Goal: Complete application form

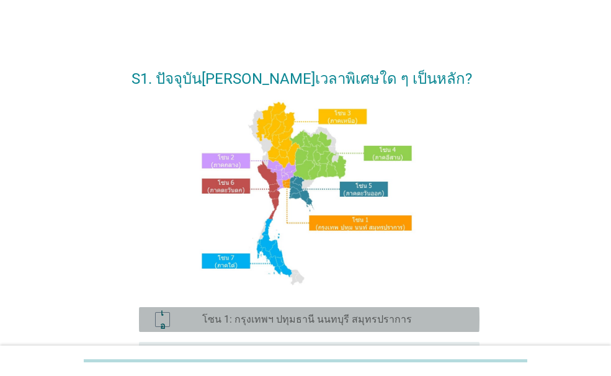
click at [325, 309] on div "เอ ปุ่มวิทยุ[PERSON_NAME]เลือก โซน 1: กรุงเทพฯ ปทุมธานี นนทบุรี สมุทรปราการ" at bounding box center [309, 319] width 340 height 25
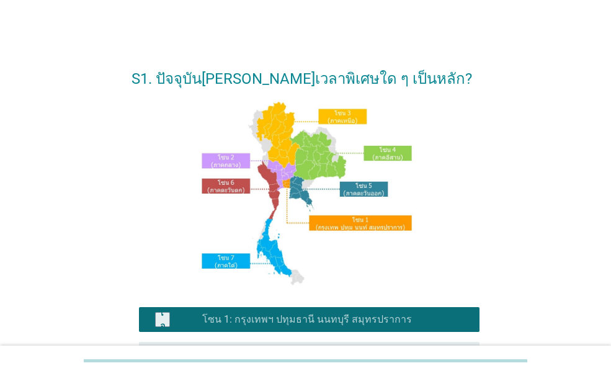
scroll to position [324, 0]
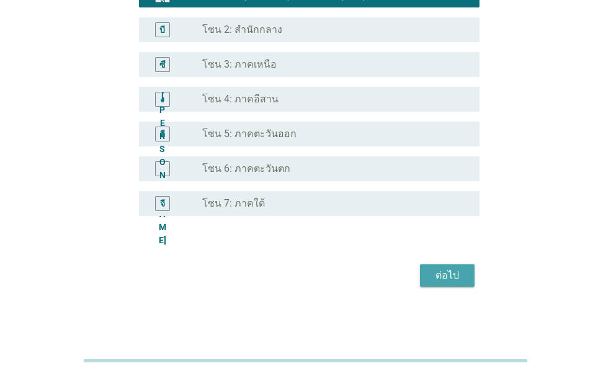
click at [446, 273] on font "ต่อไป" at bounding box center [447, 275] width 24 height 12
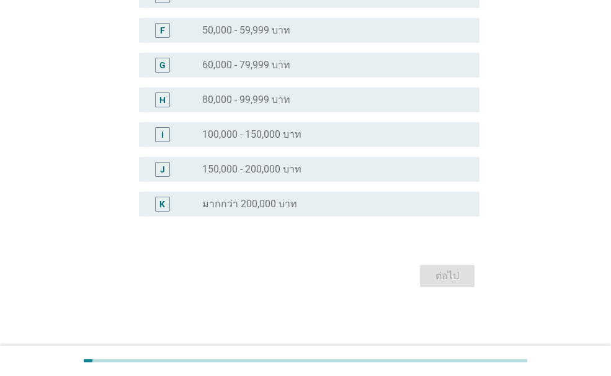
scroll to position [0, 0]
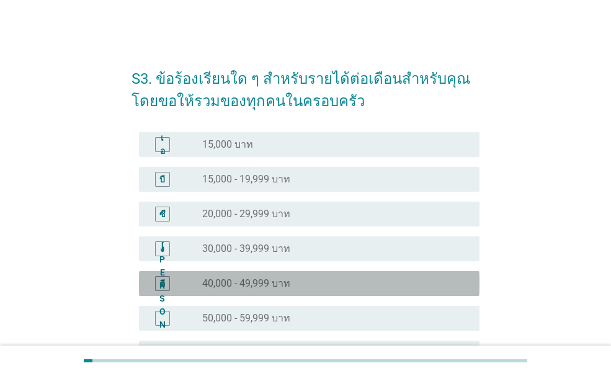
click at [393, 282] on div "ปุ่มวิทยุ[PERSON_NAME]เลือก 40,000 - 49,999 บาท" at bounding box center [330, 283] width 257 height 12
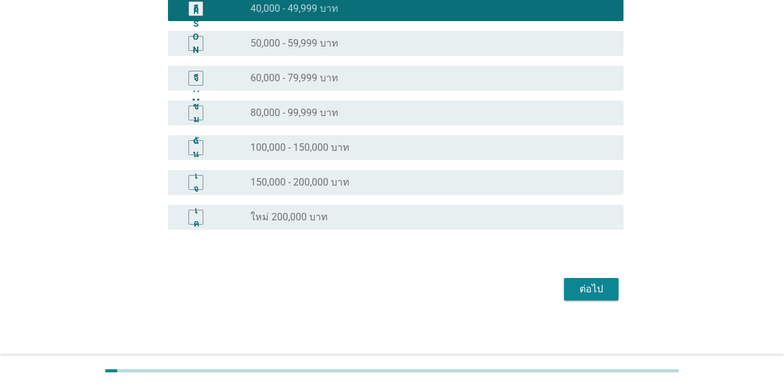
scroll to position [278, 0]
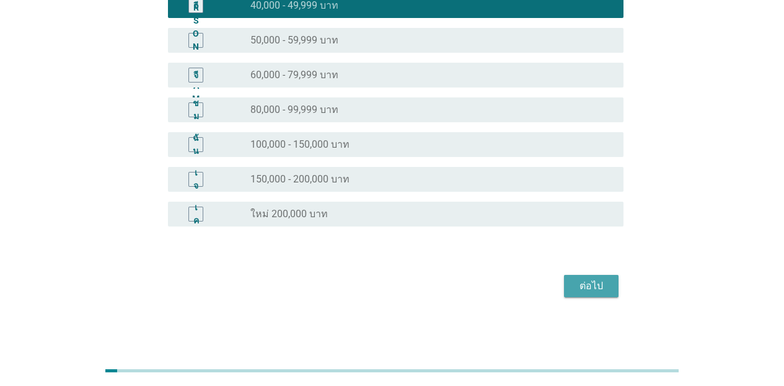
click at [610, 288] on button "ต่อไป" at bounding box center [591, 286] width 55 height 22
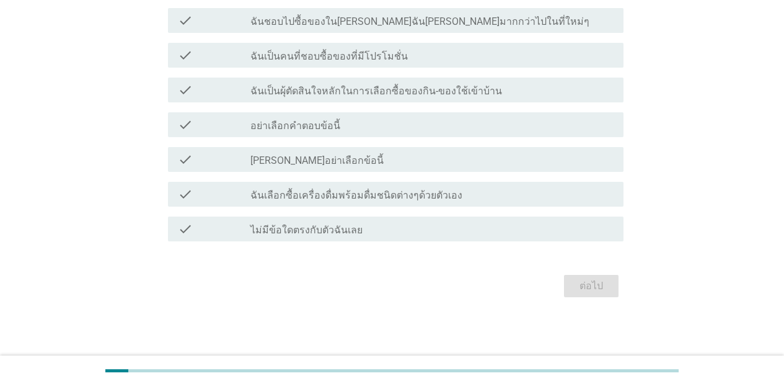
scroll to position [0, 0]
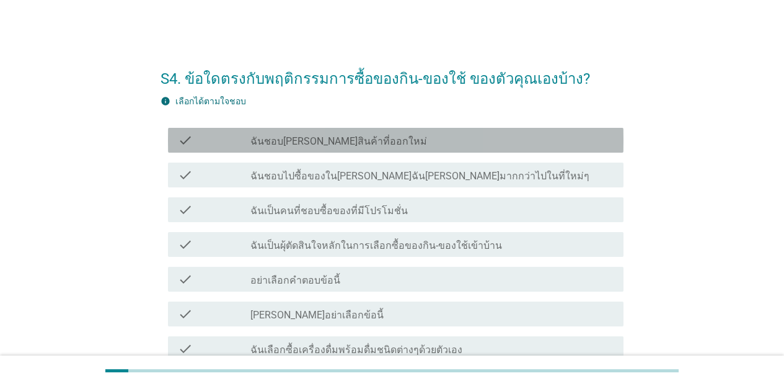
click at [456, 140] on div "check_box_outline_blank ฉันชอบ[PERSON_NAME]สินค้าที่ออกใหม่" at bounding box center [431, 140] width 363 height 15
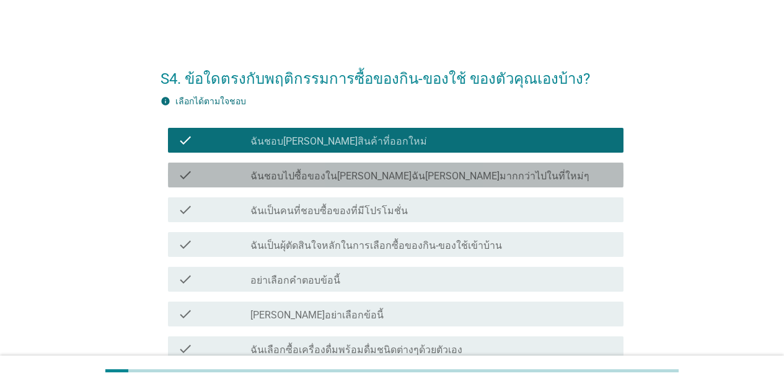
click at [443, 180] on label "ฉันชอบไปซื้อของใน[PERSON_NAME]ฉัน[PERSON_NAME]มากกว่าไปในที่ใหม่ๆ" at bounding box center [419, 176] width 339 height 12
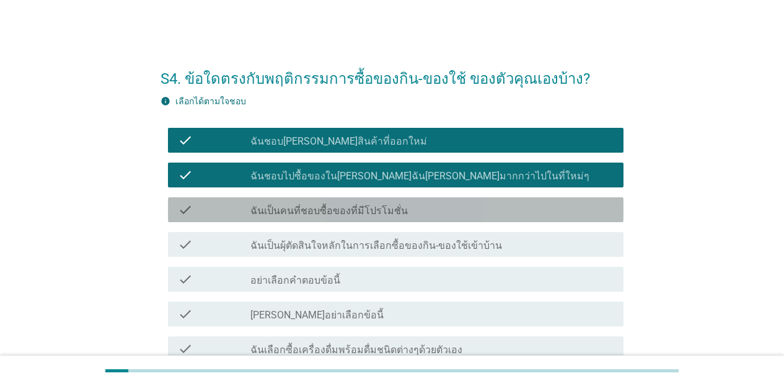
click at [432, 211] on div "check_box_outline_blank ฉันเป็นคนที่ชอบซื้อของที่มีโปรโมชั่น" at bounding box center [431, 209] width 363 height 15
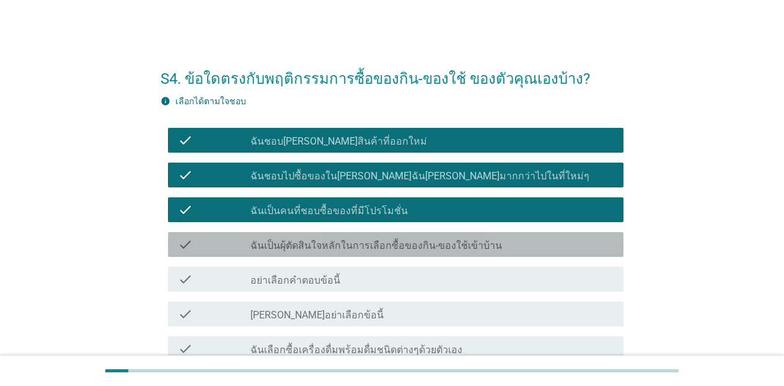
click at [440, 248] on label "ฉันเป็นผุ้ตัดสินใจหลักในการเลือกซื้อของกิน-ของใช้เข้าบ้าน" at bounding box center [376, 245] width 252 height 12
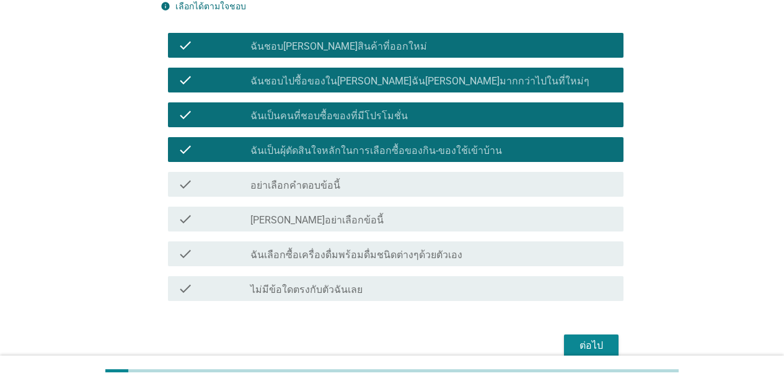
scroll to position [99, 0]
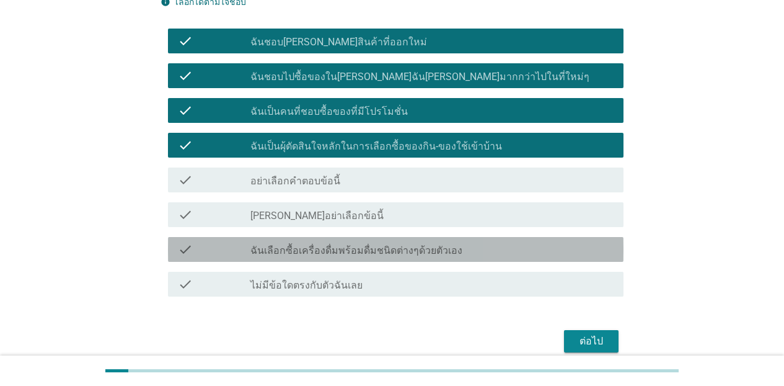
click at [560, 257] on div "check check_box_outline_blank ฉันเลือกซื้อเครื่องดื่มพร้อมดื่มชนิดต่างๆด้วยตัวเ…" at bounding box center [396, 249] width 456 height 25
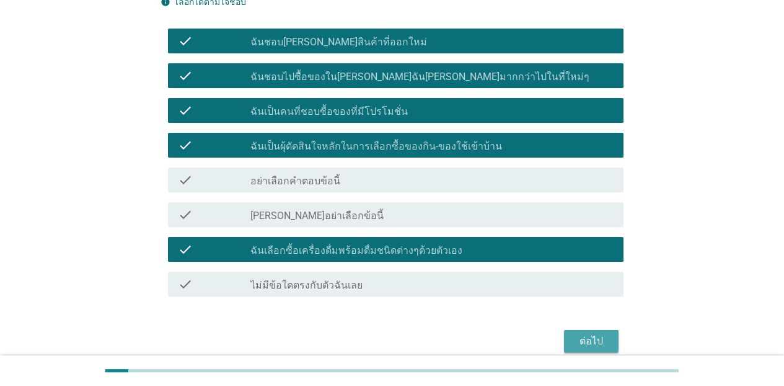
click at [607, 335] on div "ต่อไป" at bounding box center [591, 340] width 35 height 15
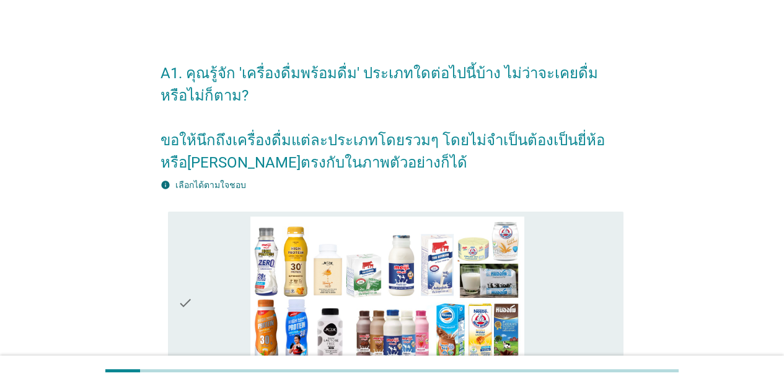
scroll to position [0, 0]
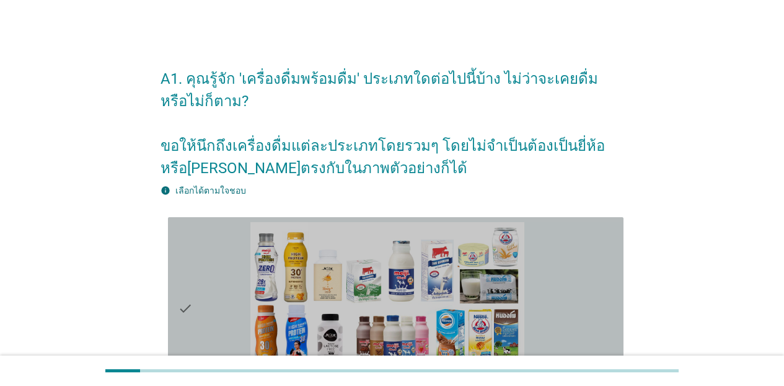
click at [597, 229] on div "check_box_outline_blank [PERSON_NAME]" at bounding box center [431, 309] width 363 height 174
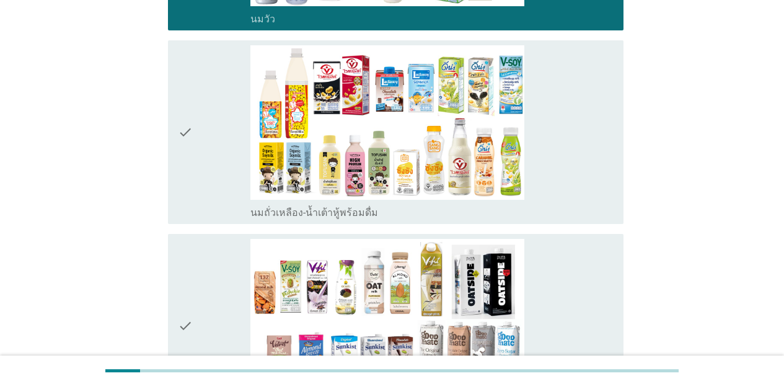
scroll to position [422, 0]
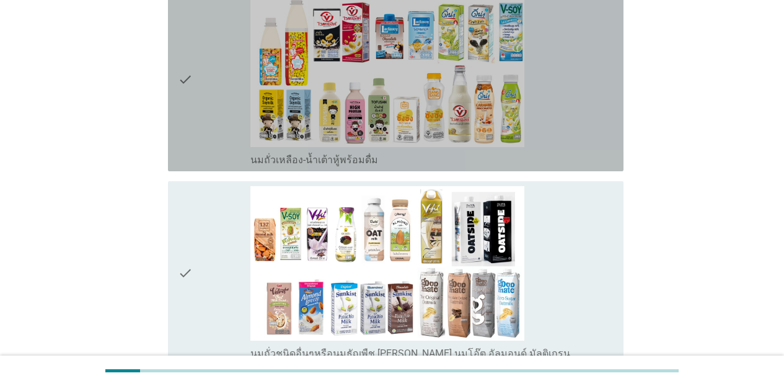
click at [595, 93] on div "check_box_outline_blank นมถั่วเหลือง-น้ำเต้าหู้พร้อมดื่ม" at bounding box center [431, 80] width 363 height 174
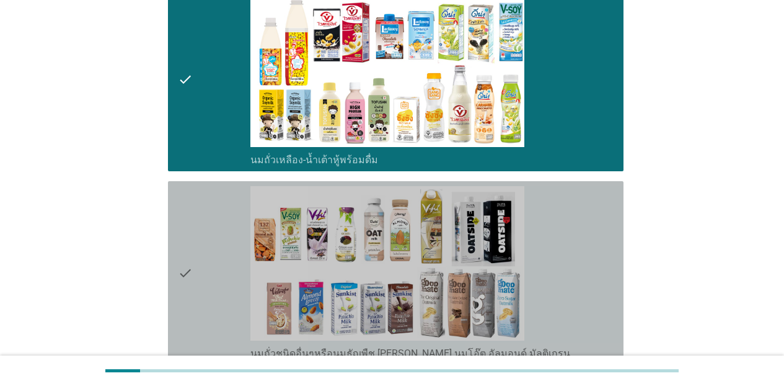
click at [595, 227] on div "check_box_outline_blank นมถั่วชนิดอื่นๆหรือนมธัญพืช [PERSON_NAME] นมโอ๊ต อัลมอน…" at bounding box center [431, 273] width 363 height 174
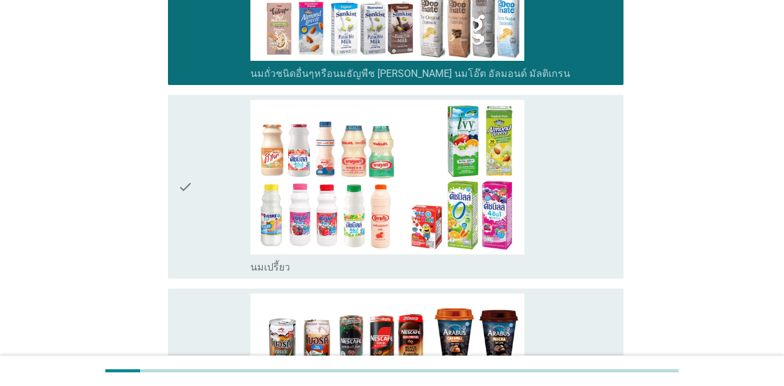
scroll to position [749, 0]
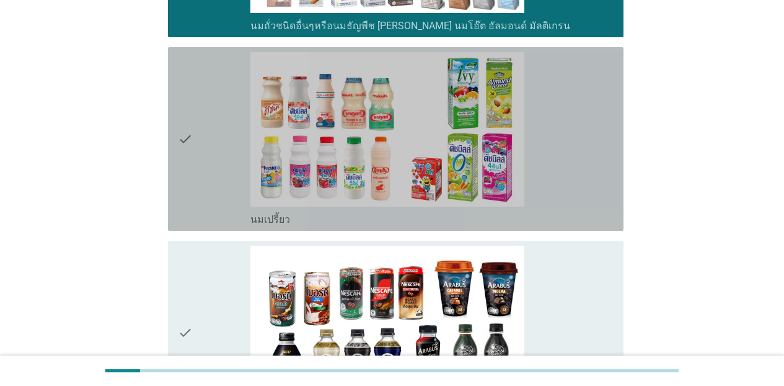
click at [569, 167] on div "check_box_outline_blank นมเปรี้ยว" at bounding box center [431, 139] width 363 height 174
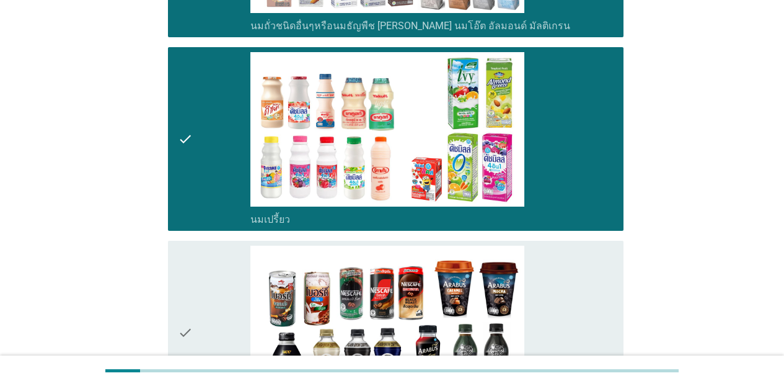
drag, startPoint x: 581, startPoint y: 290, endPoint x: 594, endPoint y: 276, distance: 18.4
click at [581, 291] on div "check_box_outline_blank กาแฟพร้อมดื่ม" at bounding box center [431, 332] width 363 height 174
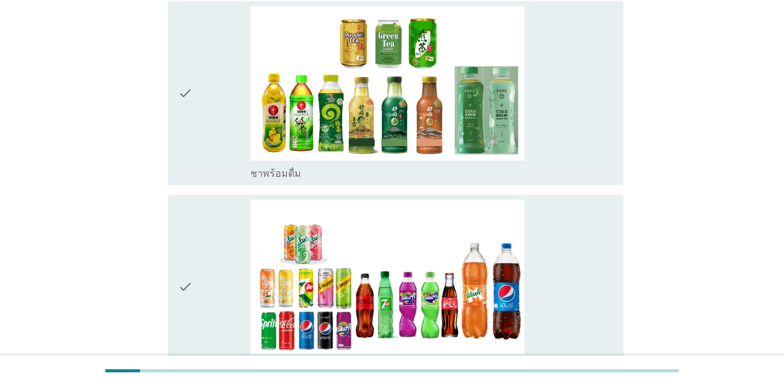
scroll to position [1176, 0]
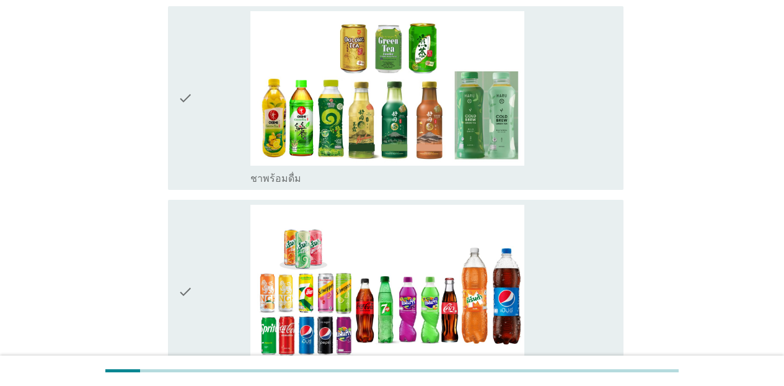
click at [610, 134] on div "A1. คุณรู้จัก 'เครื่องดื่มพร้อมดื่ม' ประเภทใดต่อไปนี้บ้าง ไม่ว่าจะเคยดื่มหรือไม…" at bounding box center [392, 355] width 483 height 2972
drag, startPoint x: 605, startPoint y: 145, endPoint x: 606, endPoint y: 157, distance: 12.5
click at [605, 146] on div "check_box_outline_blank ชาพร้อมดื่ม" at bounding box center [431, 98] width 363 height 174
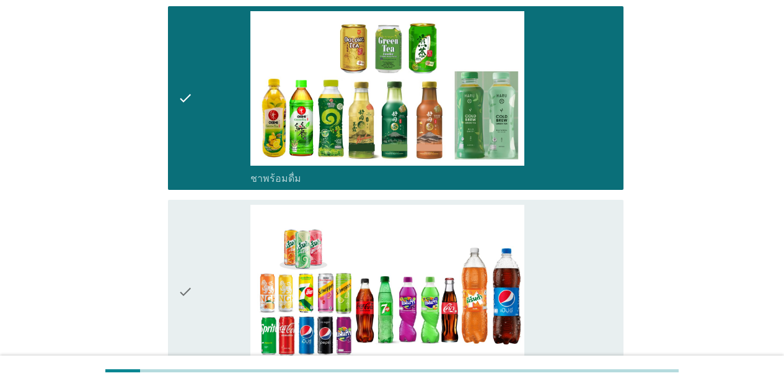
click at [610, 307] on div "A1. คุณรู้จัก 'เครื่องดื่มพร้อมดื่ม' ประเภทใดต่อไปนี้บ้าง ไม่ว่าจะเคยดื่มหรือไม…" at bounding box center [392, 355] width 483 height 2972
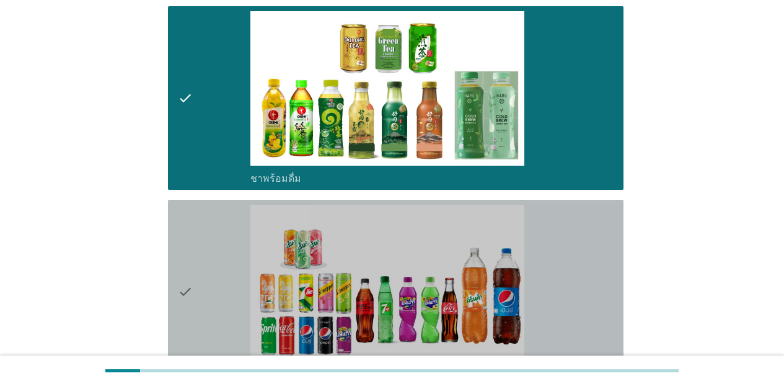
click at [598, 312] on div "check_box_outline_blank น้ำอัดลม" at bounding box center [431, 292] width 363 height 174
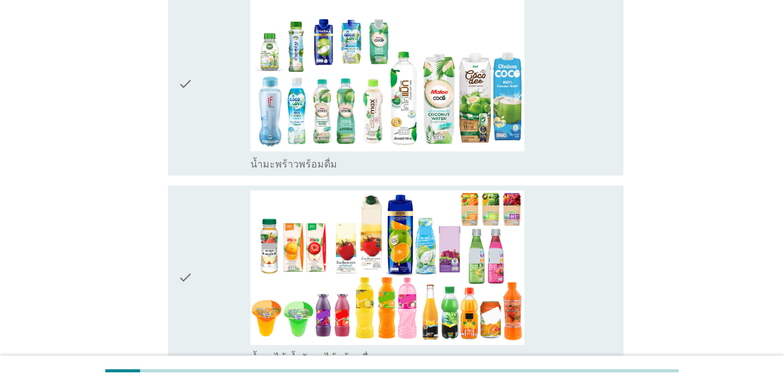
scroll to position [1599, 0]
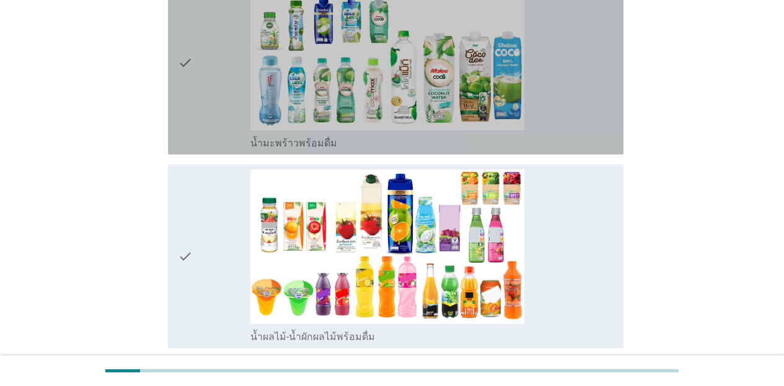
click at [593, 138] on div "check_box_outline_blank น้ำมะพร้าวพร้อมดื่ม" at bounding box center [431, 142] width 363 height 15
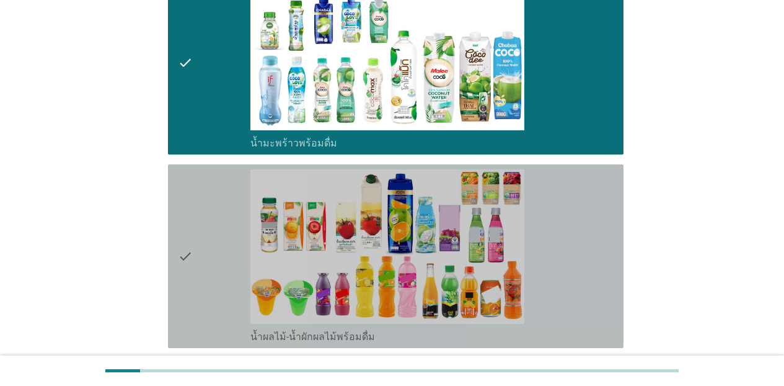
click at [598, 238] on div "check_box_outline_blank น้ำผลไม้-น้ำผักผลไม้พร้อมดื่ม" at bounding box center [431, 256] width 363 height 174
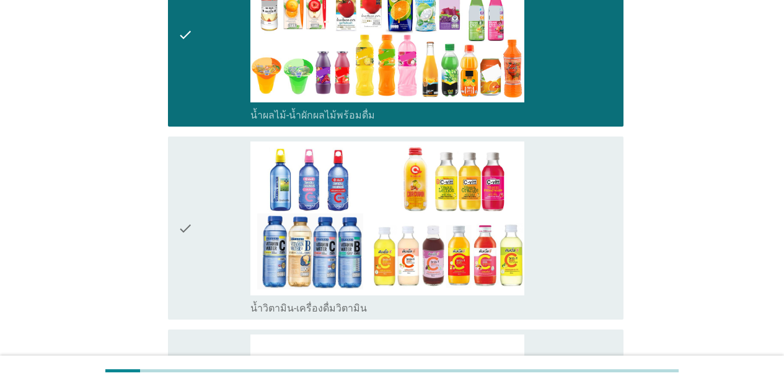
scroll to position [1830, 0]
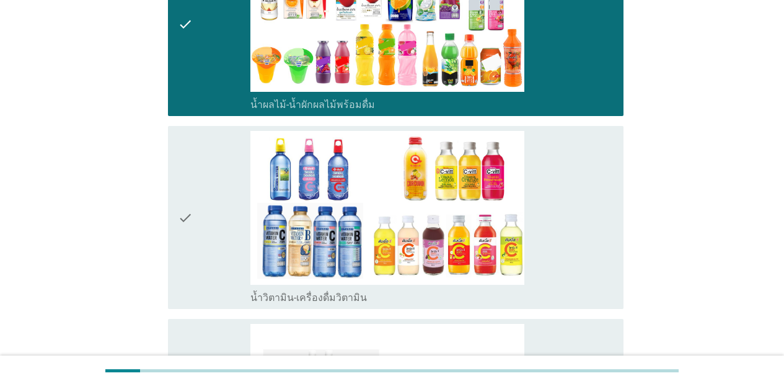
click at [610, 237] on div "check check_box_outline_blank น้ำวิตามิน-เครื่องดื่มวิตามิน" at bounding box center [396, 217] width 456 height 183
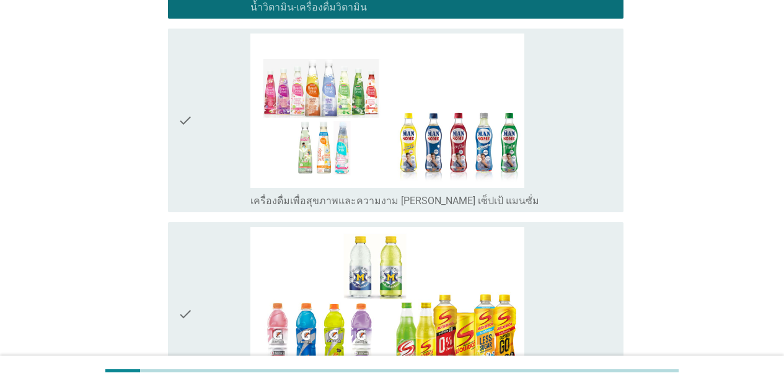
scroll to position [2126, 0]
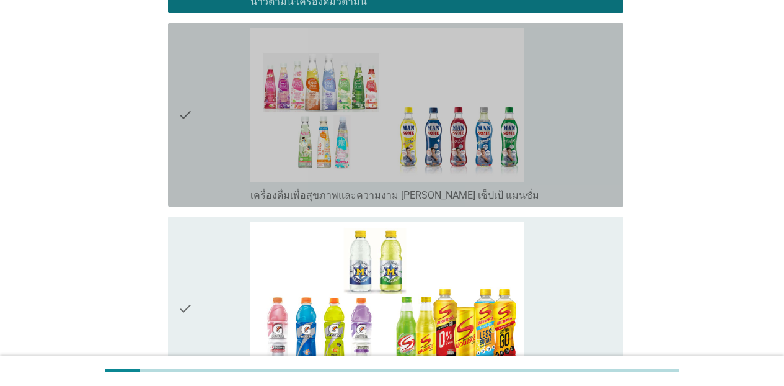
click at [568, 167] on div "check_box_outline_blank เครื่องดื่มเพื่อสุขภาพและความงาม [PERSON_NAME] เซ็ปเป้ …" at bounding box center [431, 115] width 363 height 174
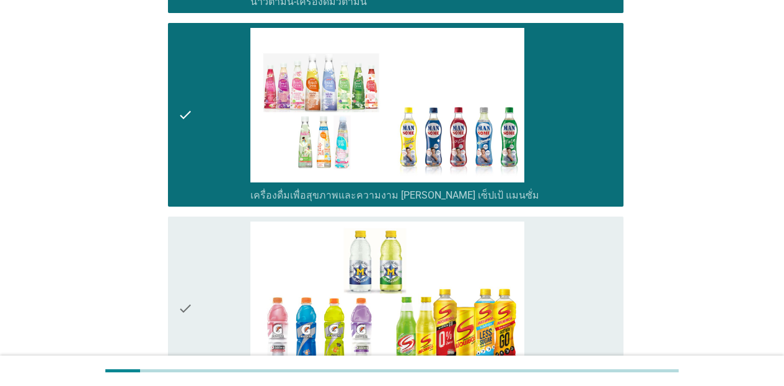
click at [578, 268] on div "check_box_outline_blank เครื่องดื่มเกลือแร่" at bounding box center [431, 308] width 363 height 174
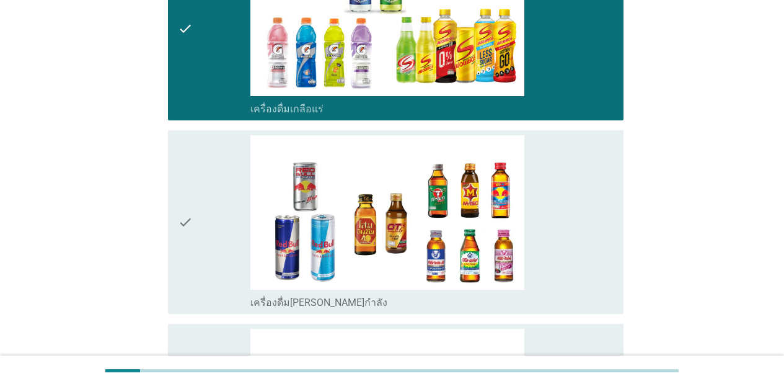
scroll to position [2432, 0]
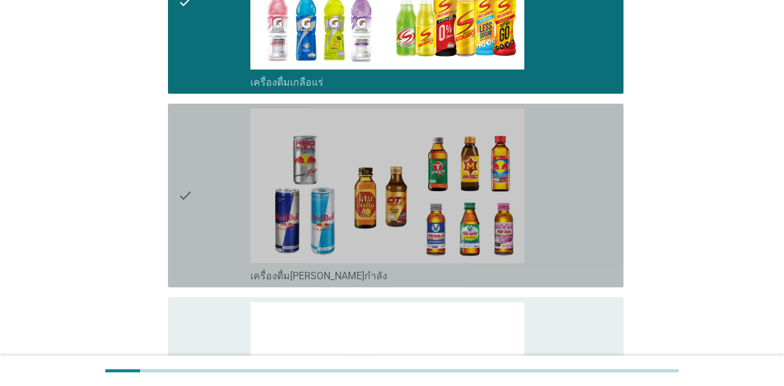
click at [581, 249] on div "check_box_outline_blank เครื่องดื่ม[PERSON_NAME]กำลัง" at bounding box center [431, 195] width 363 height 174
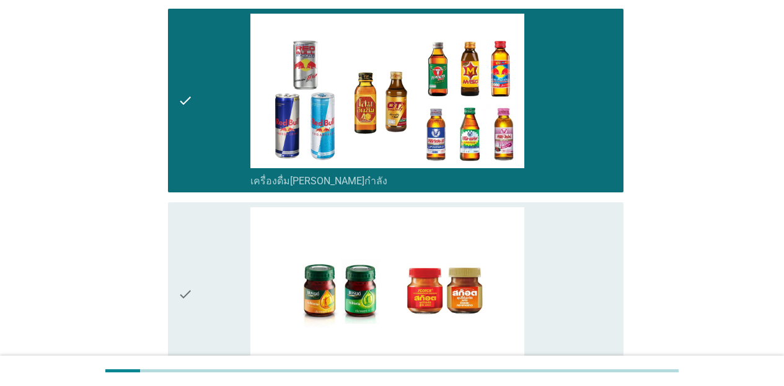
scroll to position [2548, 0]
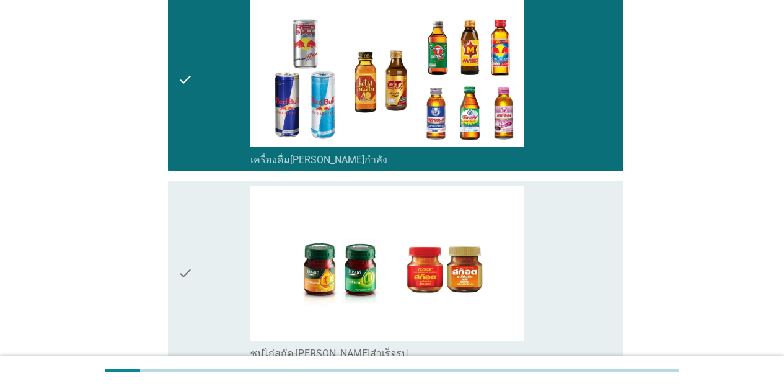
click at [590, 250] on div "check_box_outline_blank ซุปไก่สกัด-[PERSON_NAME]สำเร็จรูป" at bounding box center [431, 273] width 363 height 174
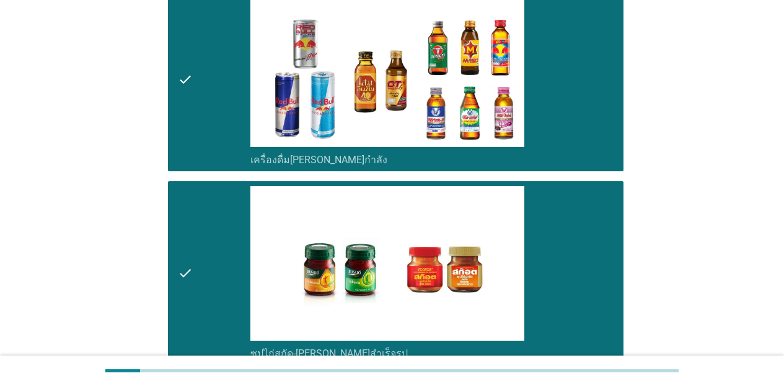
scroll to position [2706, 0]
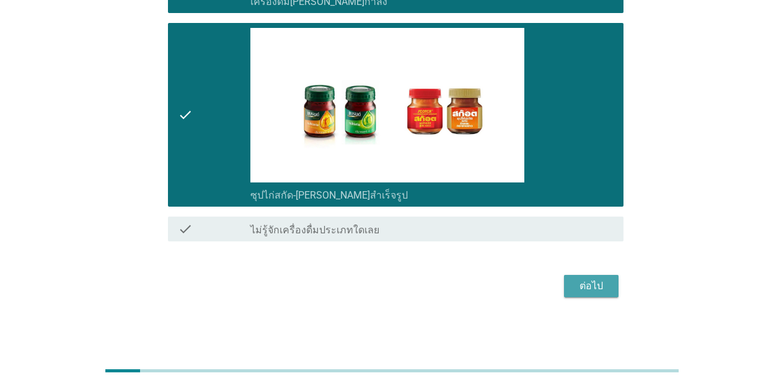
click at [610, 293] on button "ต่อไป" at bounding box center [591, 286] width 55 height 22
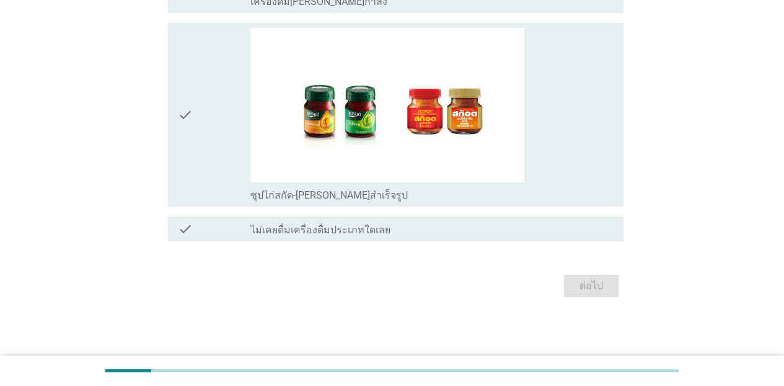
scroll to position [0, 0]
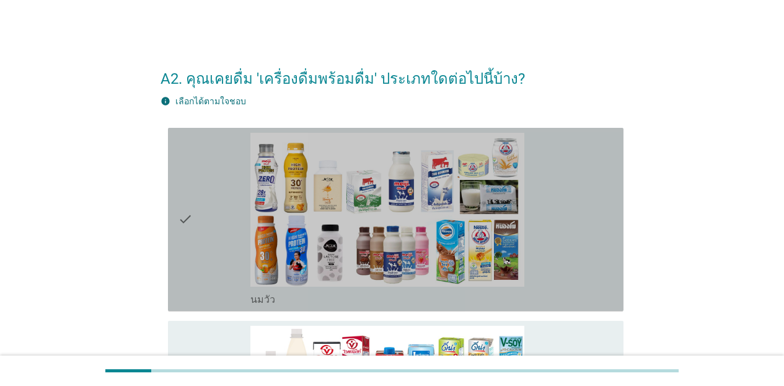
click at [555, 281] on div "check_box_outline_blank [PERSON_NAME]" at bounding box center [431, 220] width 363 height 174
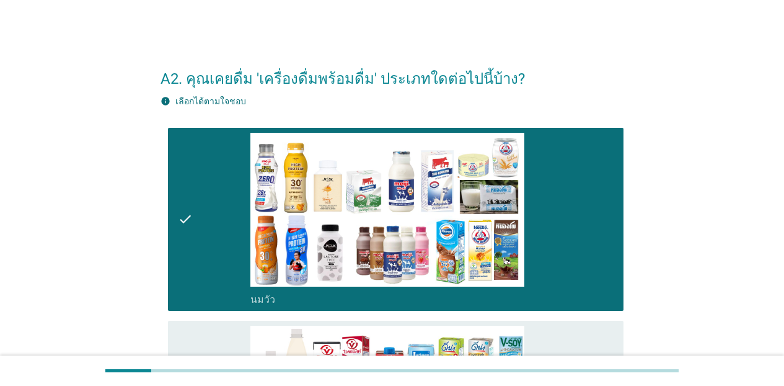
scroll to position [5, 0]
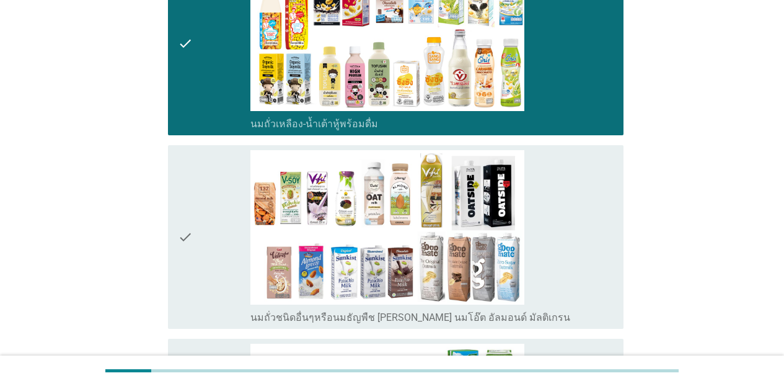
scroll to position [452, 0]
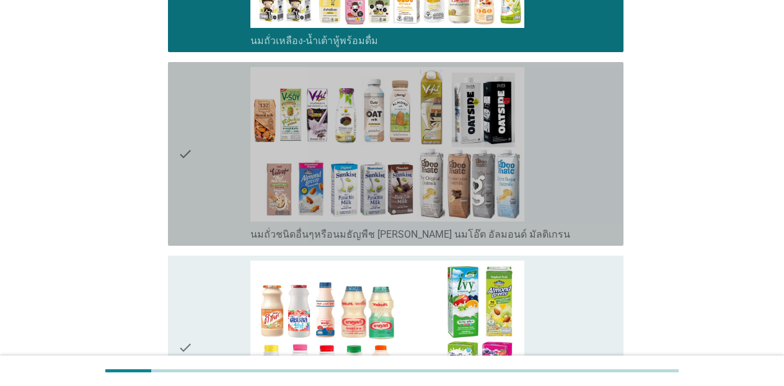
click at [584, 208] on div "check_box_outline_blank นมถั่วชนิดอื่นๆหรือนมธัญพืช [PERSON_NAME] นมโอ๊ต อัลมอน…" at bounding box center [431, 154] width 363 height 174
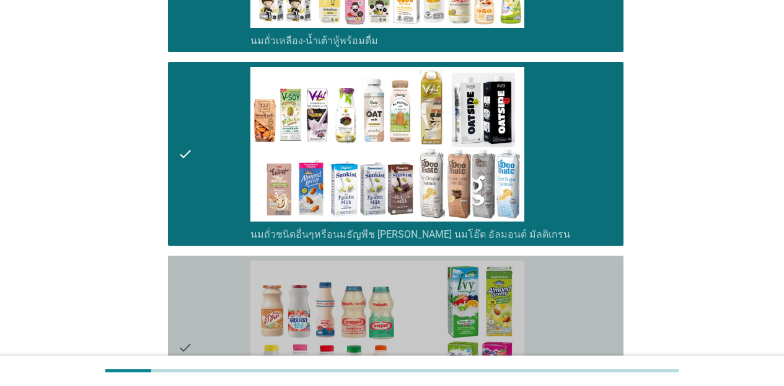
click at [591, 270] on div "check_box_outline_blank นมเปรี้ยว" at bounding box center [431, 347] width 363 height 174
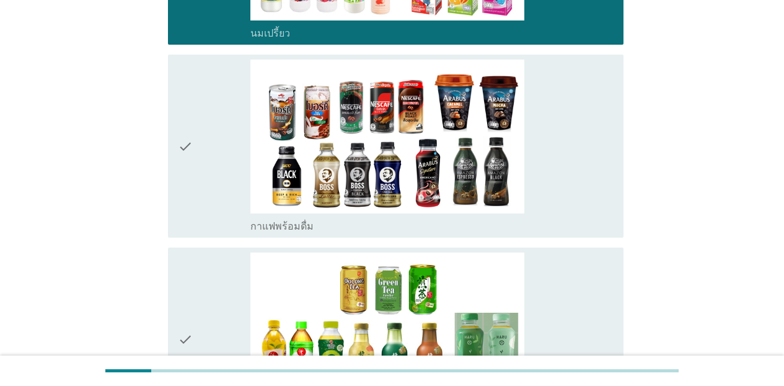
scroll to position [856, 0]
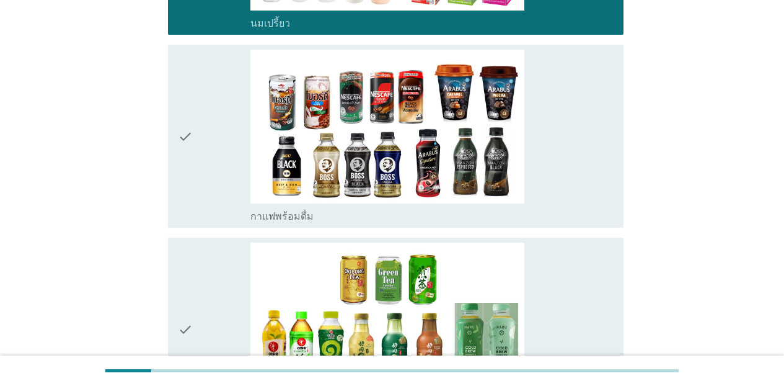
click at [599, 149] on div "check_box_outline_blank กาแฟพร้อมดื่ม" at bounding box center [431, 137] width 363 height 174
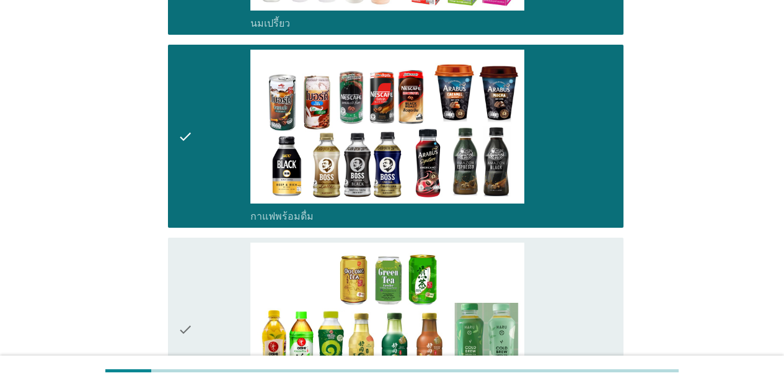
click at [610, 260] on div "check_box_outline_blank ชาพร้อมดื่ม" at bounding box center [431, 329] width 363 height 174
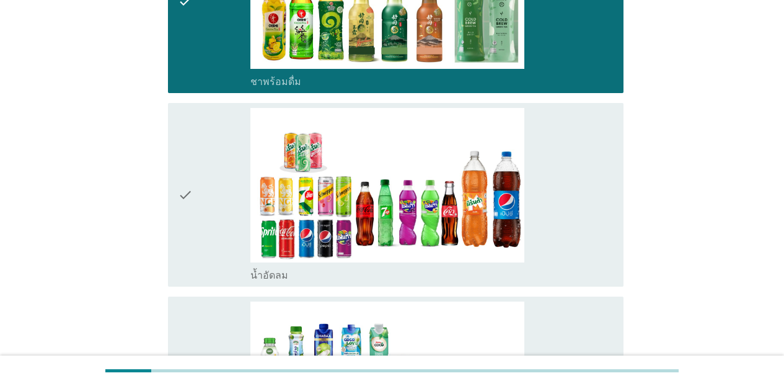
scroll to position [1240, 0]
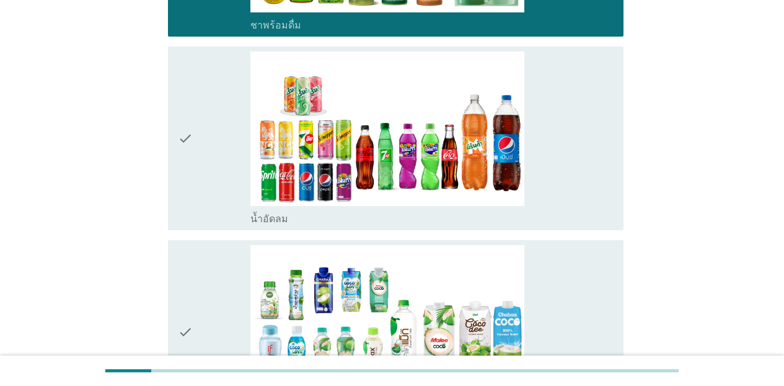
click at [595, 169] on div "check_box_outline_blank น้ำอัดลม" at bounding box center [431, 138] width 363 height 174
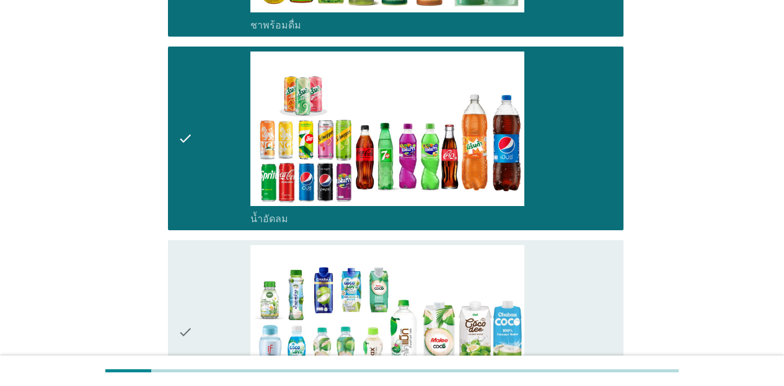
click at [610, 292] on div "check check_box_outline_blank น้ำมะพร้าวพร้อมดื่ม" at bounding box center [396, 331] width 456 height 183
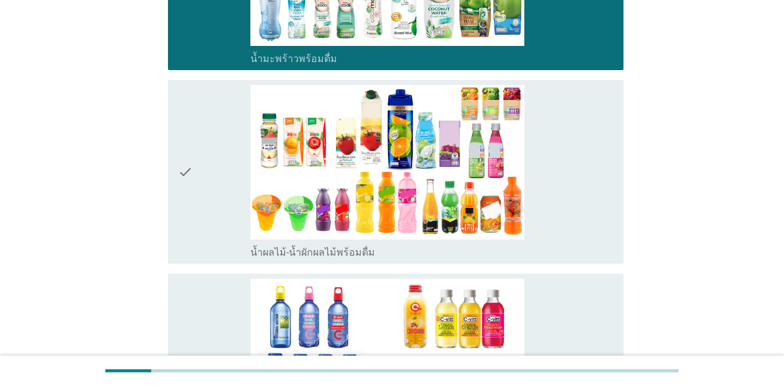
scroll to position [1675, 0]
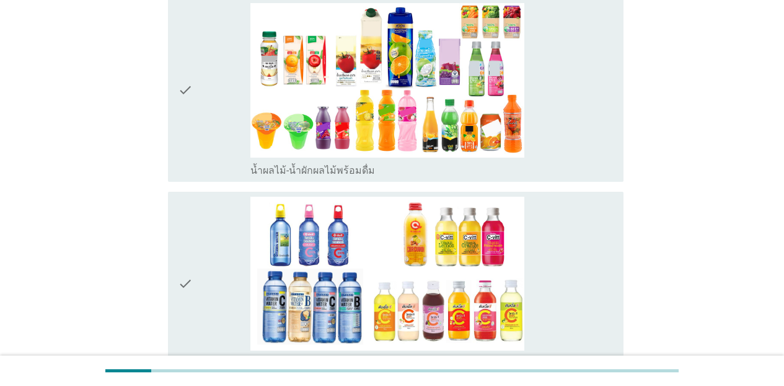
click at [598, 123] on div "check_box_outline_blank น้ำผลไม้-น้ำผักผลไม้พร้อมดื่ม" at bounding box center [431, 90] width 363 height 174
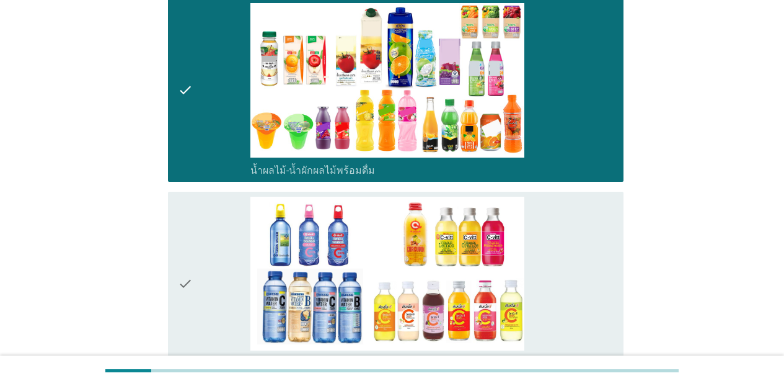
click at [601, 214] on div "check_box_outline_blank น้ำวิตามิน-เครื่องดื่มวิตามิน" at bounding box center [431, 283] width 363 height 174
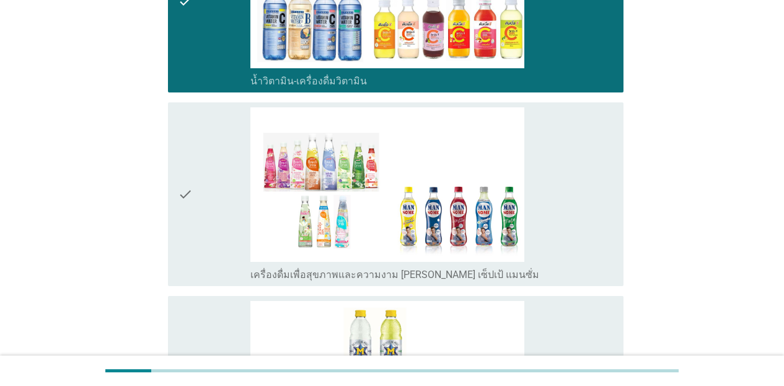
scroll to position [2003, 0]
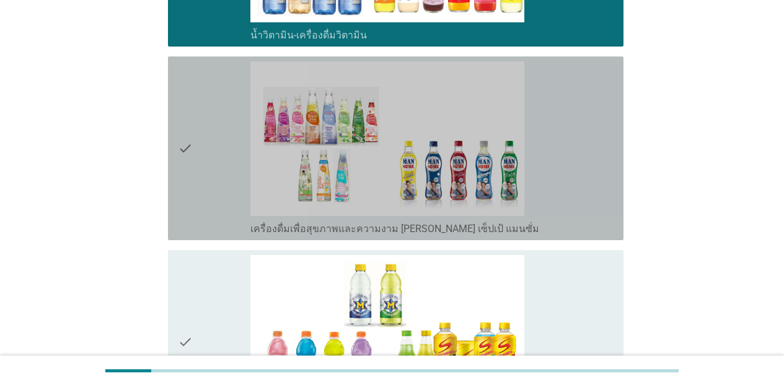
click at [576, 192] on div "check_box_outline_blank เครื่องดื่มเพื่อสุขภาพและความงาม [PERSON_NAME] เซ็ปเป้ …" at bounding box center [431, 148] width 363 height 174
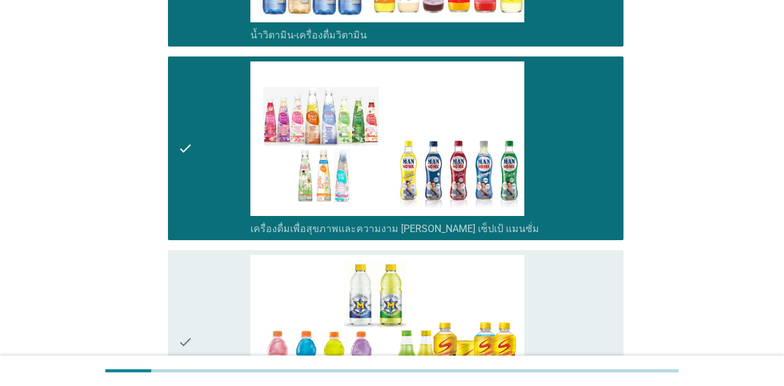
click at [598, 273] on div "check_box_outline_blank เครื่องดื่มเกลือแร่" at bounding box center [431, 342] width 363 height 174
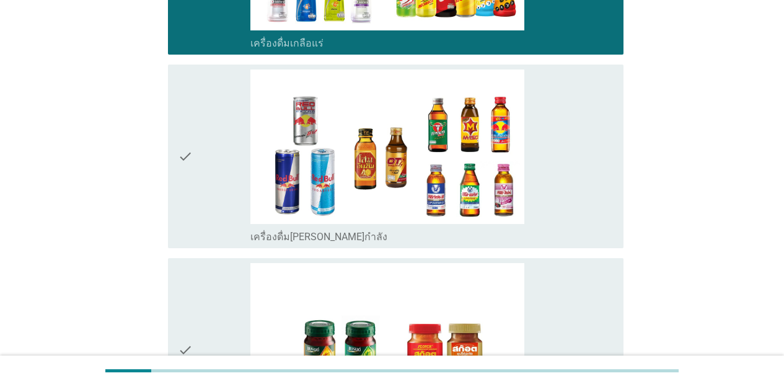
scroll to position [2403, 0]
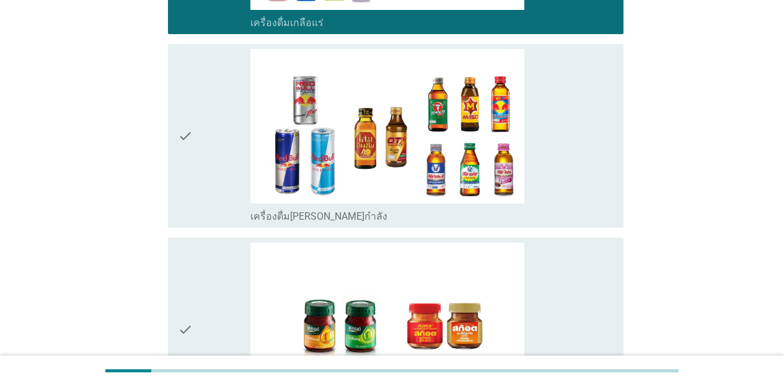
click at [595, 210] on div "check_box_outline_blank เครื่องดื่ม[PERSON_NAME]กำลัง" at bounding box center [431, 215] width 363 height 15
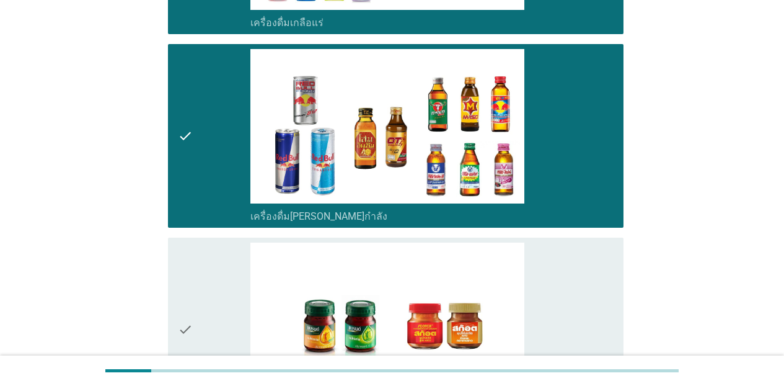
drag, startPoint x: 604, startPoint y: 271, endPoint x: 636, endPoint y: 276, distance: 32.5
click at [604, 272] on div "check_box_outline_blank ซุปไก่สกัด-[PERSON_NAME]สำเร็จรูป" at bounding box center [431, 329] width 363 height 174
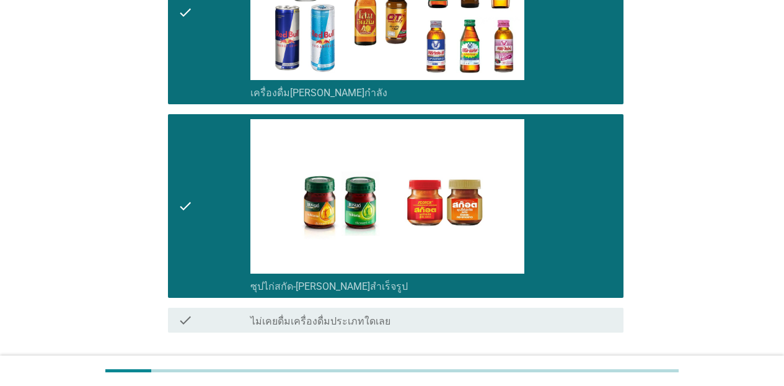
scroll to position [2617, 0]
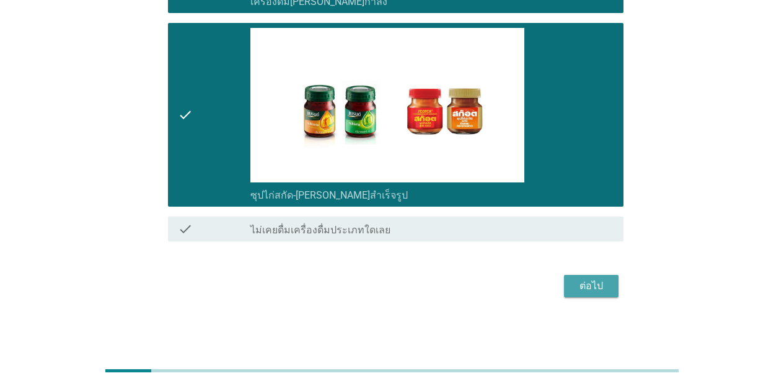
click at [602, 287] on div "ต่อไป" at bounding box center [591, 285] width 35 height 15
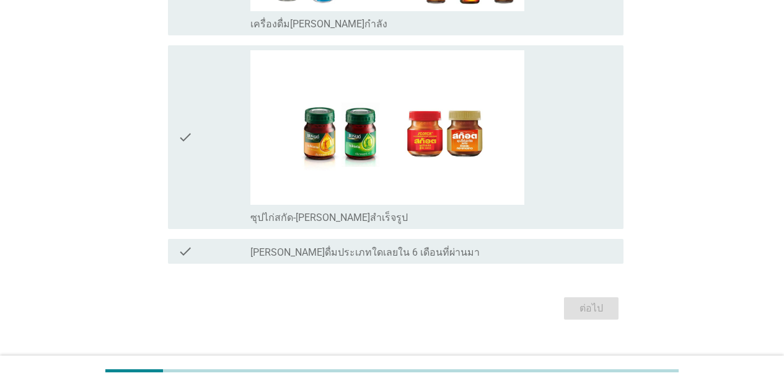
scroll to position [0, 0]
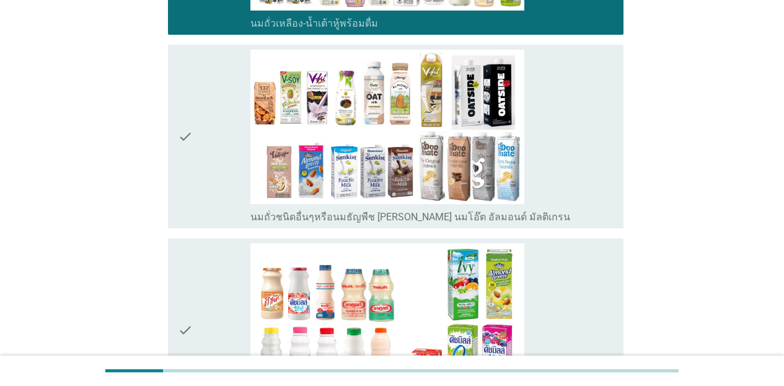
scroll to position [527, 0]
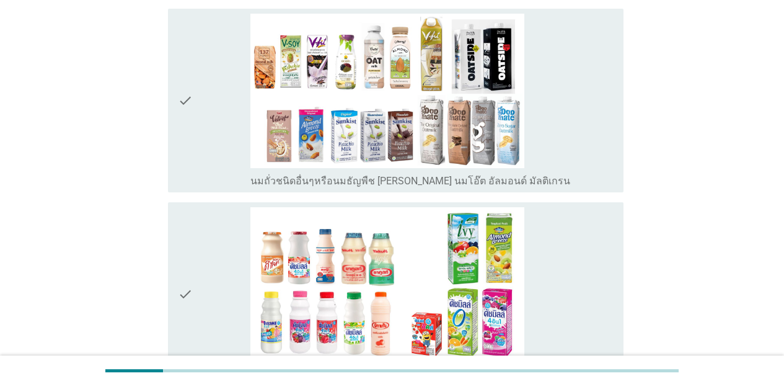
click at [579, 107] on div "check_box_outline_blank นมถั่วชนิดอื่นๆหรือนมธัญพืช [PERSON_NAME] นมโอ๊ต อัลมอน…" at bounding box center [431, 101] width 363 height 174
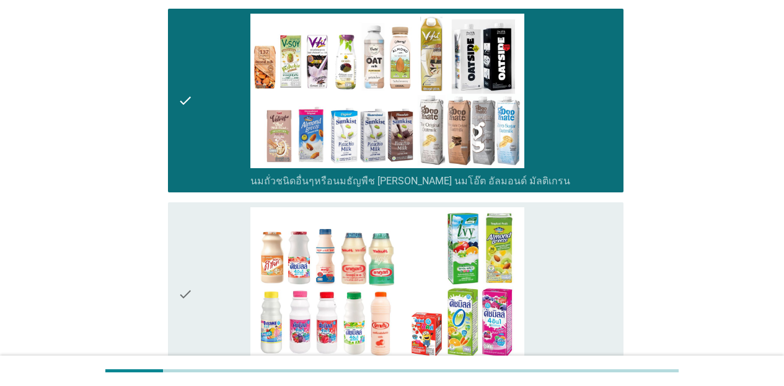
click at [608, 237] on div "check_box_outline_blank นมเปรี้ยว" at bounding box center [431, 294] width 363 height 174
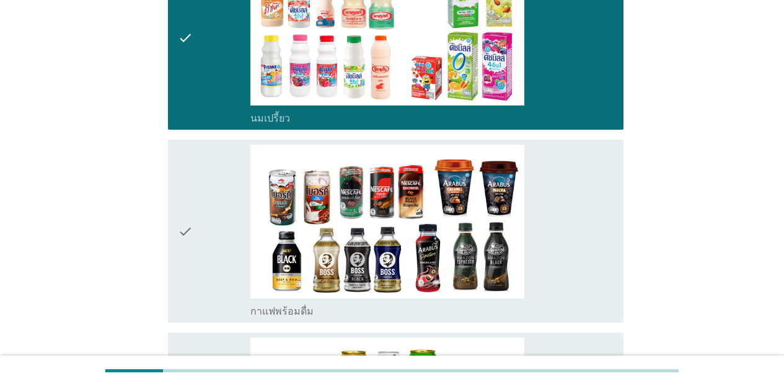
scroll to position [860, 0]
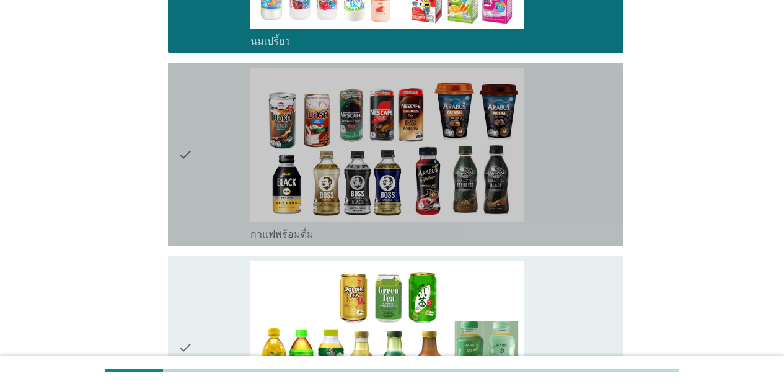
click at [591, 146] on div "check_box_outline_blank กาแฟพร้อมดื่ม" at bounding box center [431, 155] width 363 height 174
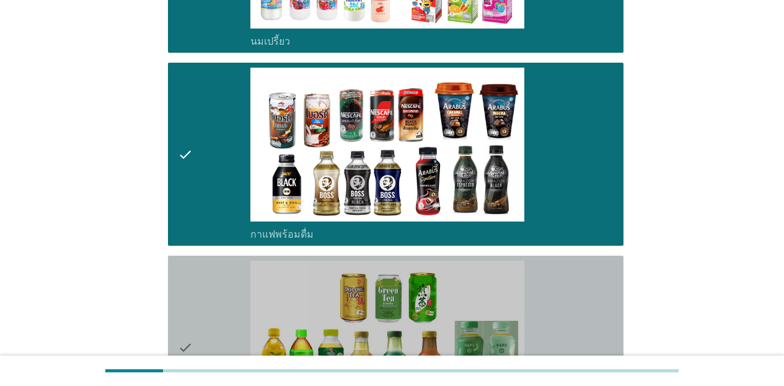
click at [590, 282] on div "check_box_outline_blank ชาพร้อมดื่ม" at bounding box center [431, 347] width 363 height 174
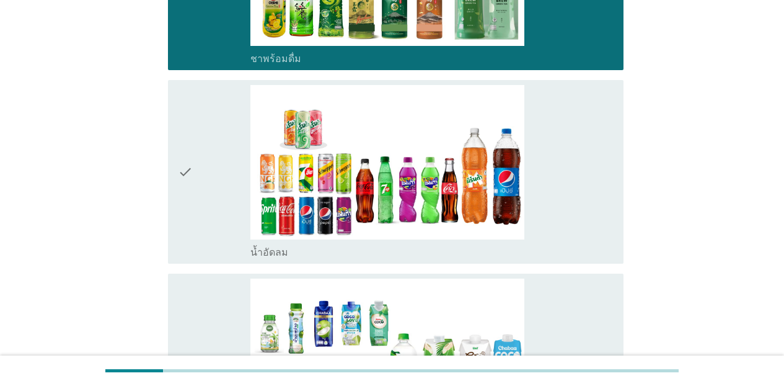
scroll to position [1275, 0]
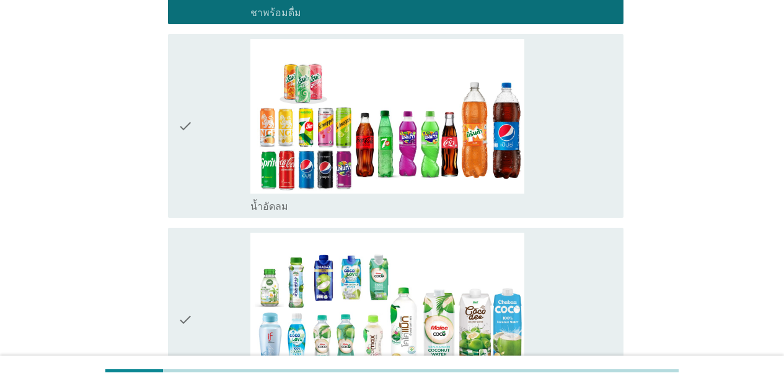
click at [583, 167] on div "check_box_outline_blank น้ำอัดลม" at bounding box center [431, 126] width 363 height 174
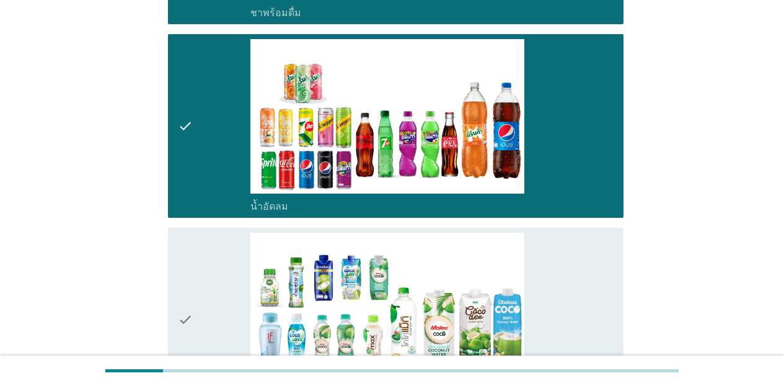
click at [601, 232] on div "check_box_outline_blank น้ำมะพร้าวพร้อมดื่ม" at bounding box center [431, 319] width 363 height 174
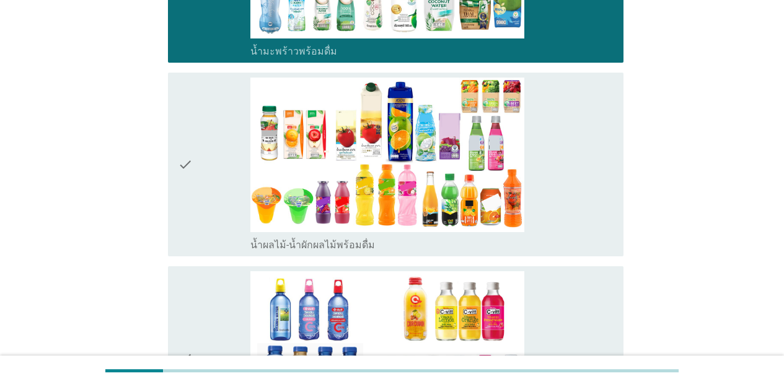
scroll to position [1659, 0]
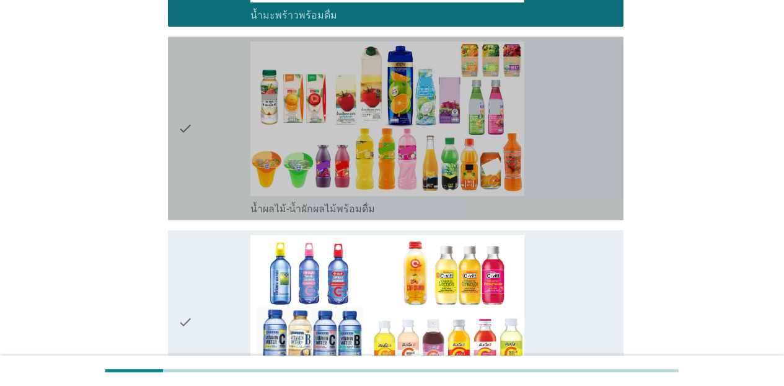
click at [589, 200] on div "check_box_outline_blank น้ำผลไม้-น้ำผักผลไม้พร้อมดื่ม" at bounding box center [431, 207] width 363 height 15
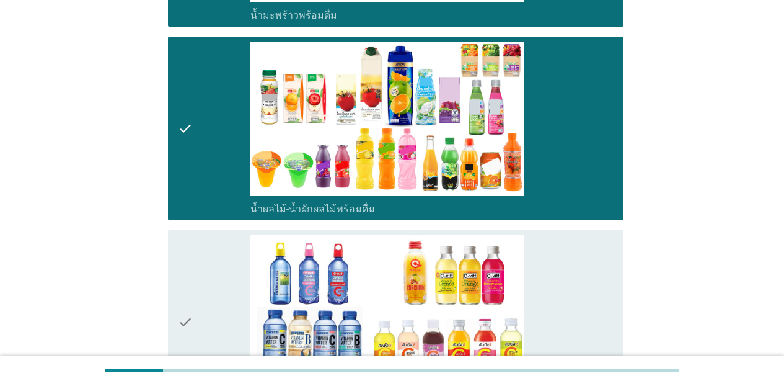
click at [585, 235] on div "check_box_outline_blank น้ำวิตามิน-เครื่องดื่มวิตามิน" at bounding box center [431, 322] width 363 height 174
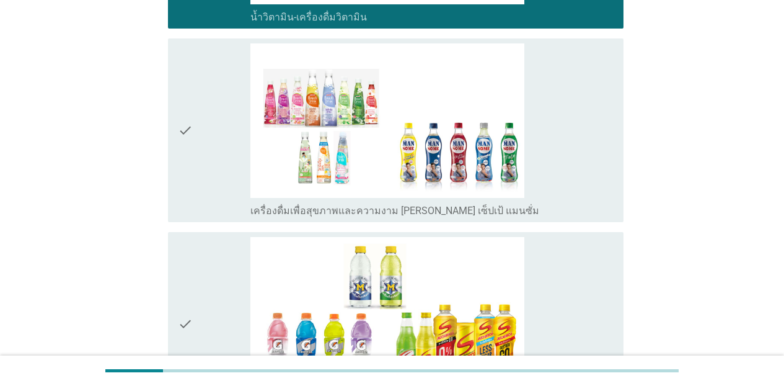
scroll to position [2074, 0]
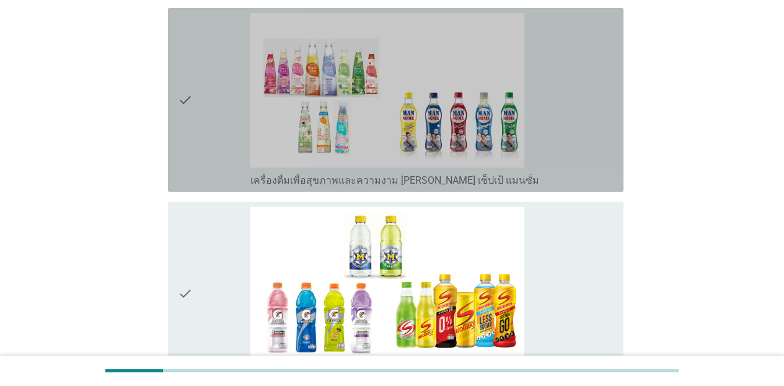
click at [603, 172] on div "check_box_outline_blank เครื่องดื่มเพื่อสุขภาพและความงาม [PERSON_NAME] เซ็ปเป้ …" at bounding box center [431, 179] width 363 height 15
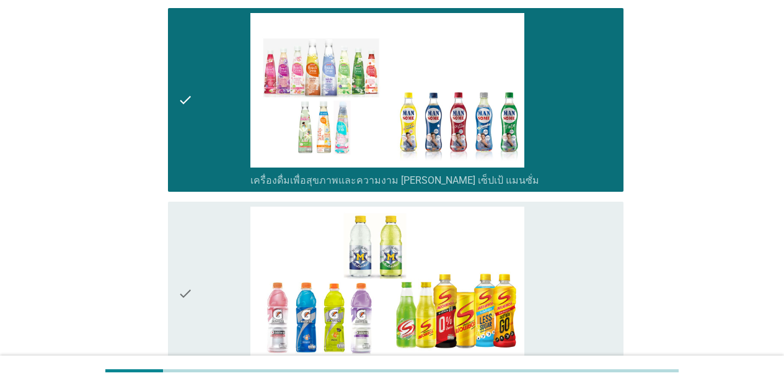
click at [610, 226] on div "check check_box_outline_blank เครื่องดื่มเกลือแร่" at bounding box center [396, 292] width 456 height 183
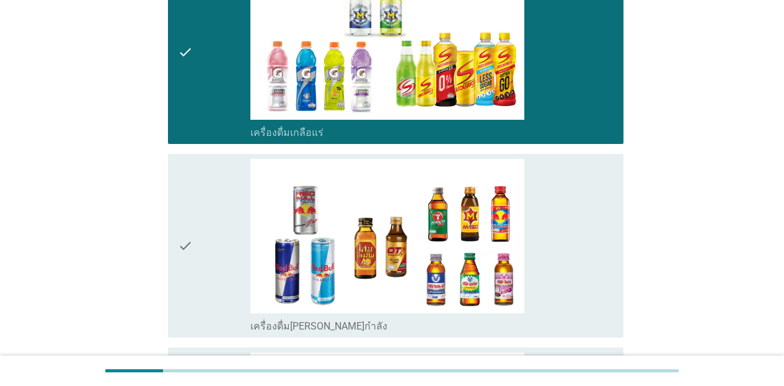
scroll to position [2366, 0]
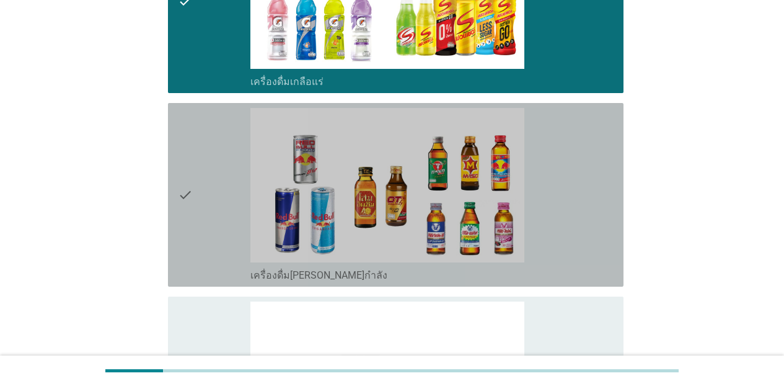
click at [580, 267] on div "check_box_outline_blank เครื่องดื่ม[PERSON_NAME]กำลัง" at bounding box center [431, 274] width 363 height 15
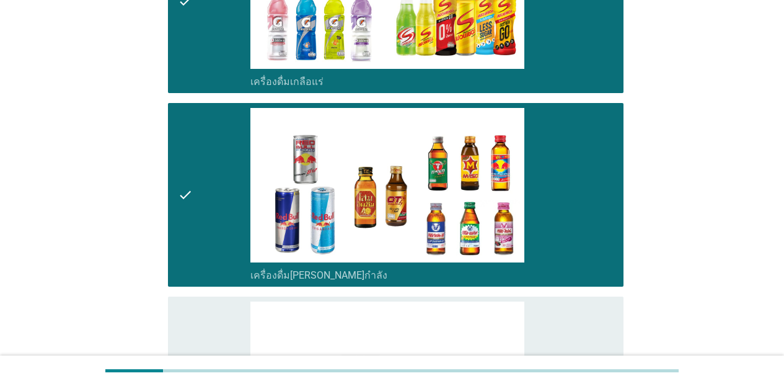
click at [596, 305] on div "check_box_outline_blank ซุปไก่สกัด-[PERSON_NAME]สำเร็จรูป" at bounding box center [431, 388] width 363 height 174
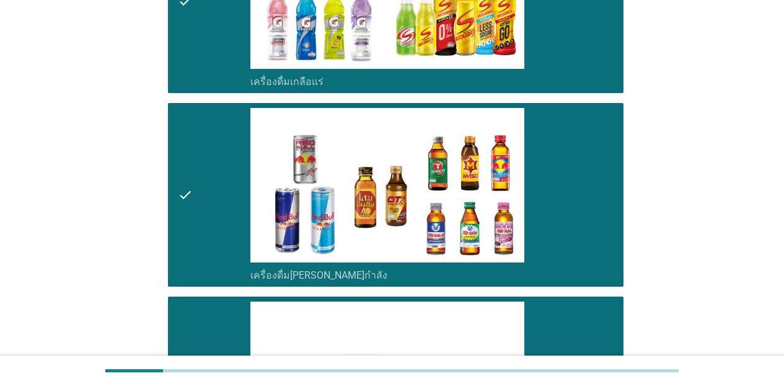
scroll to position [2617, 0]
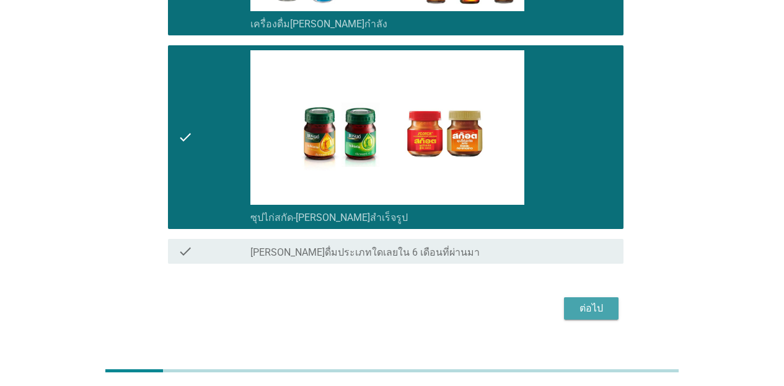
click at [594, 301] on div "ต่อไป" at bounding box center [591, 308] width 35 height 15
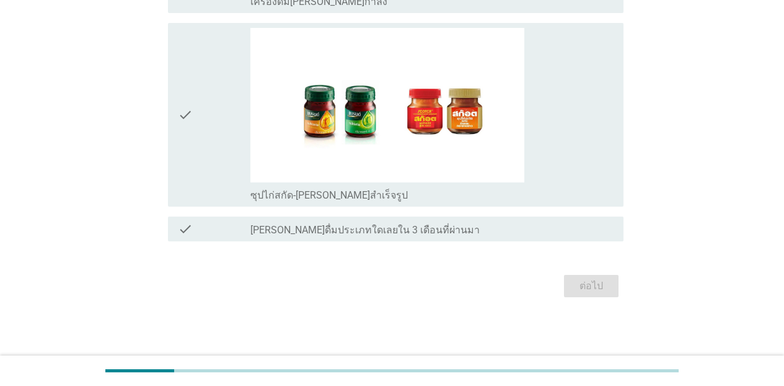
scroll to position [0, 0]
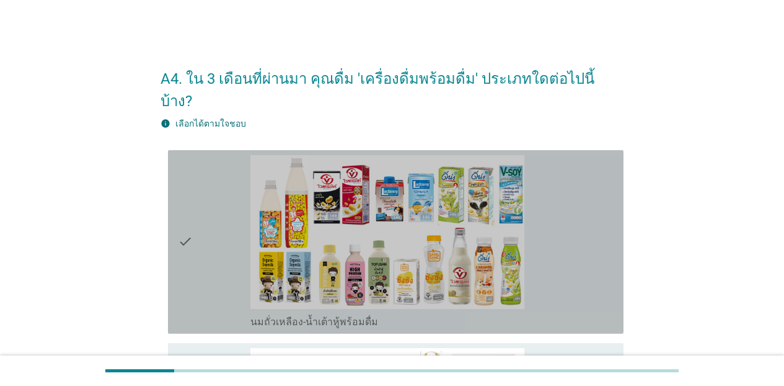
click at [570, 258] on div "check_box นมถั่วเหลือง-น้ำเต้าหู้พร้อมดื่ม" at bounding box center [431, 242] width 363 height 174
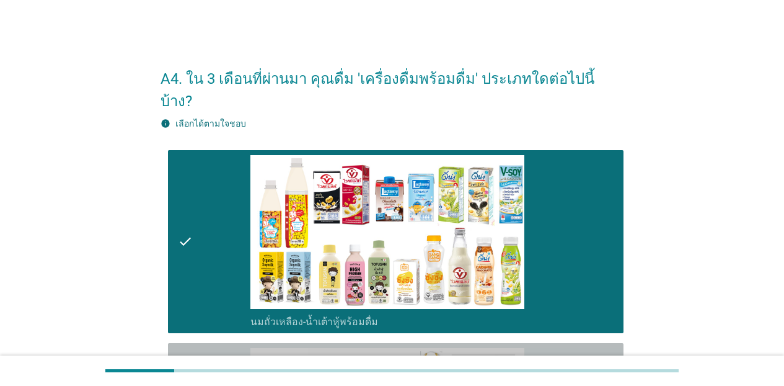
drag, startPoint x: 575, startPoint y: 337, endPoint x: 620, endPoint y: 297, distance: 59.7
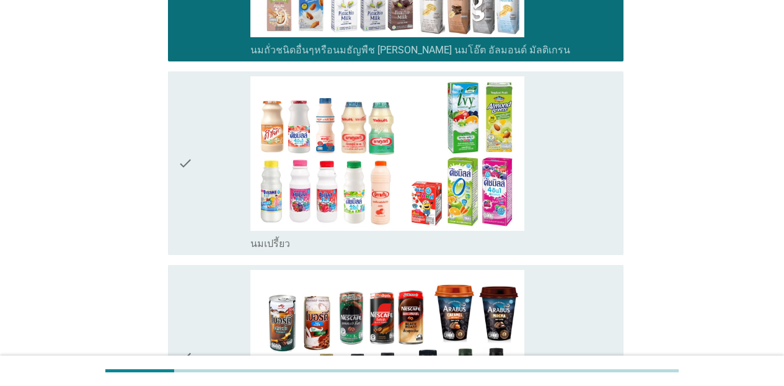
scroll to position [546, 0]
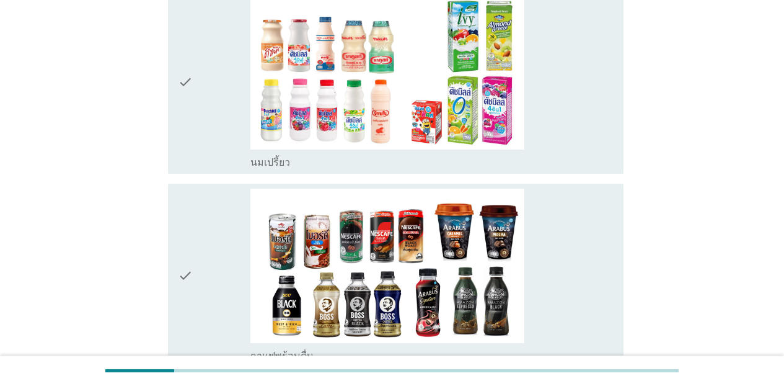
click at [610, 114] on div "check_box นมเปรี้ยว" at bounding box center [431, 82] width 363 height 174
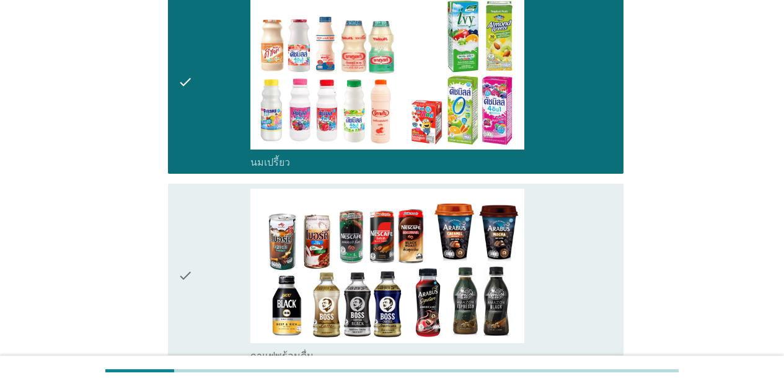
click at [606, 217] on div "check_box กาแฟพร้อมดื่ม" at bounding box center [431, 275] width 363 height 174
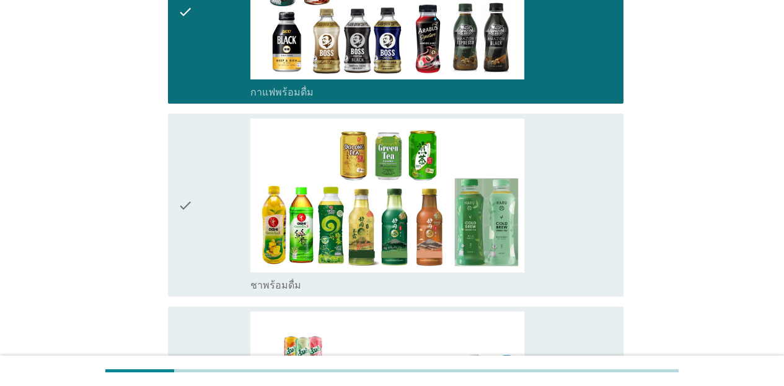
scroll to position [905, 0]
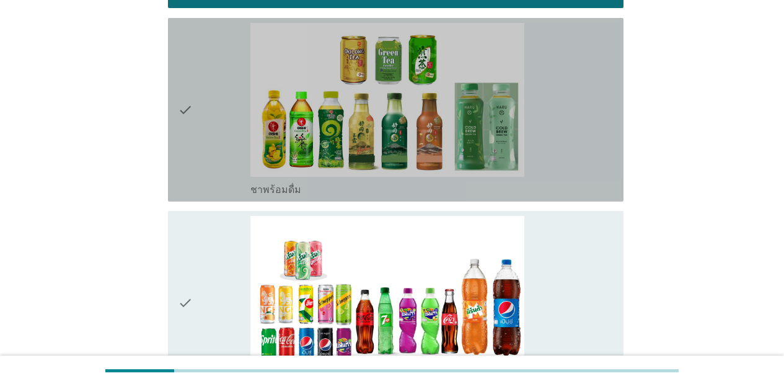
click at [610, 153] on div "check check_box ชาพร้อมดื่ม" at bounding box center [396, 109] width 456 height 183
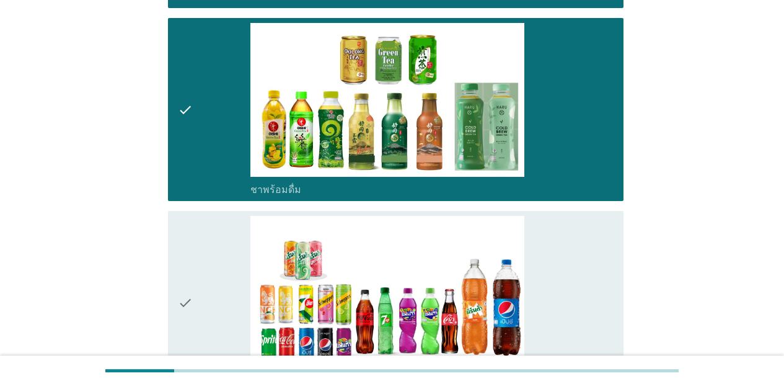
click at [604, 230] on div "check_box น้ำอัดลม" at bounding box center [431, 303] width 363 height 174
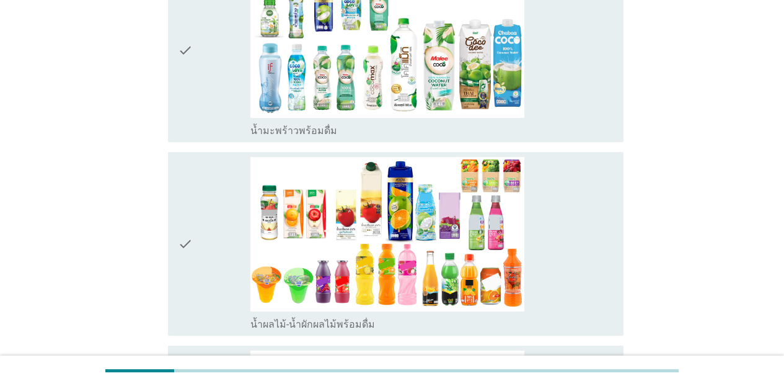
scroll to position [1361, 0]
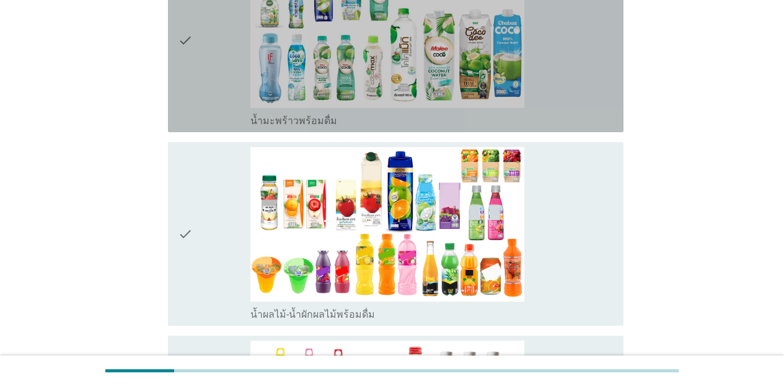
drag, startPoint x: 591, startPoint y: 82, endPoint x: 598, endPoint y: 166, distance: 83.9
click at [592, 92] on div "check_box น้ำมะพร้าวพร้อมดื่ม" at bounding box center [431, 41] width 363 height 174
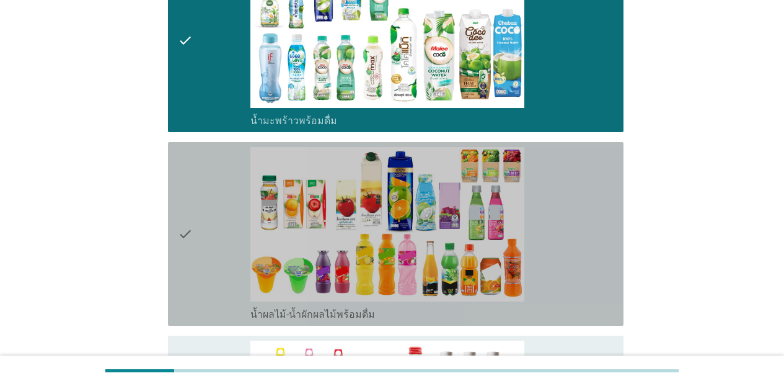
click at [598, 166] on div "check_box น้ำผลไม้-น้ำผักผลไม้พร้อมดื่ม" at bounding box center [431, 234] width 363 height 174
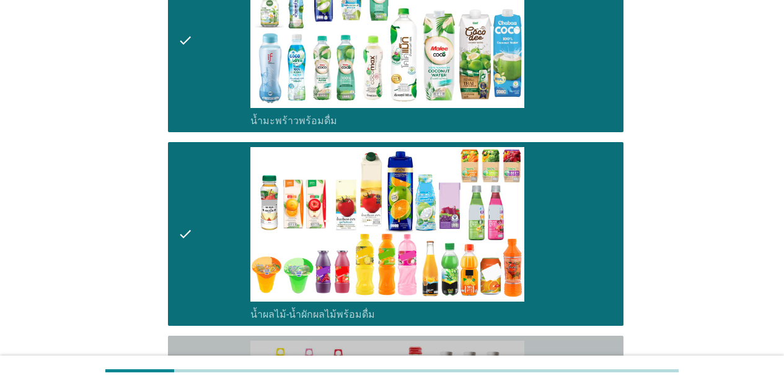
drag, startPoint x: 598, startPoint y: 329, endPoint x: 599, endPoint y: 322, distance: 6.3
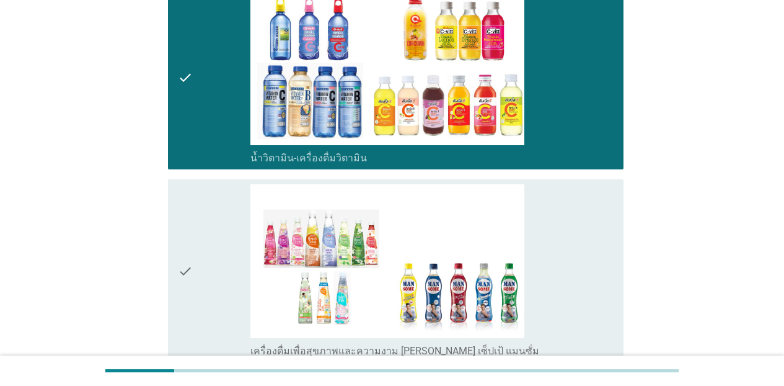
scroll to position [1801, 0]
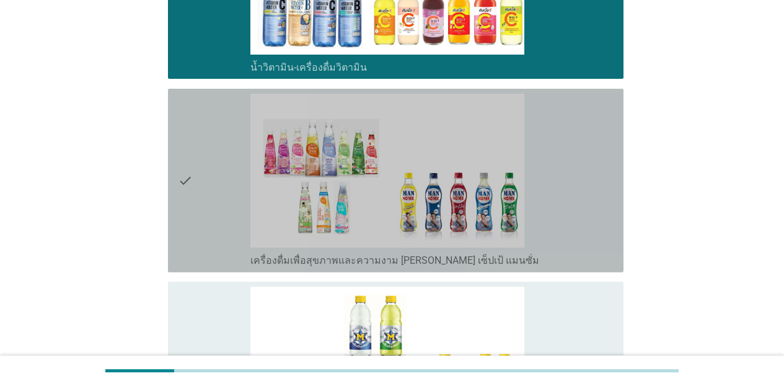
drag, startPoint x: 588, startPoint y: 185, endPoint x: 606, endPoint y: 293, distance: 109.2
click at [589, 193] on div "check_box เครื่องดื่มเพื่อสุขภาพและความงาม [PERSON_NAME] เซ็ปเป้ แมนซั่ม" at bounding box center [431, 181] width 363 height 174
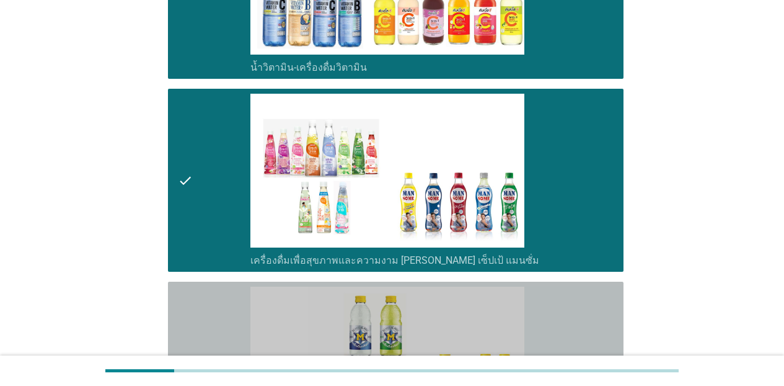
click at [606, 299] on div "check_box เครื่องดื่มเกลือแร่" at bounding box center [431, 373] width 363 height 174
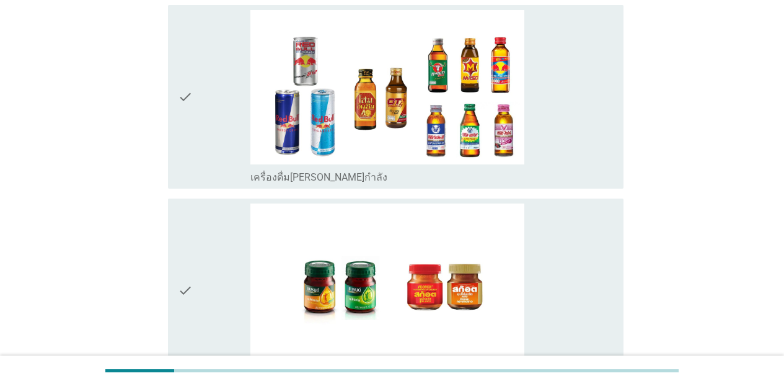
scroll to position [2275, 0]
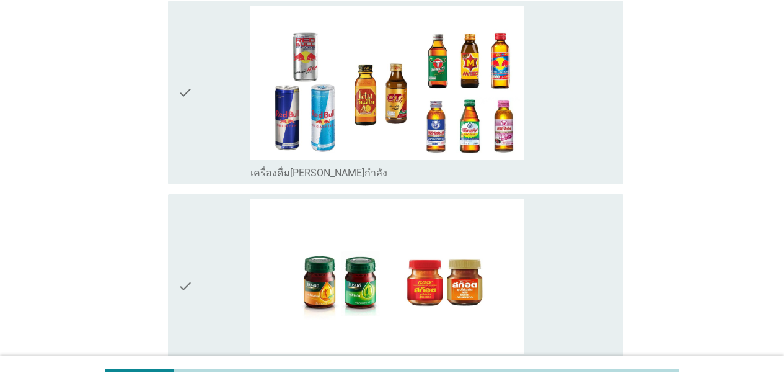
drag, startPoint x: 608, startPoint y: 148, endPoint x: 614, endPoint y: 181, distance: 33.4
click at [607, 164] on div "check_box เครื่องดื่ม[PERSON_NAME]กำลัง" at bounding box center [431, 171] width 363 height 15
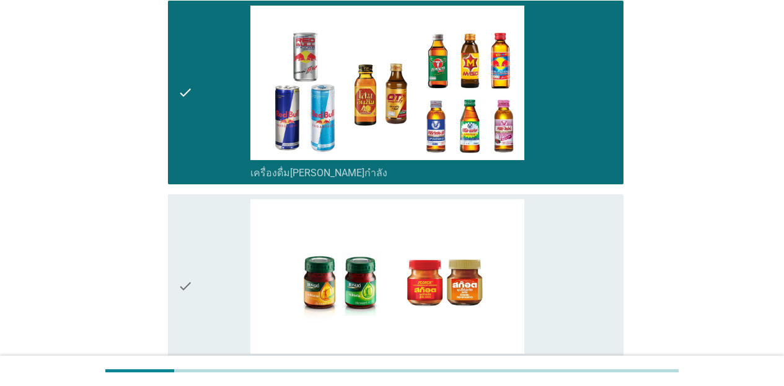
drag, startPoint x: 618, startPoint y: 229, endPoint x: 653, endPoint y: 244, distance: 37.5
click at [610, 232] on div "check check_box ซุปไก่สกัด-[PERSON_NAME]สำเร็จรูป" at bounding box center [396, 285] width 456 height 183
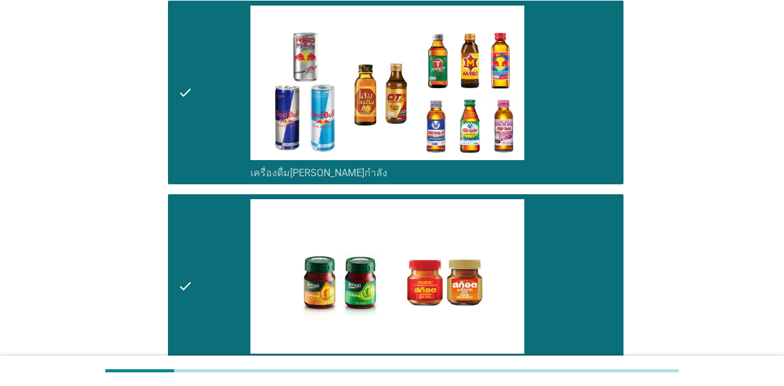
scroll to position [2424, 0]
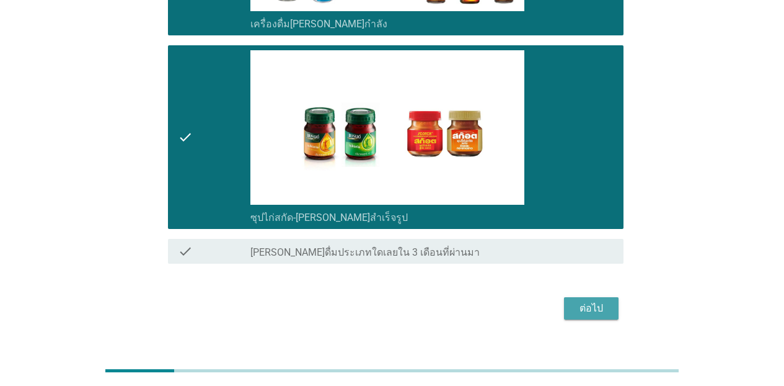
click at [595, 301] on div "ต่อไป" at bounding box center [591, 308] width 35 height 15
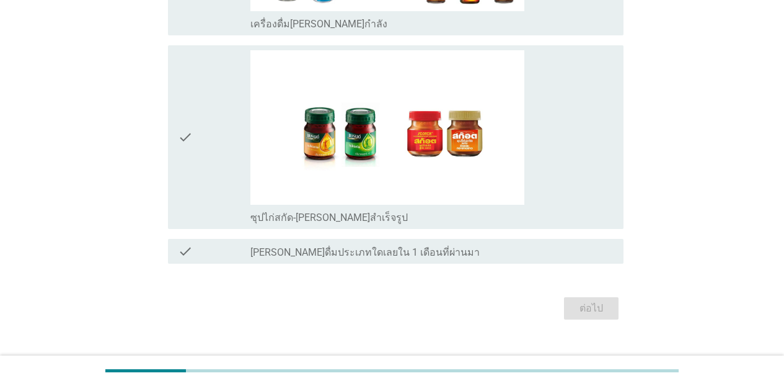
scroll to position [0, 0]
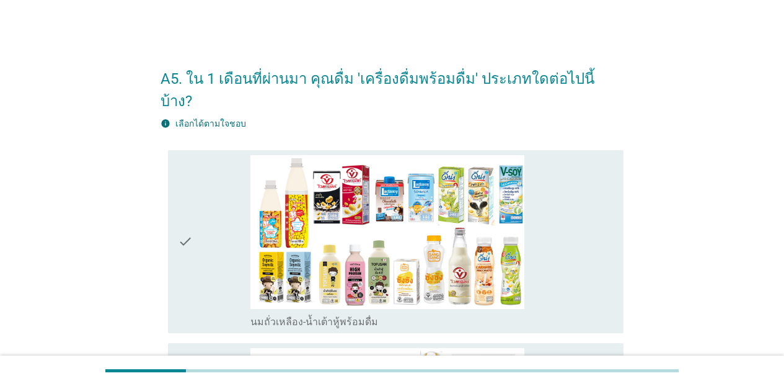
click at [552, 258] on div "check_box นมถั่วเหลือง-น้ำเต้าหู้พร้อมดื่ม" at bounding box center [431, 242] width 363 height 174
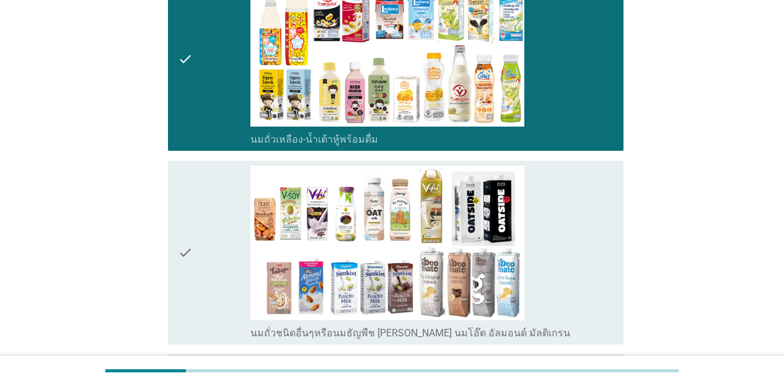
scroll to position [192, 0]
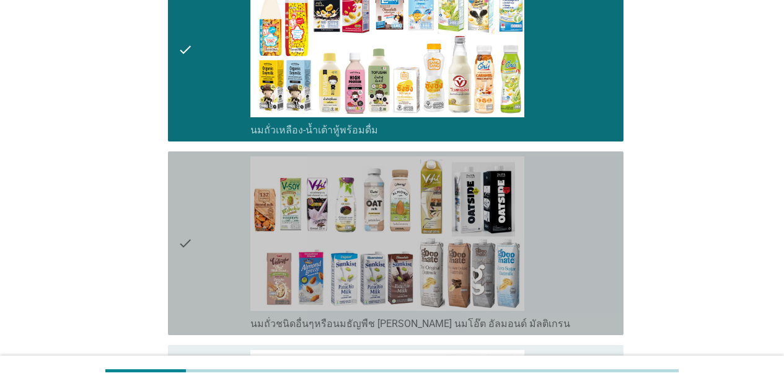
click at [587, 287] on div "check_box นมถั่วชนิดอื่นๆหรือนมธัญพืช [PERSON_NAME] นมโอ๊ต อัลมอนด์ มัลติเกรน" at bounding box center [431, 243] width 363 height 174
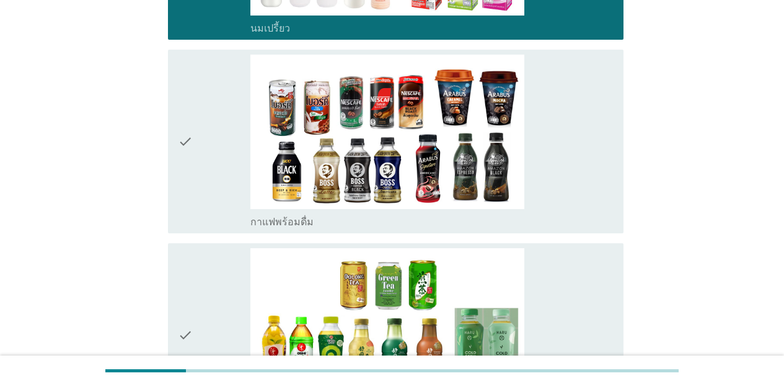
scroll to position [690, 0]
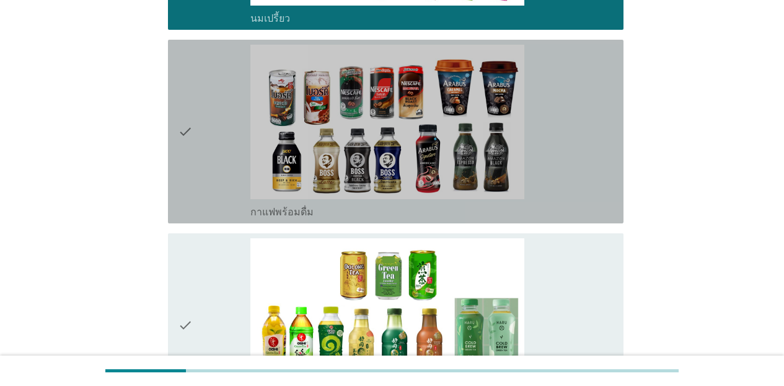
click at [568, 159] on div "check_box กาแฟพร้อมดื่ม" at bounding box center [431, 132] width 363 height 174
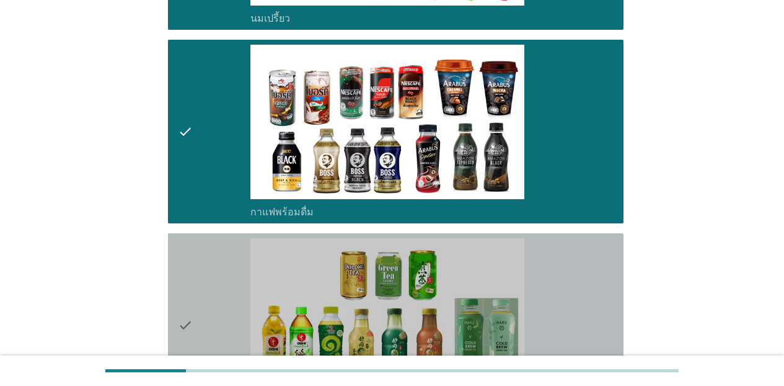
click at [592, 276] on div "check_box ชาพร้อมดื่ม" at bounding box center [431, 325] width 363 height 174
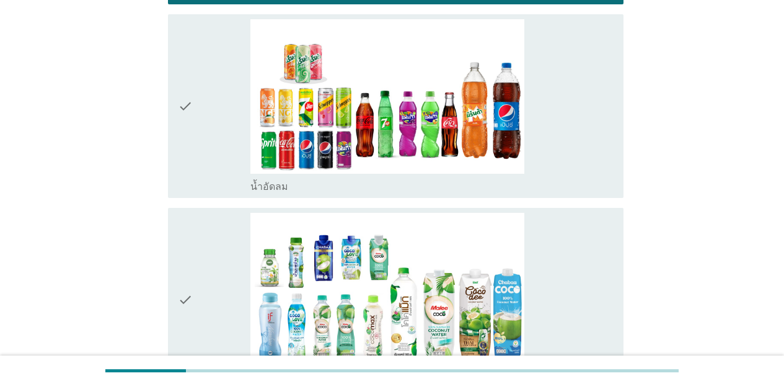
scroll to position [1159, 0]
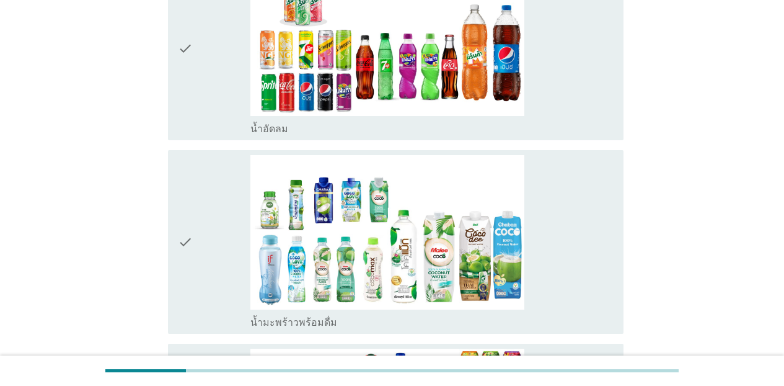
click at [552, 92] on div "check_box น้ำอัดลม" at bounding box center [431, 49] width 363 height 174
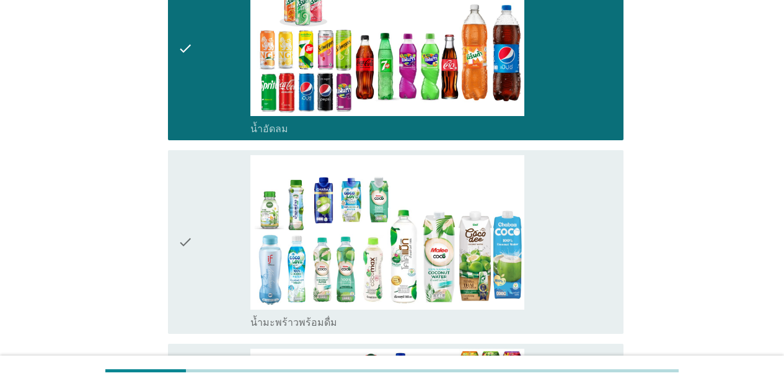
click at [570, 180] on div "check_box น้ำมะพร้าวพร้อมดื่ม" at bounding box center [431, 242] width 363 height 174
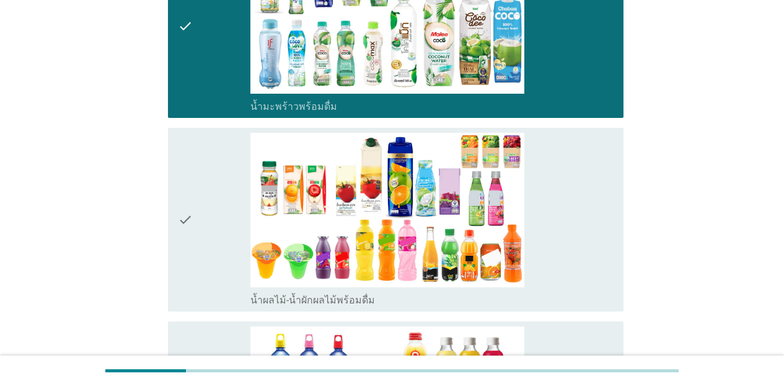
scroll to position [1389, 0]
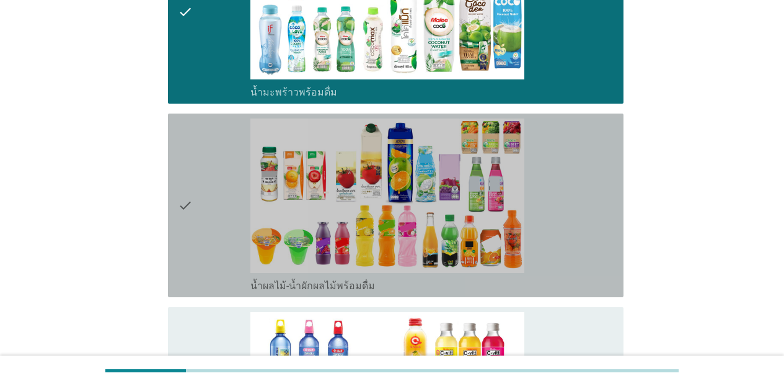
click at [587, 241] on div "check_box น้ำผลไม้-น้ำผักผลไม้พร้อมดื่ม" at bounding box center [431, 205] width 363 height 174
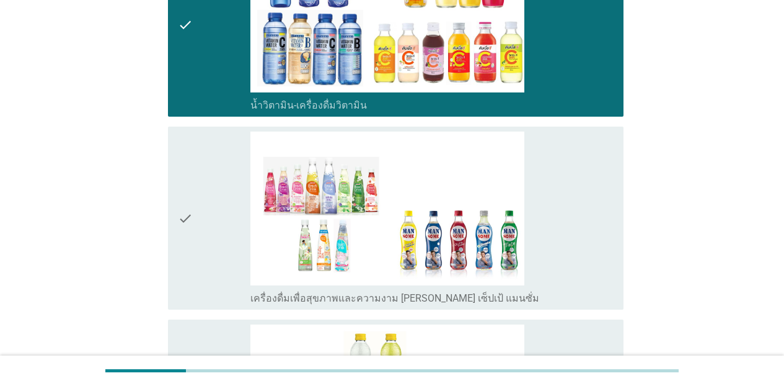
scroll to position [1786, 0]
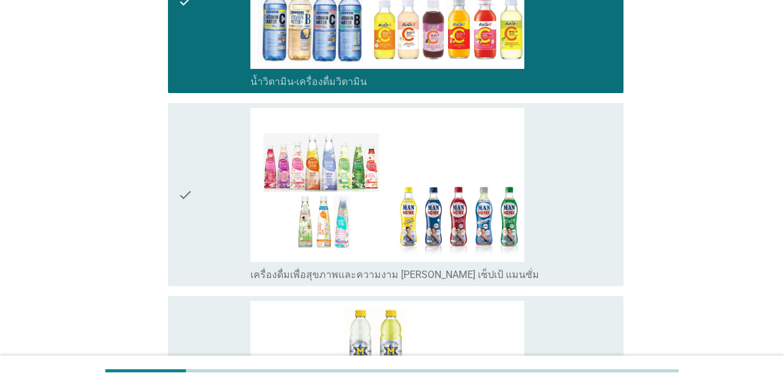
click at [604, 241] on div "check_box เครื่องดื่มเพื่อสุขภาพและความงาม [PERSON_NAME] เซ็ปเป้ แมนซั่ม" at bounding box center [431, 195] width 363 height 174
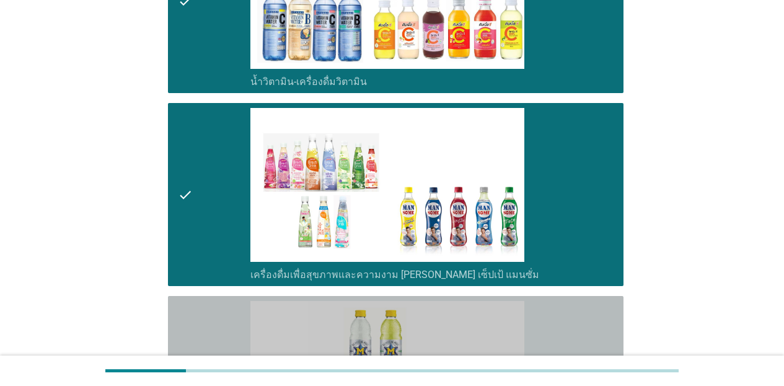
drag, startPoint x: 605, startPoint y: 312, endPoint x: 753, endPoint y: 277, distance: 151.7
click at [606, 312] on div "check_box เครื่องดื่มเกลือแร่" at bounding box center [431, 388] width 363 height 174
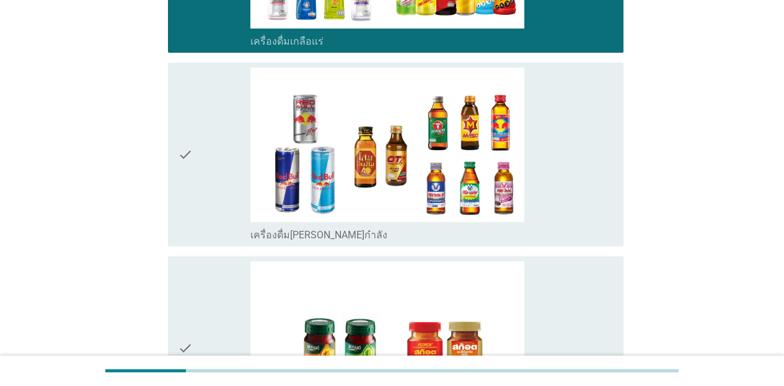
scroll to position [2280, 0]
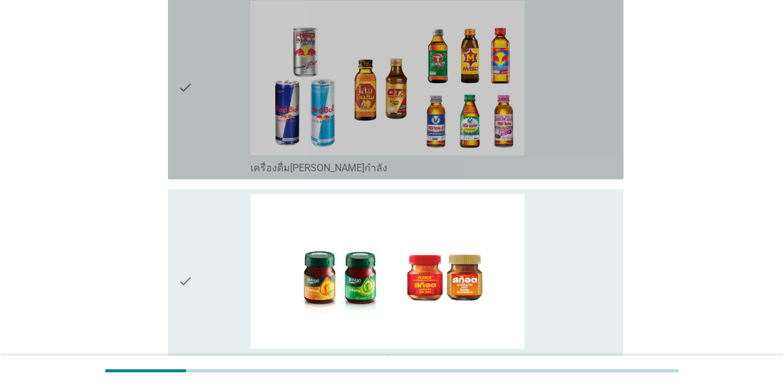
drag, startPoint x: 572, startPoint y: 141, endPoint x: 593, endPoint y: 210, distance: 72.0
click at [573, 159] on div "check_box เครื่องดื่ม[PERSON_NAME]กำลัง" at bounding box center [431, 166] width 363 height 15
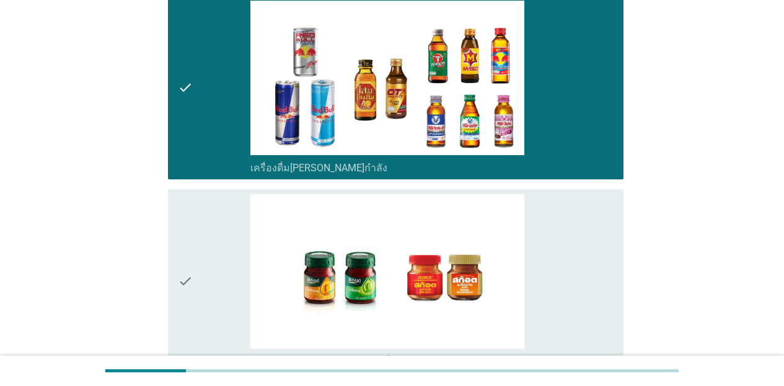
click at [590, 217] on div "check_box ซุปไก่สกัด-[PERSON_NAME]สำเร็จรูป" at bounding box center [431, 281] width 363 height 174
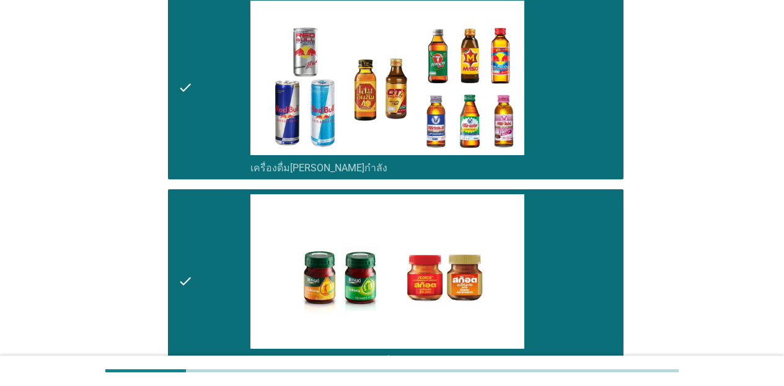
scroll to position [2424, 0]
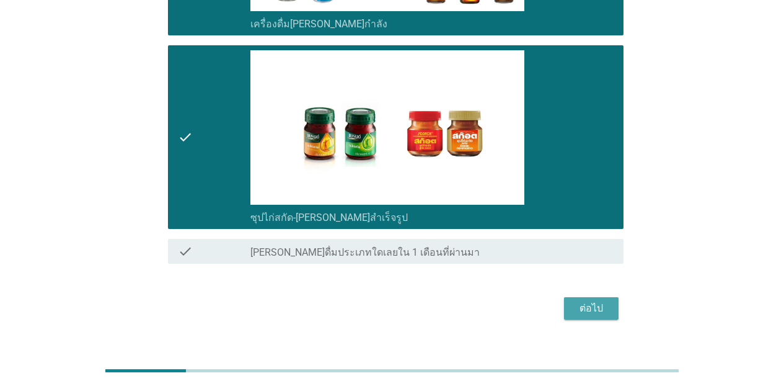
click at [591, 301] on div "ต่อไป" at bounding box center [591, 308] width 35 height 15
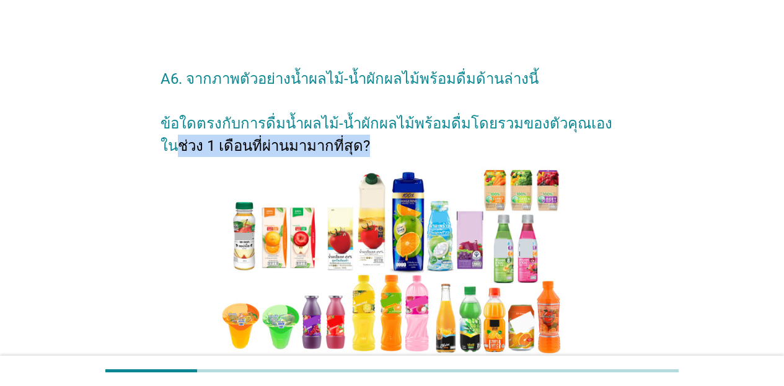
drag, startPoint x: 780, startPoint y: 117, endPoint x: 790, endPoint y: 150, distance: 34.3
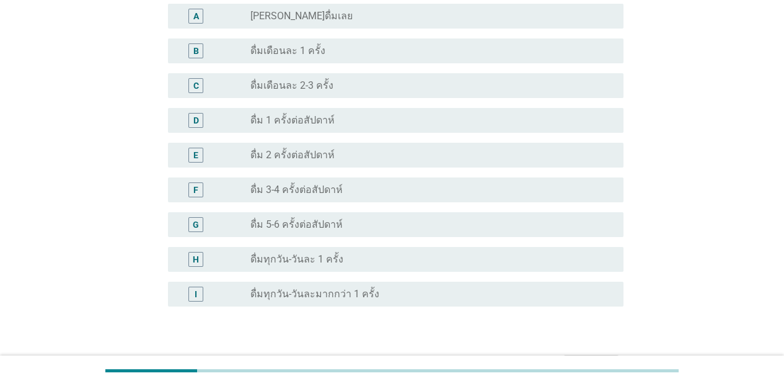
scroll to position [379, 0]
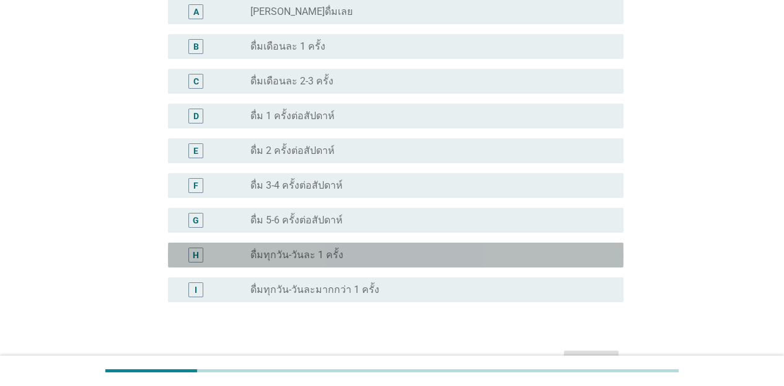
click at [463, 253] on div "radio_button_unchecked ดื่มทุกวัน-วันละ 1 ครั้ง" at bounding box center [426, 255] width 353 height 12
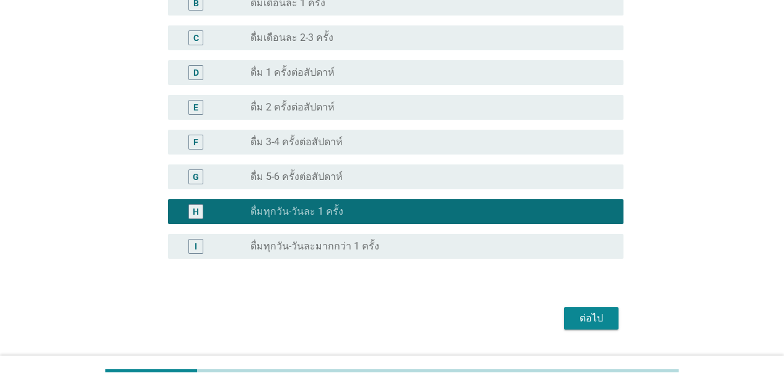
scroll to position [424, 0]
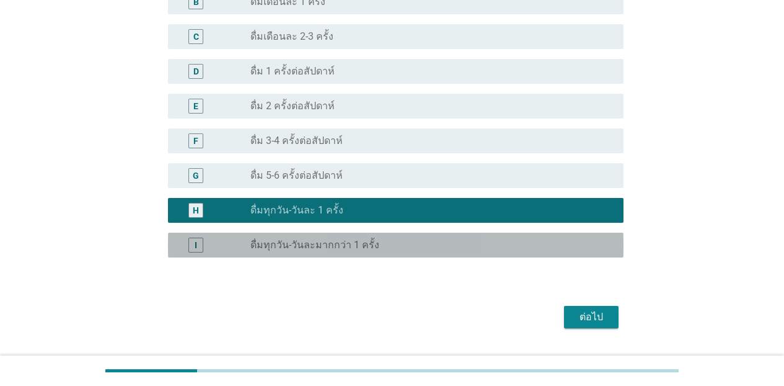
click at [492, 249] on div "radio_button_unchecked ดื่มทุกวัน-วันละมากกว่า 1 ครั้ง" at bounding box center [426, 245] width 353 height 12
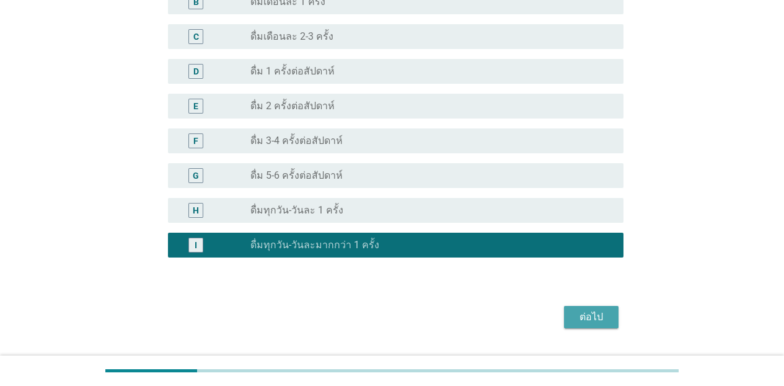
click at [599, 317] on div "ต่อไป" at bounding box center [591, 316] width 35 height 15
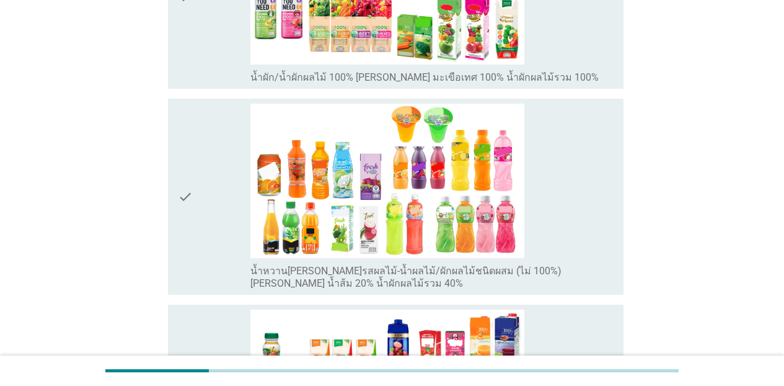
scroll to position [299, 0]
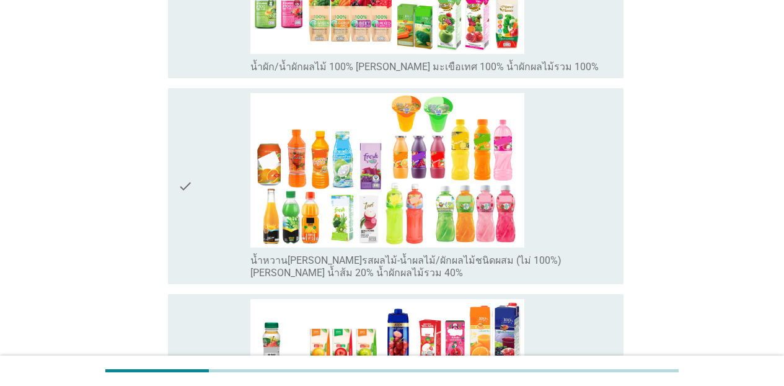
click at [576, 64] on div "check_box_outline_blank น้ำผัก/น้ำผักผลไม้ 100% [PERSON_NAME] มะเขือเทศ 100% น้…" at bounding box center [431, 65] width 363 height 15
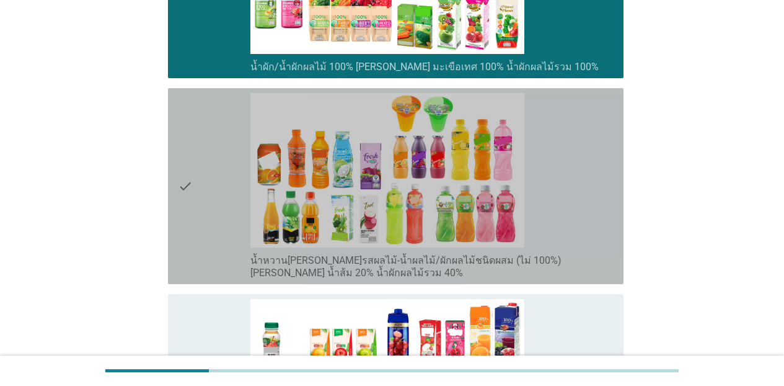
click at [594, 170] on div "check_box_outline_blank น้ำหวาน[PERSON_NAME]รสผลไม้-น้ำผลไม้/ผักผลไม้ชนิดผสม (ไ…" at bounding box center [431, 186] width 363 height 186
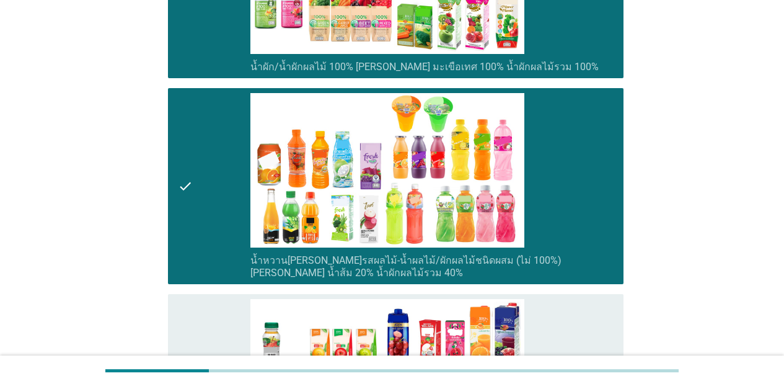
click at [603, 320] on div "check_box_outline_blank น้ำผลไม้ 100% [PERSON_NAME] น้ำส้ม 100% น้ำแอปเปิ้ล 100%" at bounding box center [431, 386] width 363 height 174
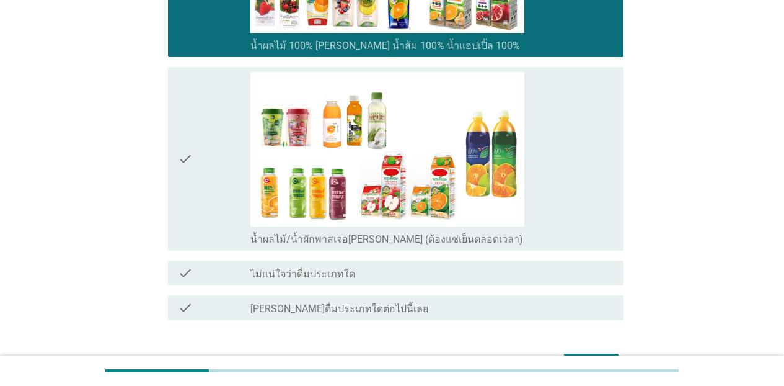
scroll to position [738, 0]
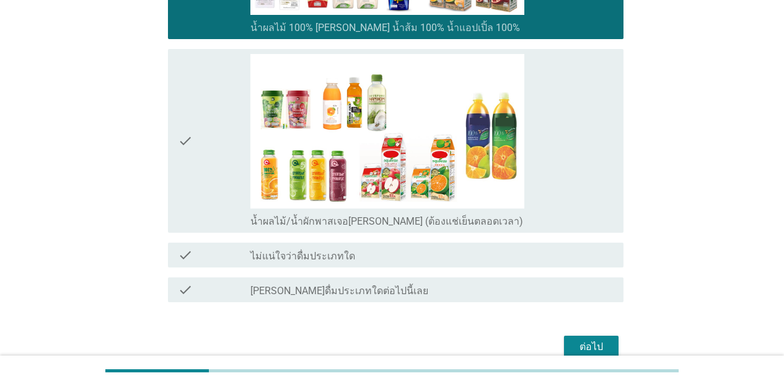
click at [532, 177] on div "check_box_outline_blank น้ำผลไม้/น้ำผักพาสเจอ[PERSON_NAME] (ต้องแช่เย็นตลอดเวลา)" at bounding box center [431, 141] width 363 height 174
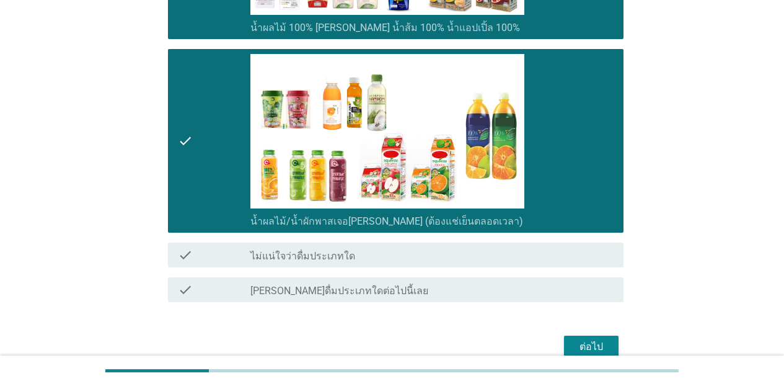
click at [588, 345] on div "ต่อไป" at bounding box center [591, 346] width 35 height 15
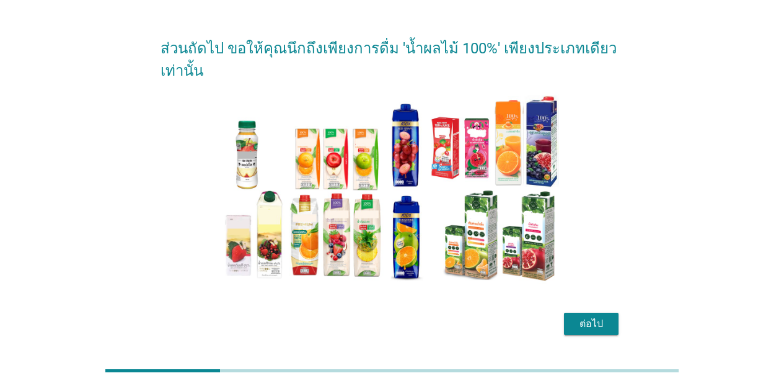
scroll to position [69, 0]
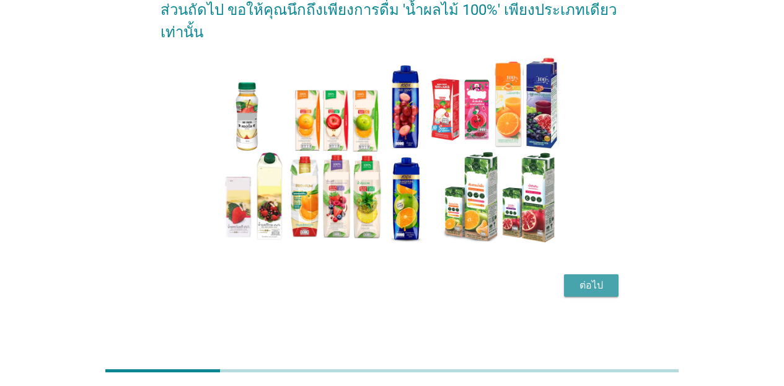
click at [603, 289] on div "ต่อไป" at bounding box center [591, 285] width 35 height 15
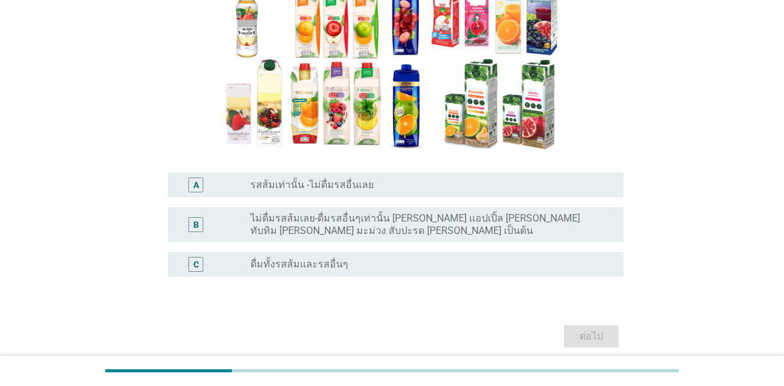
scroll to position [182, 0]
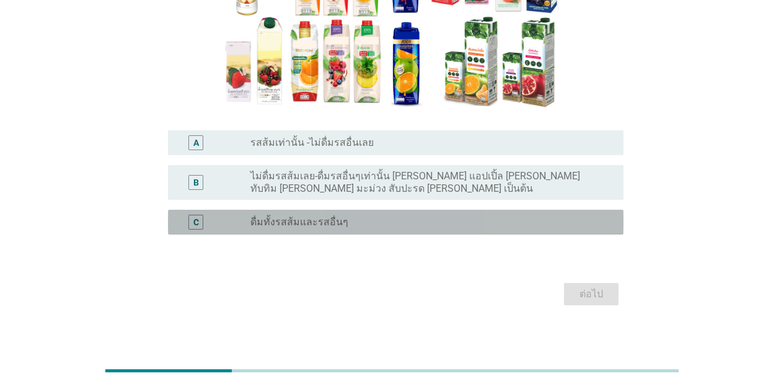
click at [426, 221] on div "radio_button_unchecked ดื่มทั้งรสส้มและรสอื่นๆ" at bounding box center [426, 222] width 353 height 12
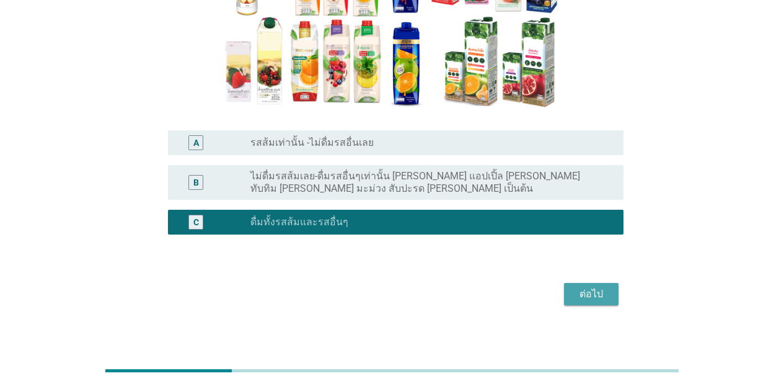
click at [589, 298] on div "ต่อไป" at bounding box center [591, 293] width 35 height 15
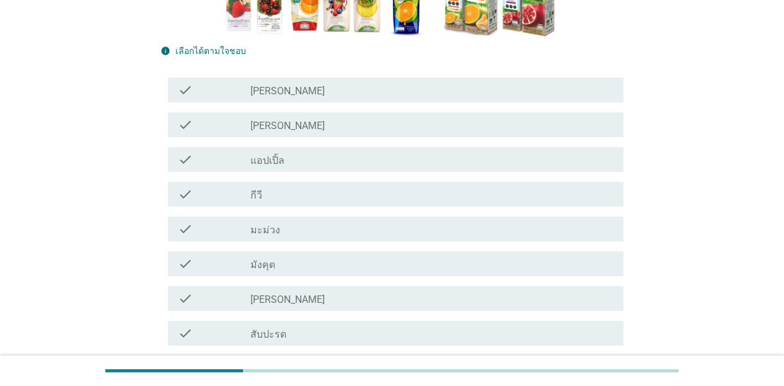
scroll to position [265, 0]
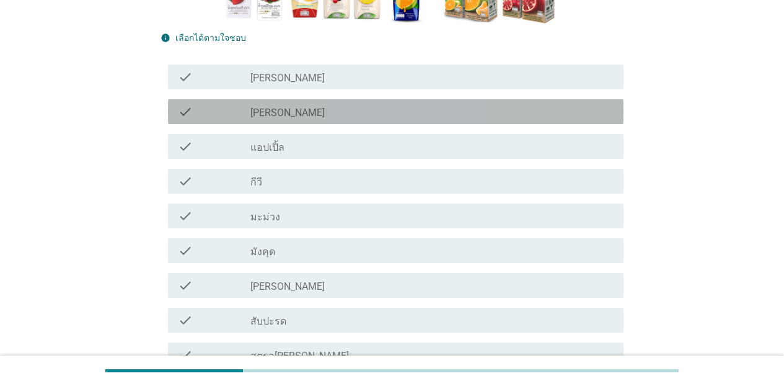
click at [326, 109] on div "check_box_outline_blank [PERSON_NAME]" at bounding box center [431, 111] width 363 height 15
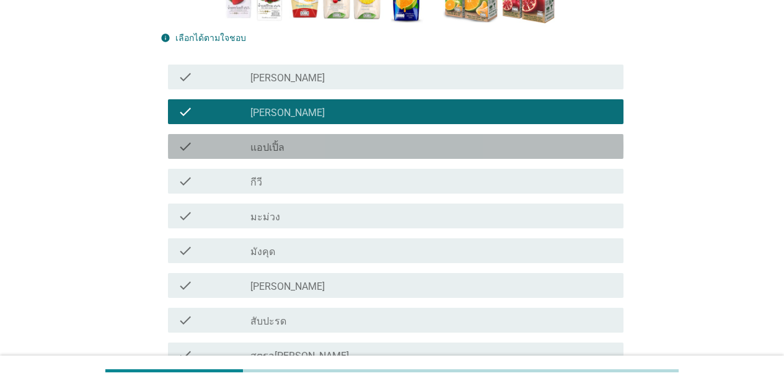
click at [317, 150] on div "check_box_outline_blank แอปเปิ้ล" at bounding box center [431, 146] width 363 height 15
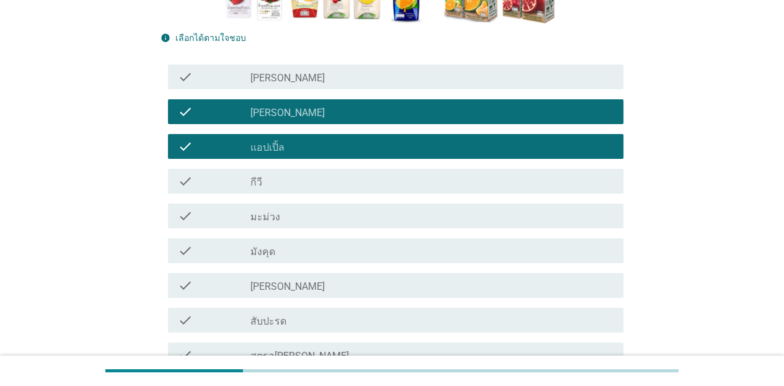
click at [317, 186] on div "check_box_outline_blank กีวี" at bounding box center [431, 181] width 363 height 15
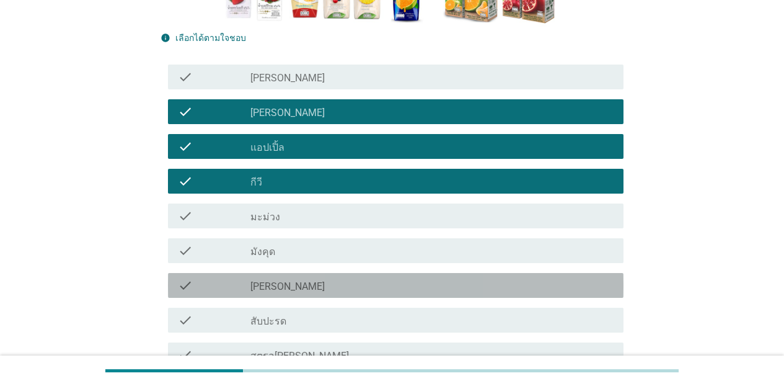
click at [312, 293] on div "check_box_outline_blank [PERSON_NAME]" at bounding box center [431, 285] width 363 height 15
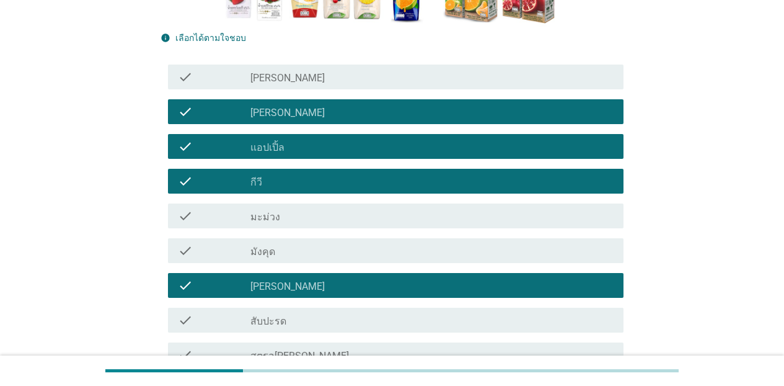
click at [312, 321] on div "check_box_outline_blank สับปะรด" at bounding box center [431, 319] width 363 height 15
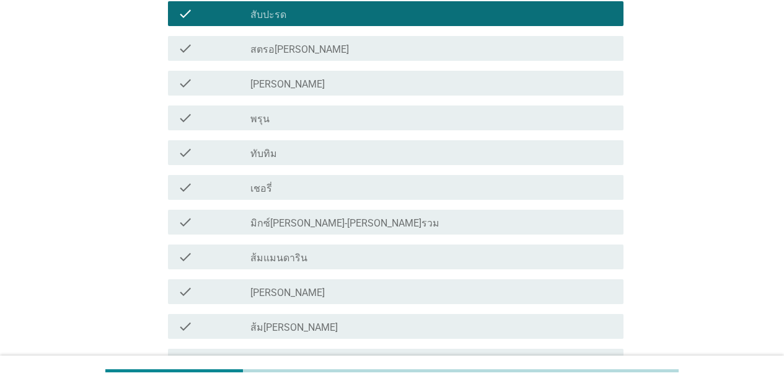
scroll to position [582, 0]
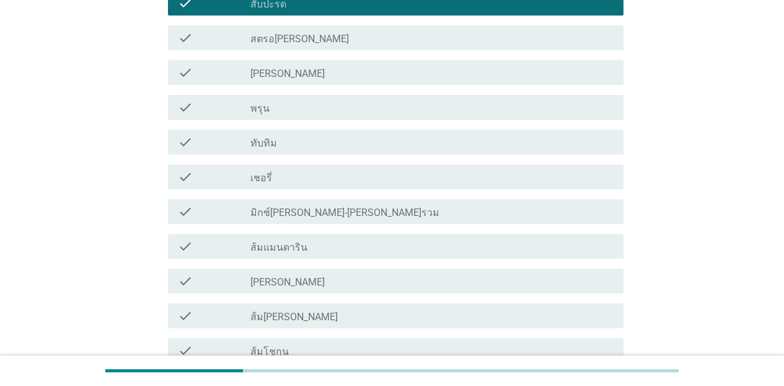
click at [335, 40] on div "check_box_outline_blank สตรอ[PERSON_NAME]" at bounding box center [431, 37] width 363 height 15
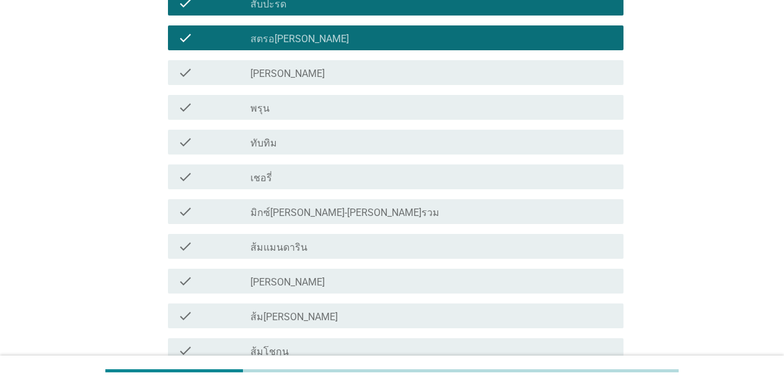
click at [335, 78] on div "check_box_outline_blank [PERSON_NAME]" at bounding box center [431, 72] width 363 height 15
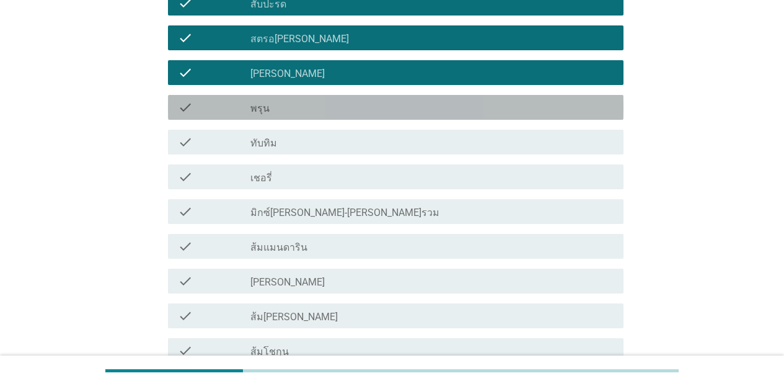
click at [335, 105] on div "check_box_outline_blank พรุน" at bounding box center [431, 107] width 363 height 15
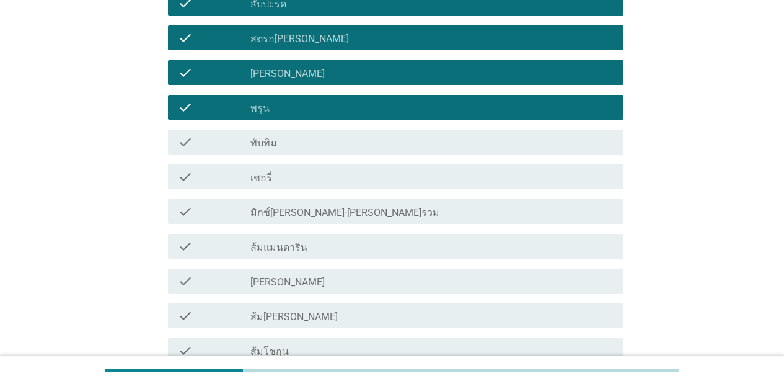
click at [333, 141] on div "check_box_outline_blank ทับทิม" at bounding box center [431, 142] width 363 height 15
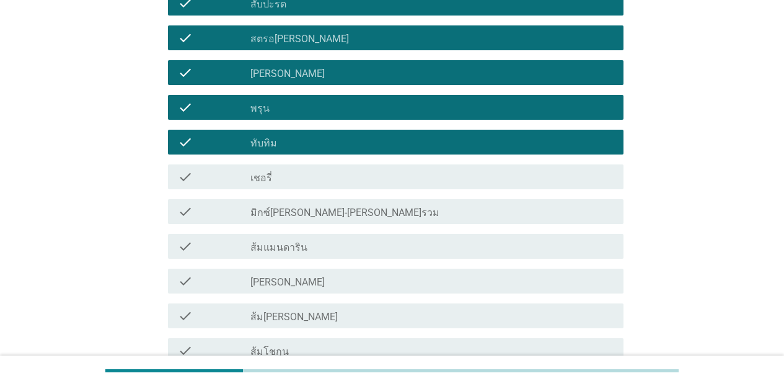
click at [336, 190] on div "check check_box_outline_blank เชอรี่" at bounding box center [392, 176] width 463 height 35
click at [338, 177] on div "check_box_outline_blank เชอรี่" at bounding box center [431, 176] width 363 height 15
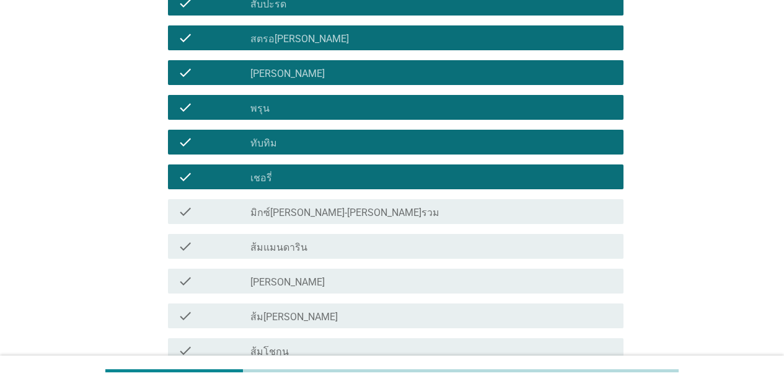
click at [338, 213] on div "check_box_outline_blank มิกซ์[PERSON_NAME]-[PERSON_NAME]รวม" at bounding box center [431, 211] width 363 height 15
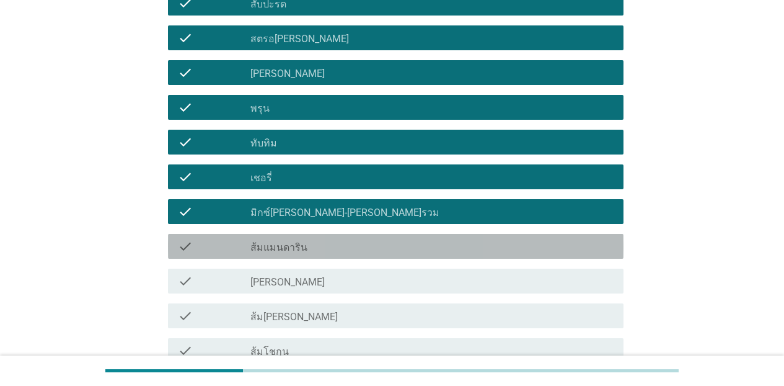
click at [338, 252] on div "check_box_outline_blank ส้มแมนดาริน" at bounding box center [431, 246] width 363 height 15
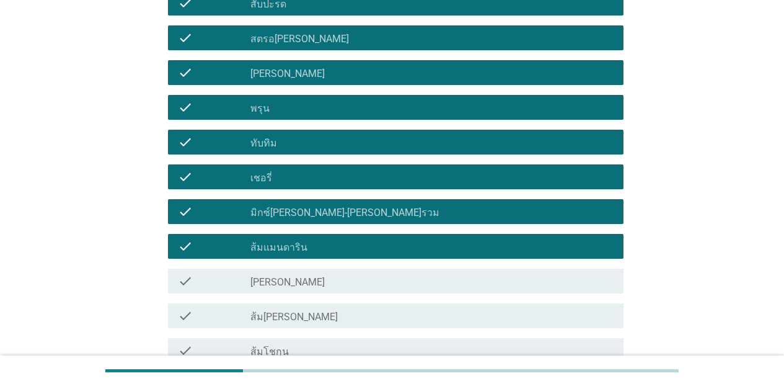
click at [337, 284] on div "check_box_outline_blank [PERSON_NAME]" at bounding box center [431, 280] width 363 height 15
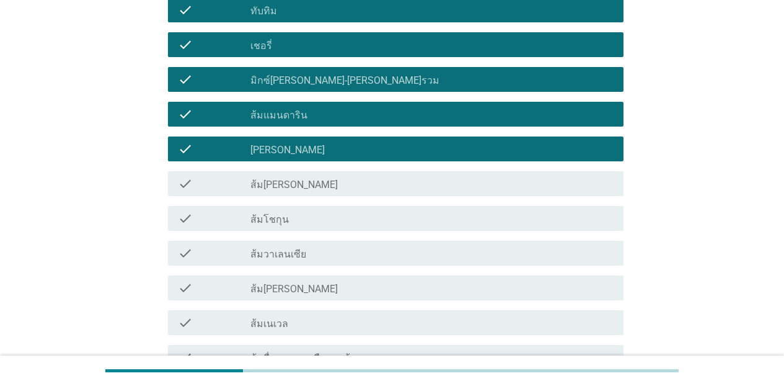
scroll to position [755, 0]
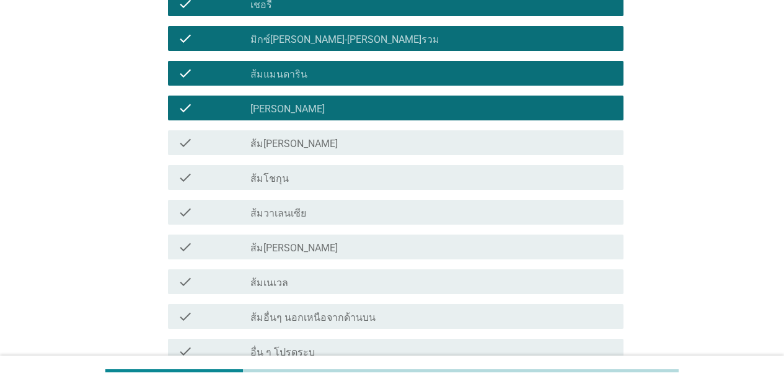
click at [369, 151] on div "check check_box_outline_blank ส้ม[PERSON_NAME]" at bounding box center [396, 142] width 456 height 25
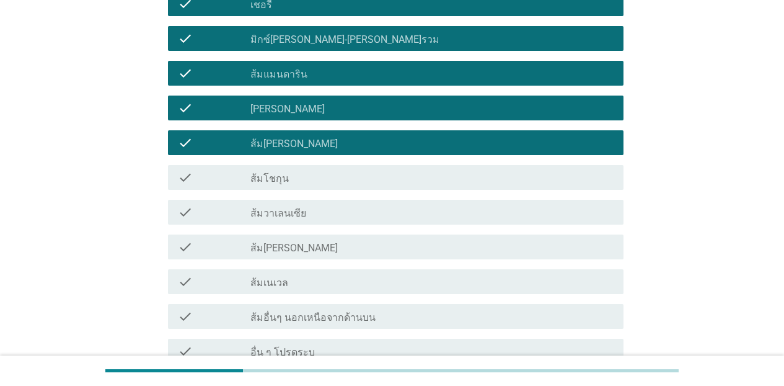
click at [359, 174] on div "check_box_outline_blank ส้มโชกุน" at bounding box center [431, 177] width 363 height 15
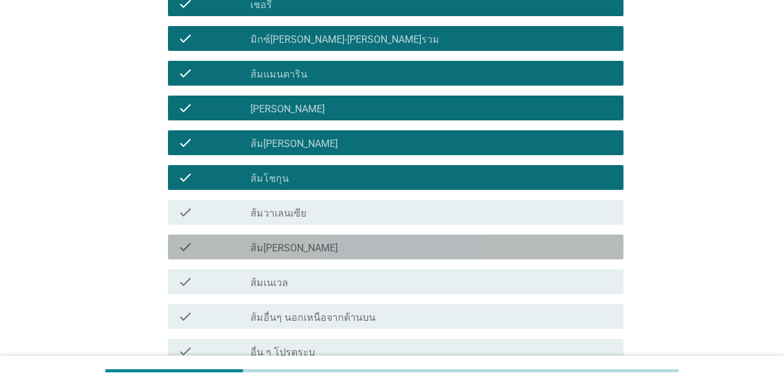
click at [374, 252] on div "check_box_outline_blank ส้ม[PERSON_NAME]" at bounding box center [431, 246] width 363 height 15
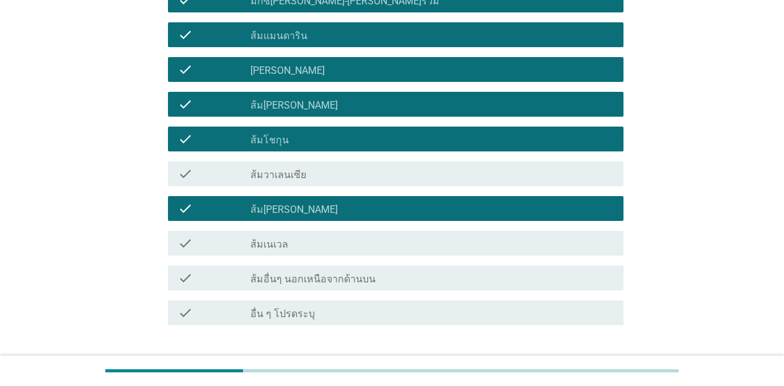
scroll to position [878, 0]
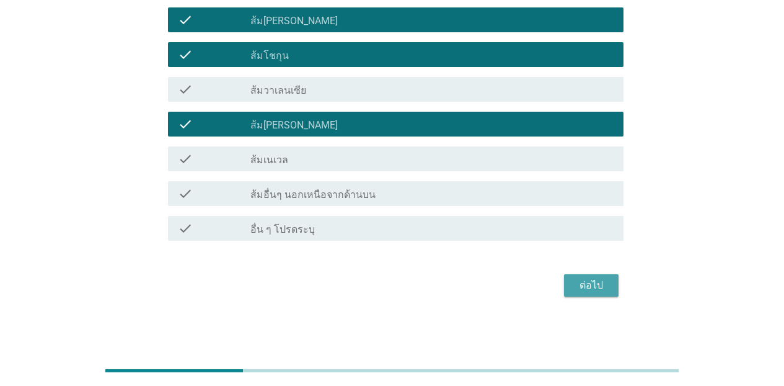
click at [594, 289] on div "ต่อไป" at bounding box center [591, 285] width 35 height 15
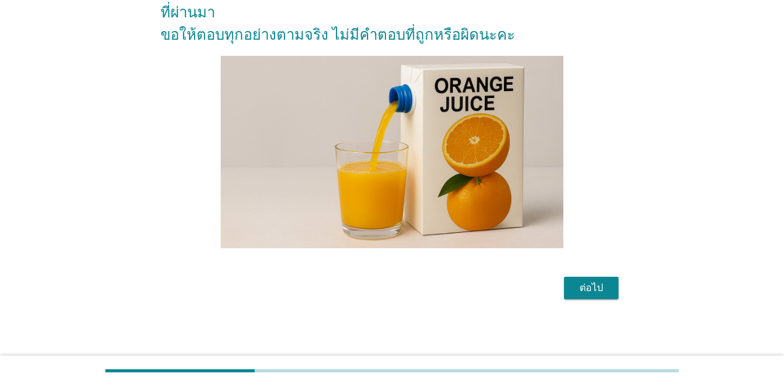
scroll to position [136, 0]
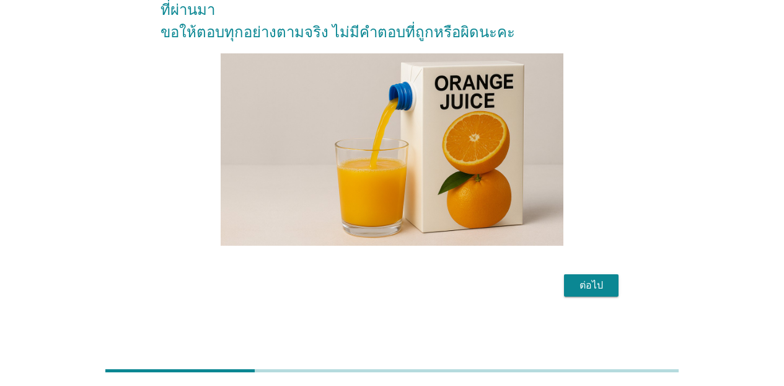
click at [606, 283] on div "ต่อไป" at bounding box center [591, 285] width 35 height 15
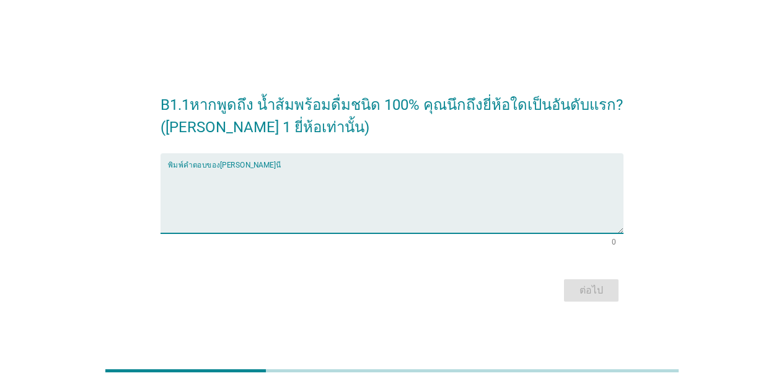
click at [391, 203] on textarea "พิมพ์คำตอบของคุณ ที่นี่" at bounding box center [396, 200] width 456 height 65
click at [397, 193] on textarea "พิมพ์คำตอบของคุณ ที่นี่" at bounding box center [396, 200] width 456 height 65
type textarea "[PERSON_NAME]"
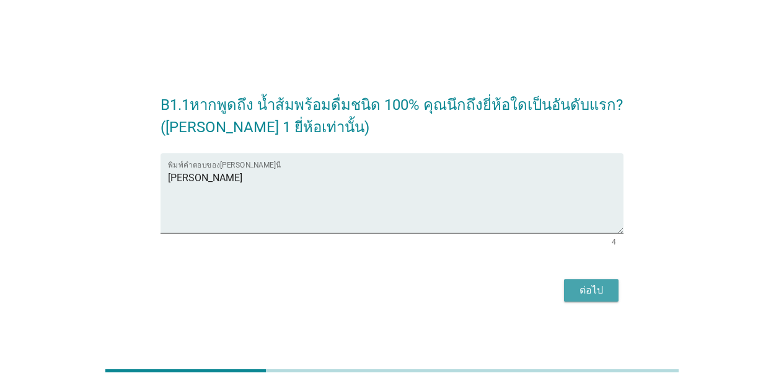
click at [587, 298] on button "ต่อไป" at bounding box center [591, 290] width 55 height 22
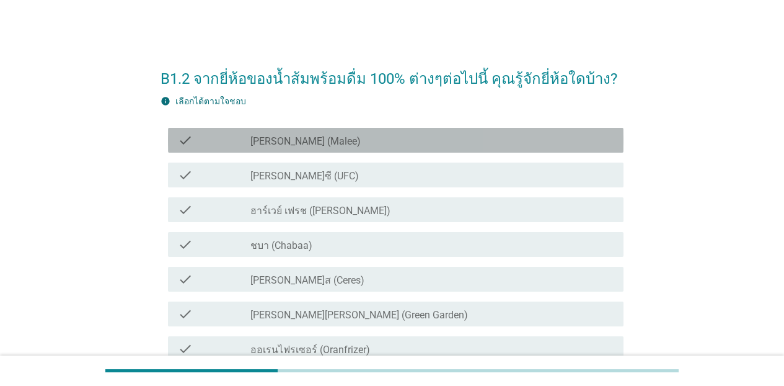
click at [270, 137] on label "[PERSON_NAME] (Malee)" at bounding box center [305, 141] width 110 height 12
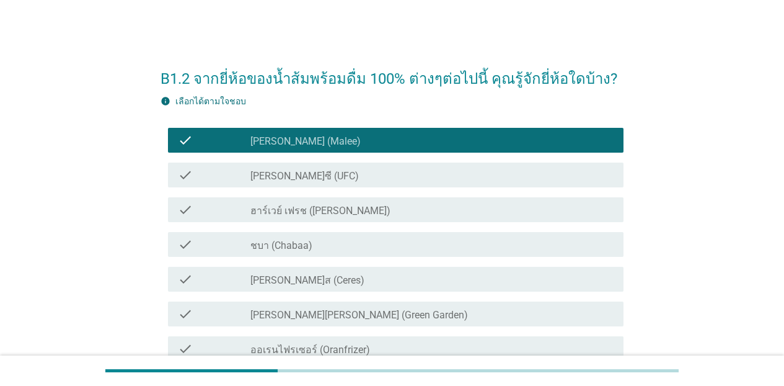
click at [281, 176] on label "[PERSON_NAME]ซี (UFC)" at bounding box center [304, 176] width 108 height 12
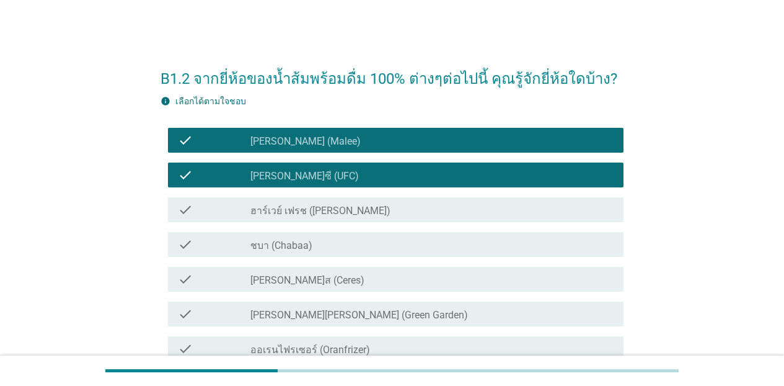
click at [286, 210] on label "ฮาร์เวย์ เฟรช ([PERSON_NAME])" at bounding box center [320, 211] width 140 height 12
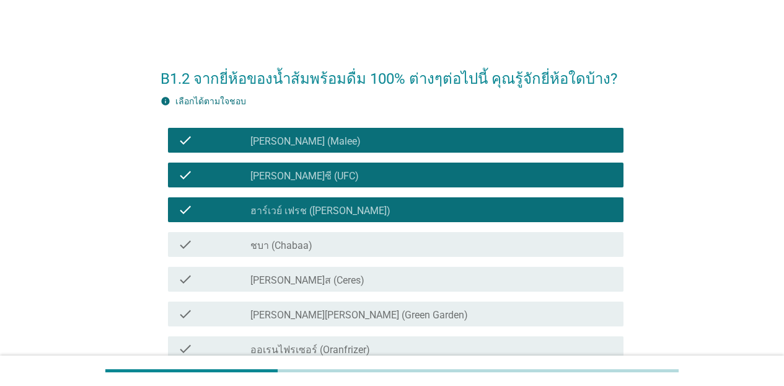
click at [292, 244] on label "ชบา (Chabaa)" at bounding box center [281, 245] width 62 height 12
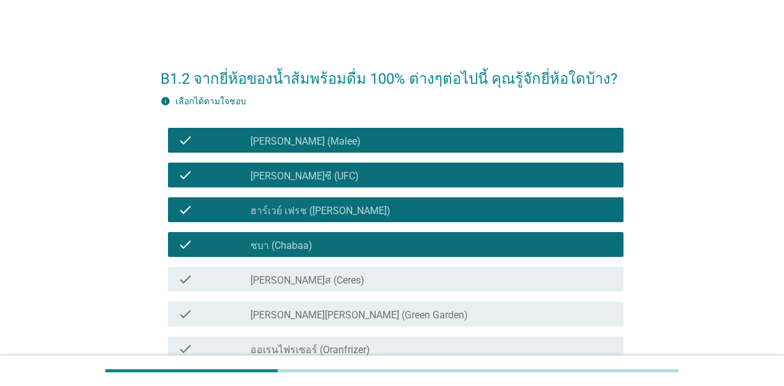
click at [292, 277] on label "[PERSON_NAME]ส (Ceres)" at bounding box center [307, 280] width 114 height 12
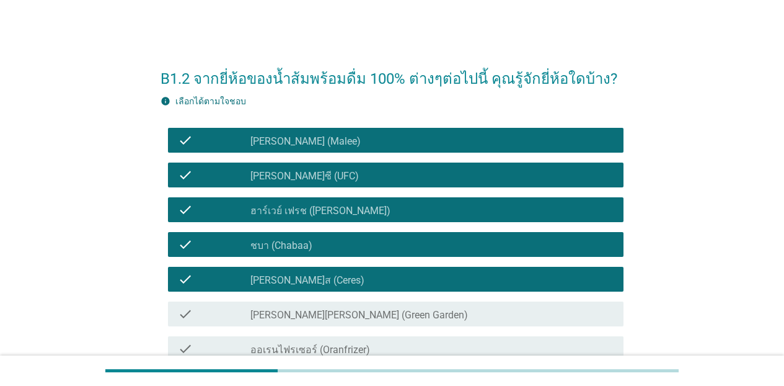
click at [301, 316] on label "[PERSON_NAME][PERSON_NAME] (Green Garden)" at bounding box center [359, 315] width 218 height 12
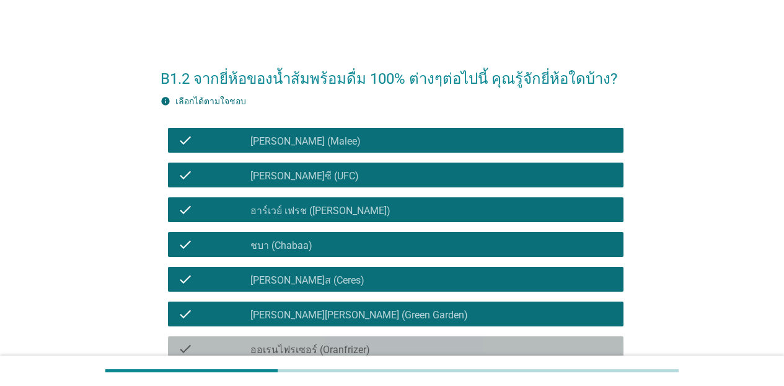
click at [308, 344] on label "ออเรนไฟรเซอร์ (Oranfrizer)" at bounding box center [310, 349] width 120 height 12
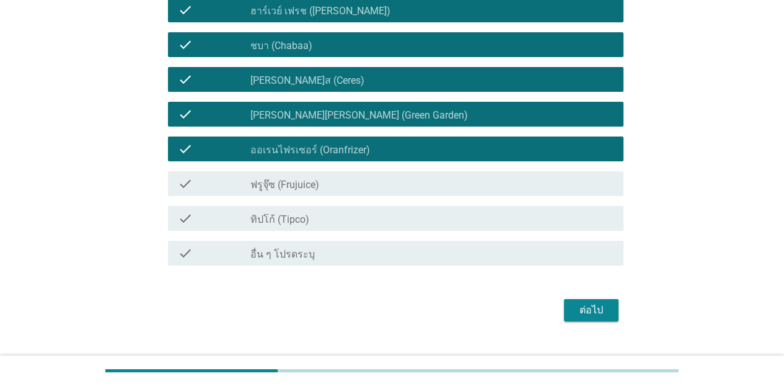
scroll to position [224, 0]
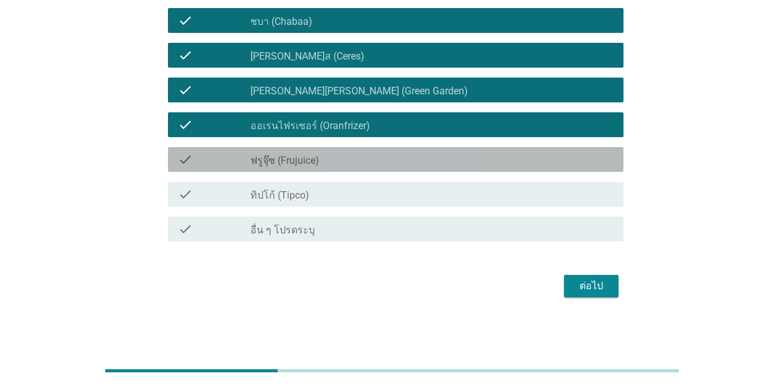
click at [395, 164] on div "check_box_outline_blank ฟรูจุ๊ซ (Frujuice)" at bounding box center [431, 159] width 363 height 15
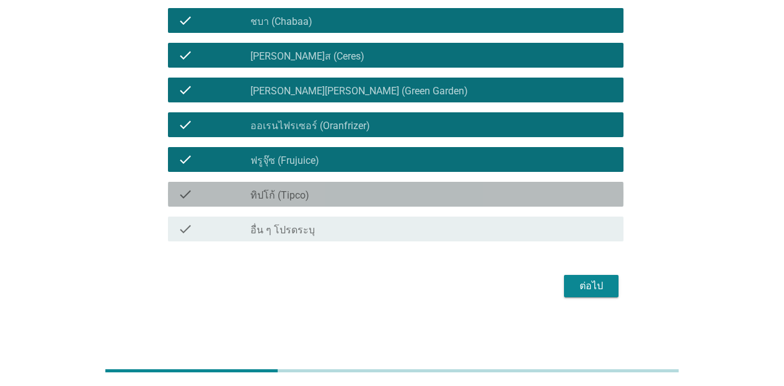
click at [395, 196] on div "check_box_outline_blank ทิปโก้ (Tipco)" at bounding box center [431, 194] width 363 height 15
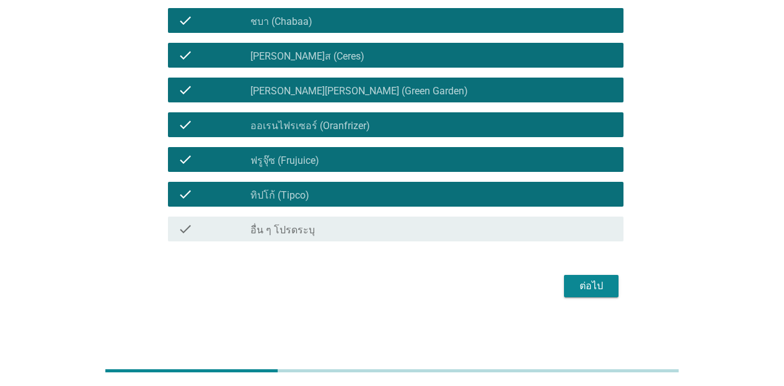
click at [584, 283] on div "ต่อไป" at bounding box center [591, 285] width 35 height 15
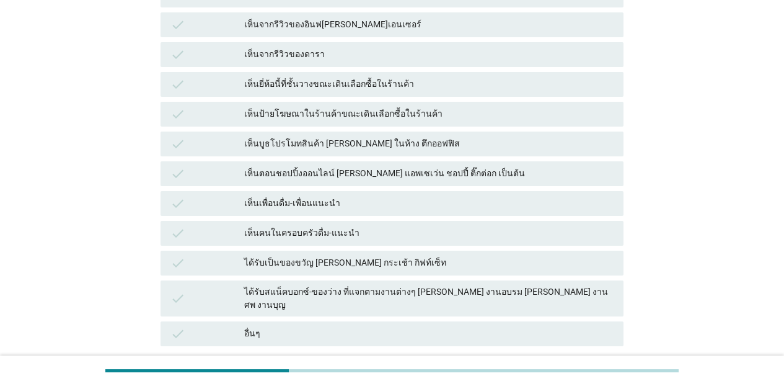
scroll to position [0, 0]
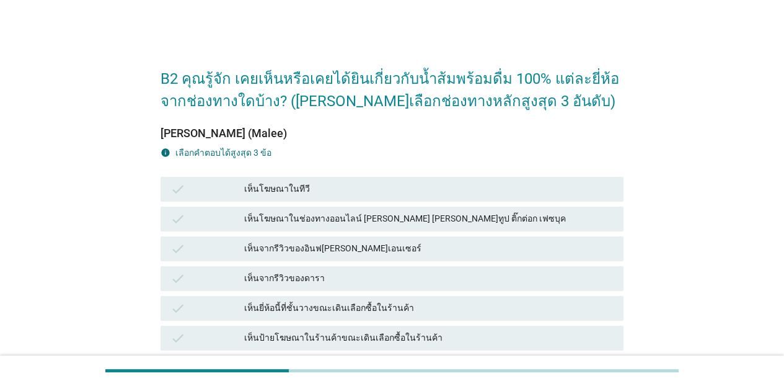
click at [309, 189] on div "เห็นโฆษณาในทีวี" at bounding box center [428, 189] width 369 height 15
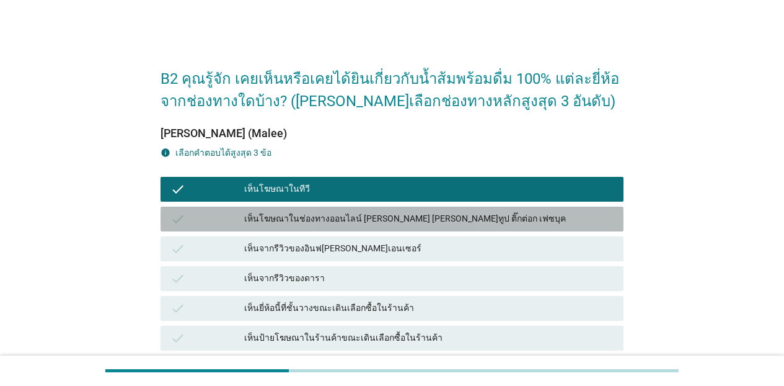
click at [356, 221] on div "เห็นโฆษณาในช่องทางออนไลน์ [PERSON_NAME] [PERSON_NAME]ทูป ติ๊กต่อก เฟซบุค" at bounding box center [428, 218] width 369 height 15
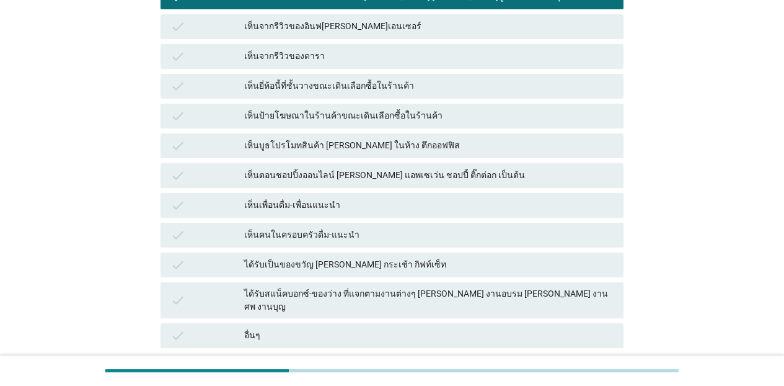
scroll to position [224, 0]
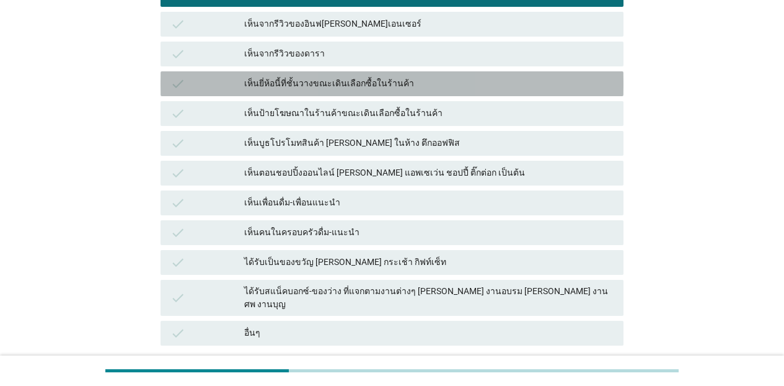
click at [329, 90] on div "เห็นยี่ห้อนี้ที่ชั้นวางขณะเดินเลือกซื้อในร้านค้า" at bounding box center [428, 83] width 369 height 15
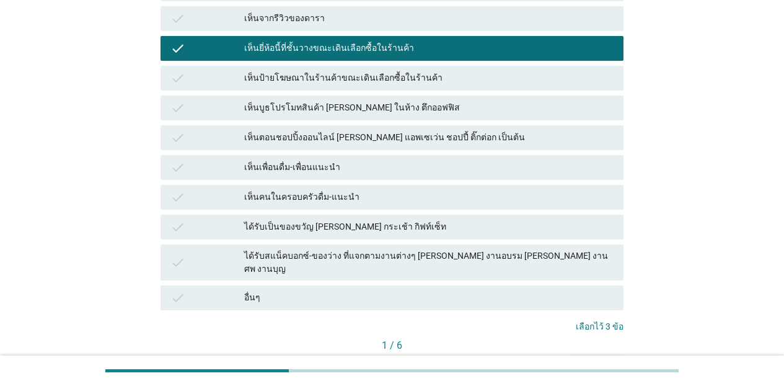
scroll to position [325, 0]
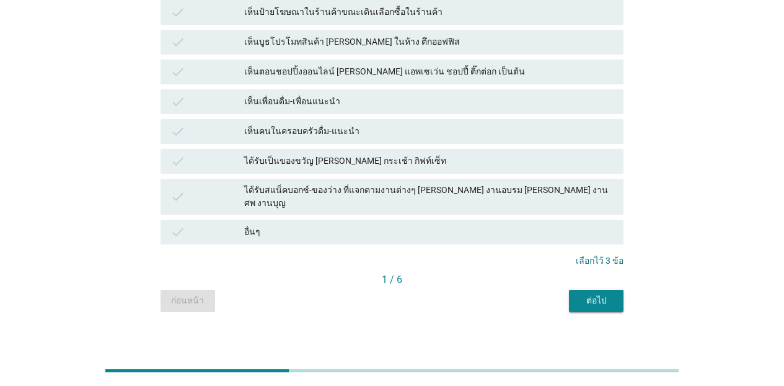
click at [594, 294] on div "ต่อไป" at bounding box center [596, 300] width 35 height 13
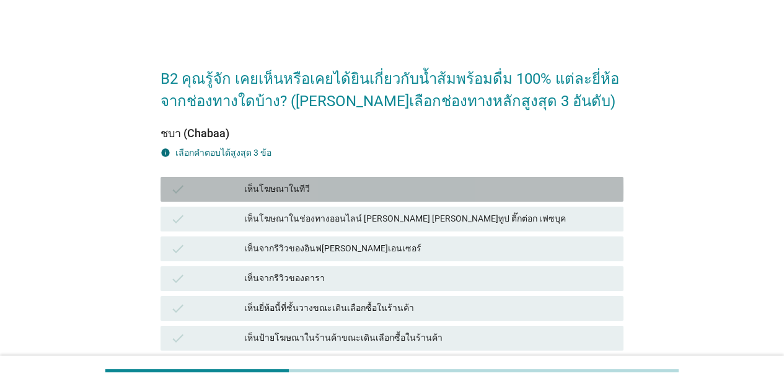
click at [352, 186] on div "เห็นโฆษณาในทีวี" at bounding box center [428, 189] width 369 height 15
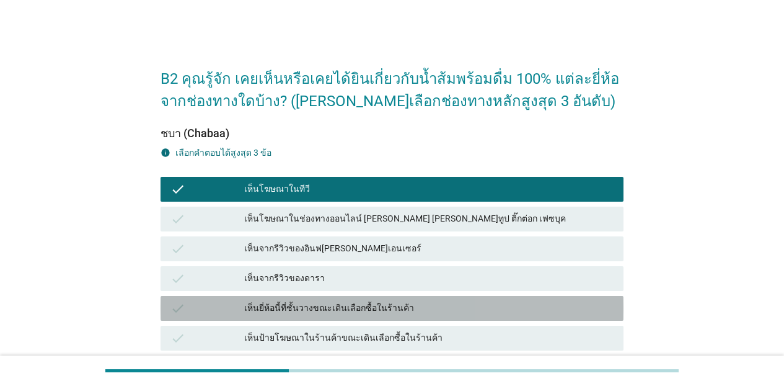
click at [388, 314] on div "เห็นยี่ห้อนี้ที่ชั้นวางขณะเดินเลือกซื้อในร้านค้า" at bounding box center [428, 308] width 369 height 15
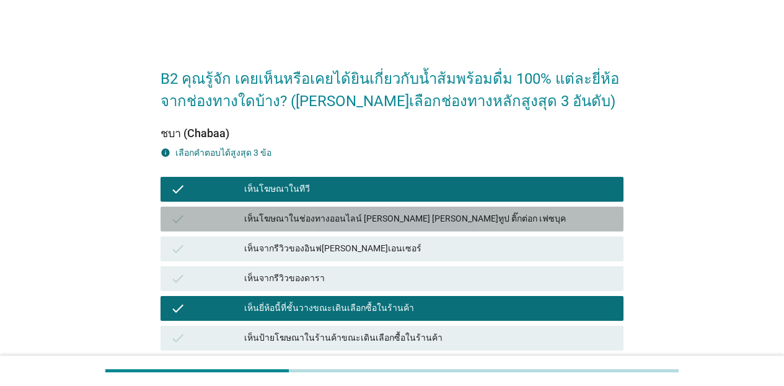
click at [400, 218] on div "เห็นโฆษณาในช่องทางออนไลน์ [PERSON_NAME] [PERSON_NAME]ทูป ติ๊กต่อก เฟซบุค" at bounding box center [428, 218] width 369 height 15
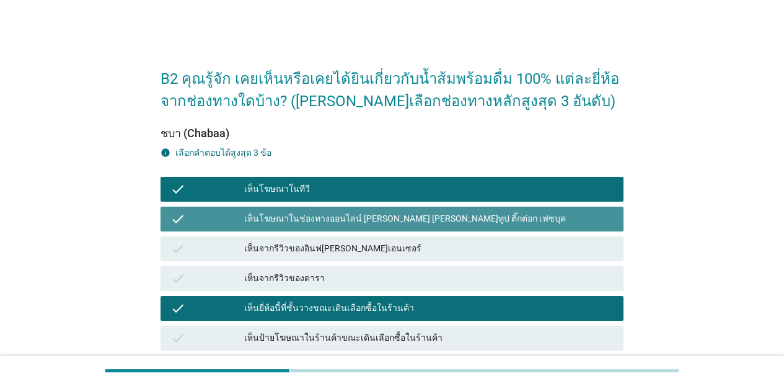
click at [353, 216] on div "เห็นโฆษณาในช่องทางออนไลน์ [PERSON_NAME] [PERSON_NAME]ทูป ติ๊กต่อก เฟซบุค" at bounding box center [428, 218] width 369 height 15
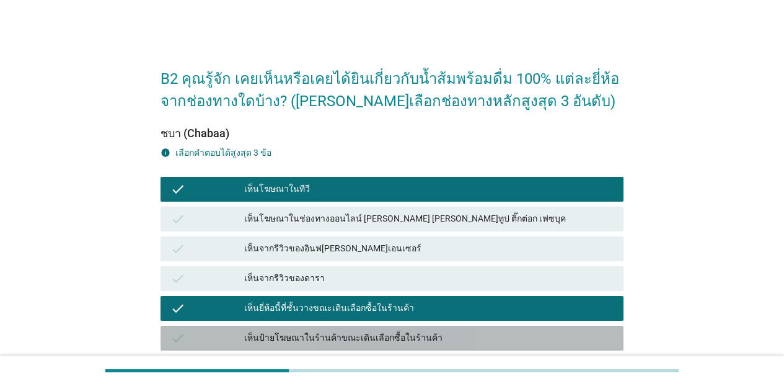
click at [371, 340] on div "เห็นป้ายโฆษณาในร้านค้าขณะเดินเลือกซื้อในร้านค้า" at bounding box center [428, 337] width 369 height 15
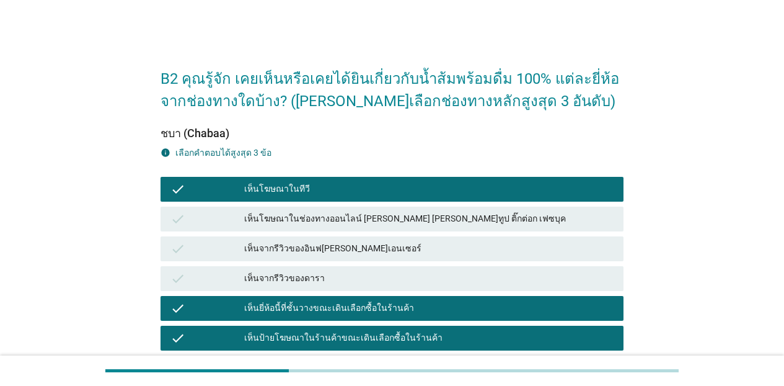
scroll to position [325, 0]
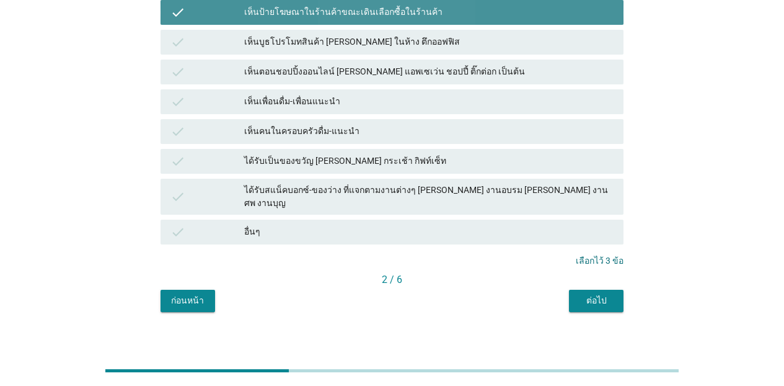
click at [415, 14] on div "เห็นป้ายโฆษณาในร้านค้าขณะเดินเลือกซื้อในร้านค้า" at bounding box center [428, 12] width 369 height 15
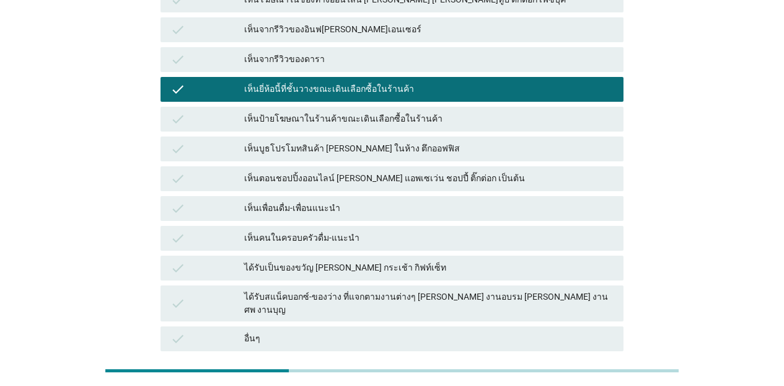
scroll to position [192, 0]
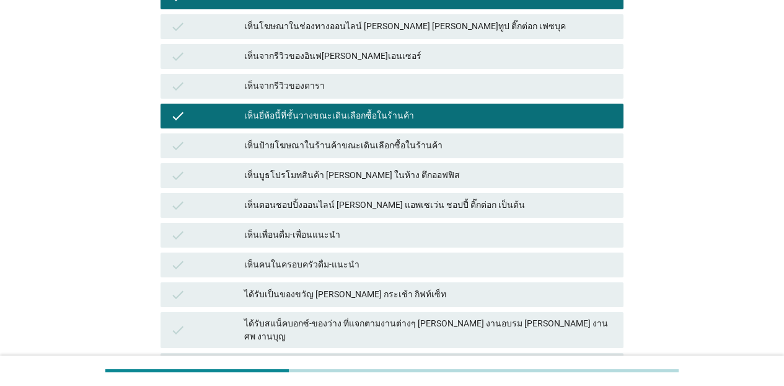
click at [444, 27] on div "เห็นโฆษณาในช่องทางออนไลน์ [PERSON_NAME] [PERSON_NAME]ทูป ติ๊กต่อก เฟซบุค" at bounding box center [428, 26] width 369 height 15
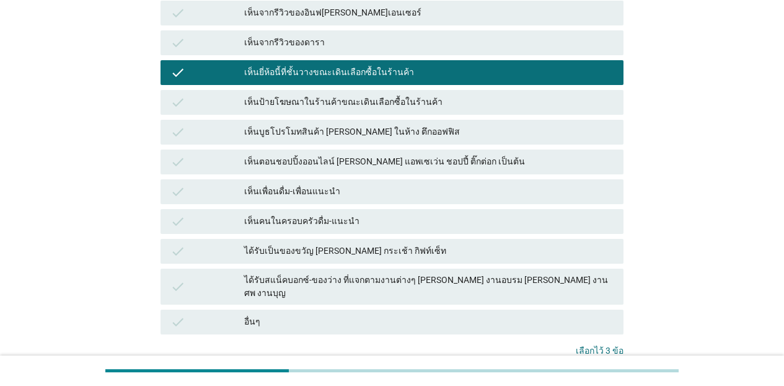
scroll to position [301, 0]
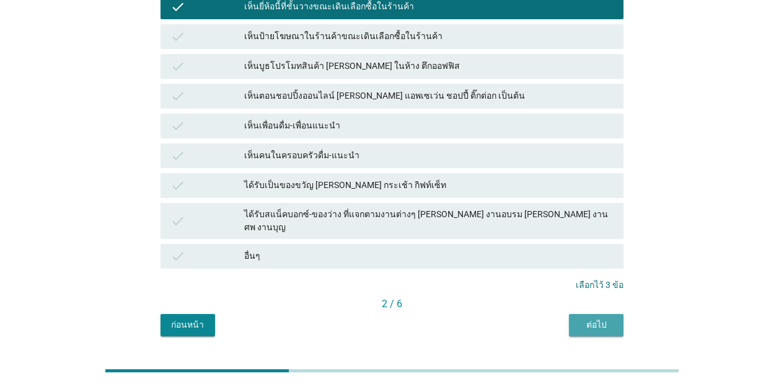
click at [594, 319] on div "ต่อไป" at bounding box center [596, 324] width 35 height 13
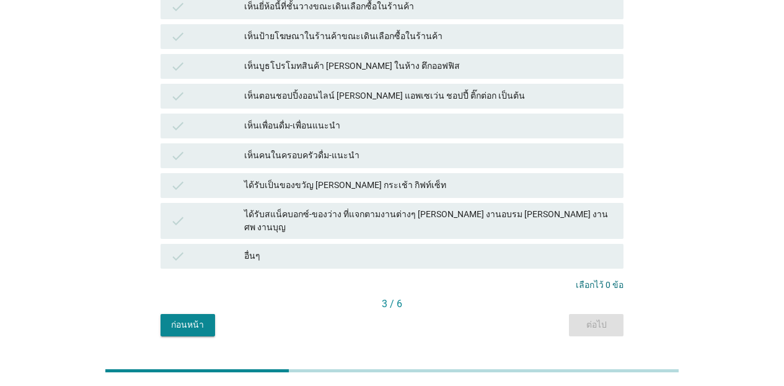
scroll to position [0, 0]
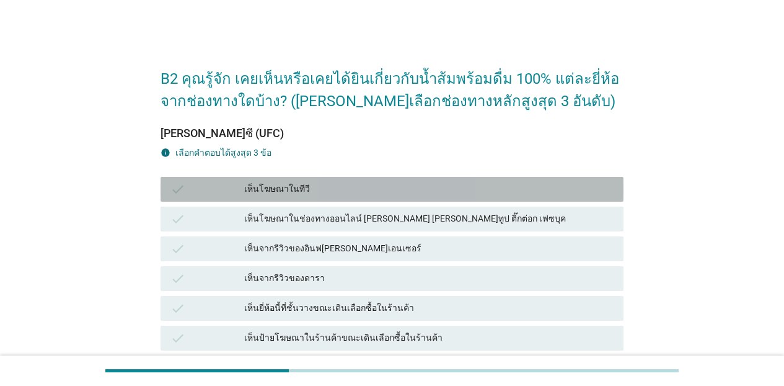
click at [363, 183] on div "เห็นโฆษณาในทีวี" at bounding box center [428, 189] width 369 height 15
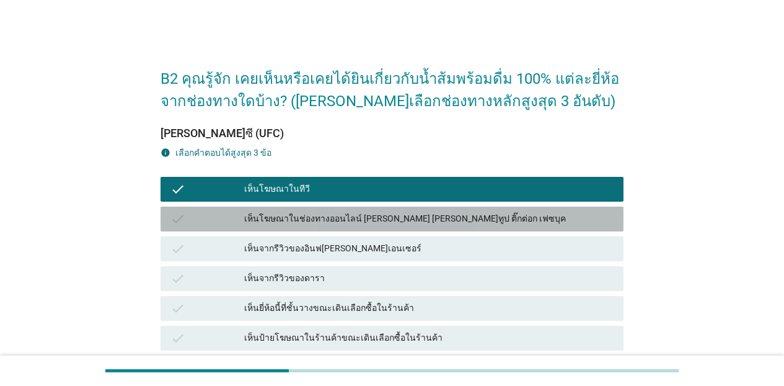
click at [366, 226] on div "เห็นโฆษณาในช่องทางออนไลน์ [PERSON_NAME] [PERSON_NAME]ทูป ติ๊กต่อก เฟซบุค" at bounding box center [428, 218] width 369 height 15
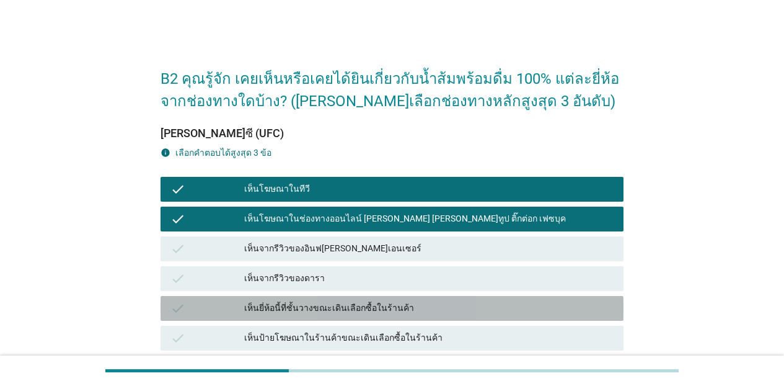
click at [389, 316] on div "check เห็นยี่ห้อนี้ที่ชั้นวางขณะเดินเลือกซื้อในร้านค้า" at bounding box center [392, 308] width 463 height 25
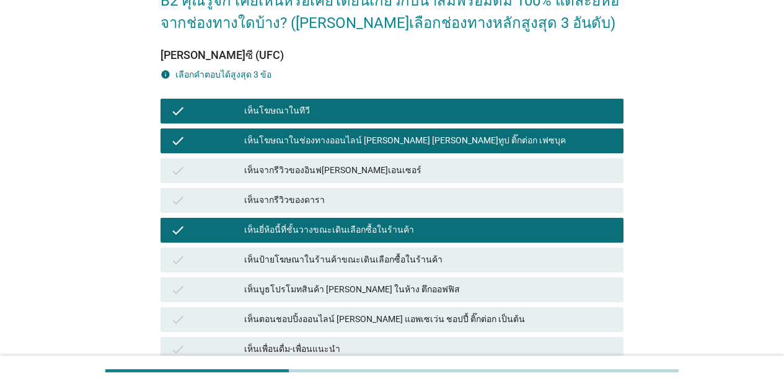
scroll to position [325, 0]
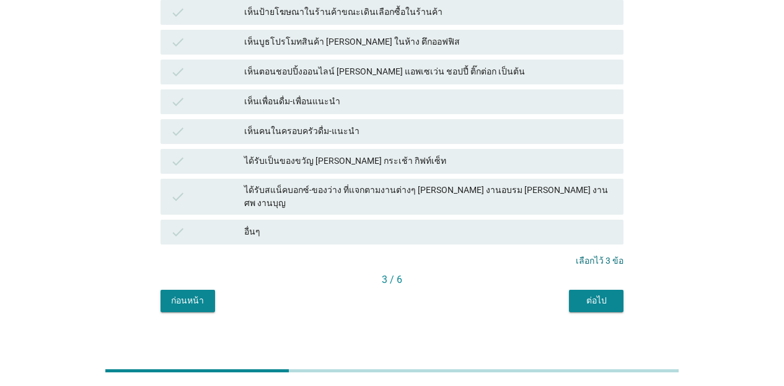
click at [602, 294] on div "ต่อไป" at bounding box center [596, 300] width 35 height 13
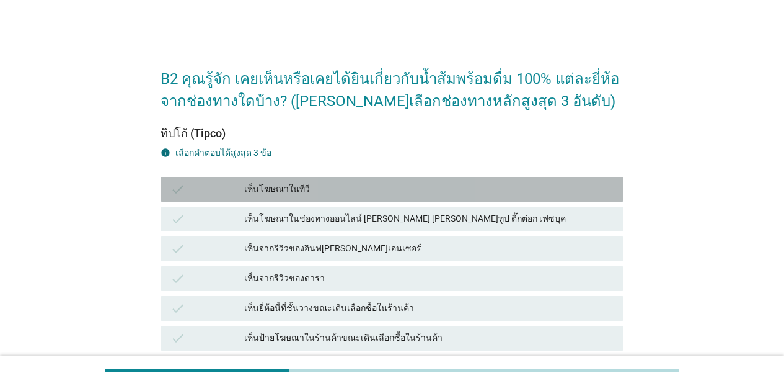
click at [344, 193] on div "เห็นโฆษณาในทีวี" at bounding box center [428, 189] width 369 height 15
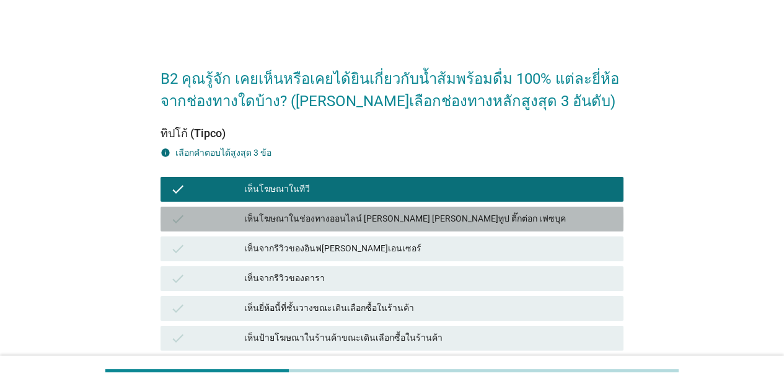
drag, startPoint x: 342, startPoint y: 218, endPoint x: 350, endPoint y: 248, distance: 30.8
click at [342, 219] on div "เห็นโฆษณาในช่องทางออนไลน์ [PERSON_NAME] [PERSON_NAME]ทูป ติ๊กต่อก เฟซบุค" at bounding box center [428, 218] width 369 height 15
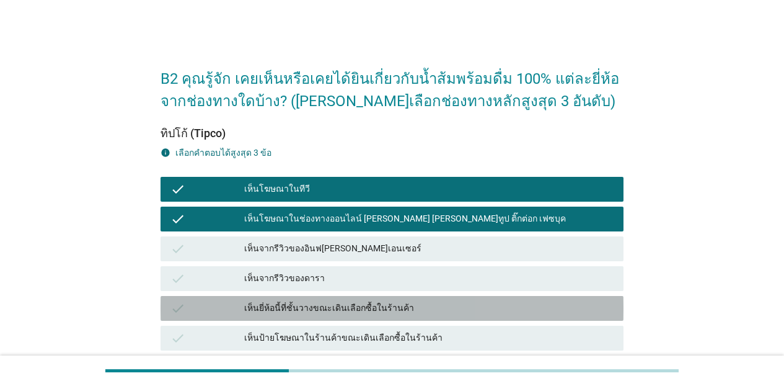
click at [402, 309] on div "เห็นยี่ห้อนี้ที่ชั้นวางขณะเดินเลือกซื้อในร้านค้า" at bounding box center [428, 308] width 369 height 15
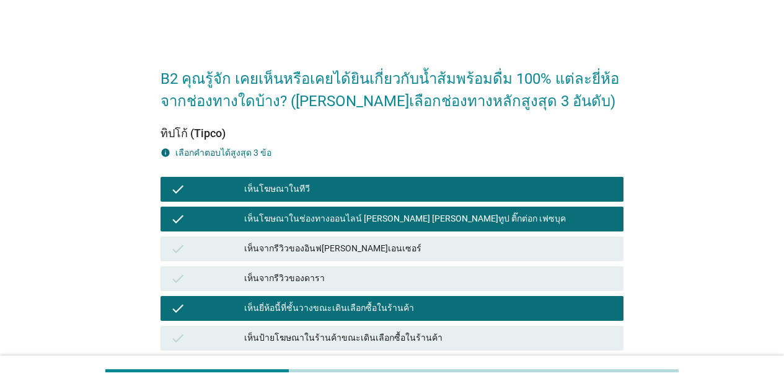
scroll to position [325, 0]
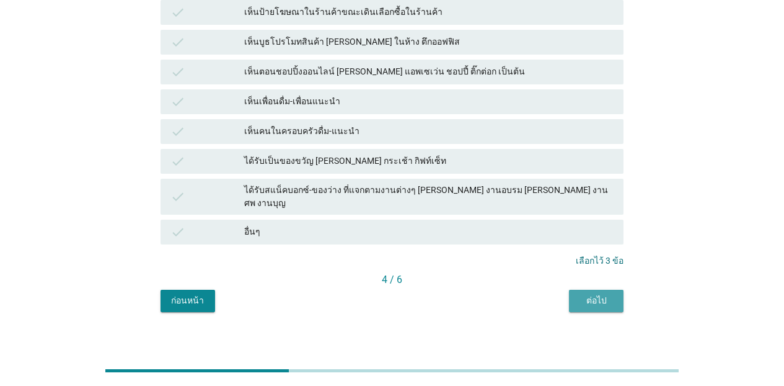
click at [610, 294] on div "ต่อไป" at bounding box center [596, 300] width 35 height 13
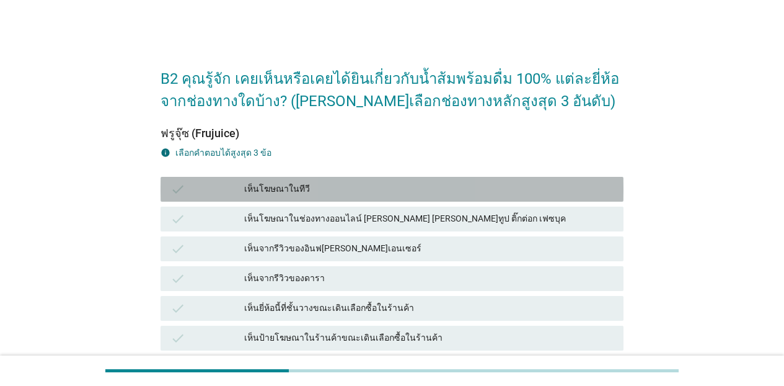
click at [321, 193] on div "เห็นโฆษณาในทีวี" at bounding box center [428, 189] width 369 height 15
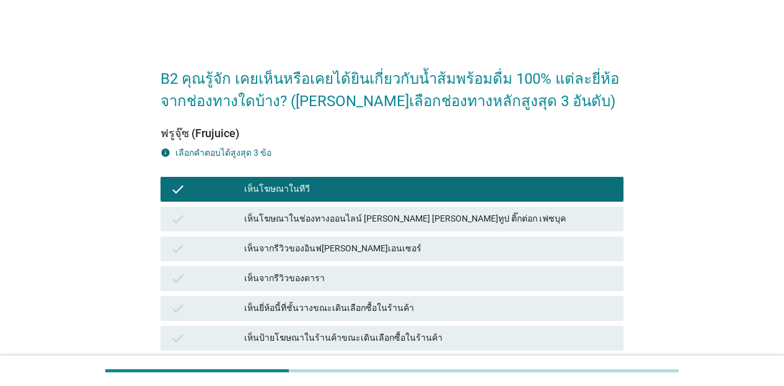
click at [321, 223] on div "เห็นโฆษณาในช่องทางออนไลน์ [PERSON_NAME] [PERSON_NAME]ทูป ติ๊กต่อก เฟซบุค" at bounding box center [428, 218] width 369 height 15
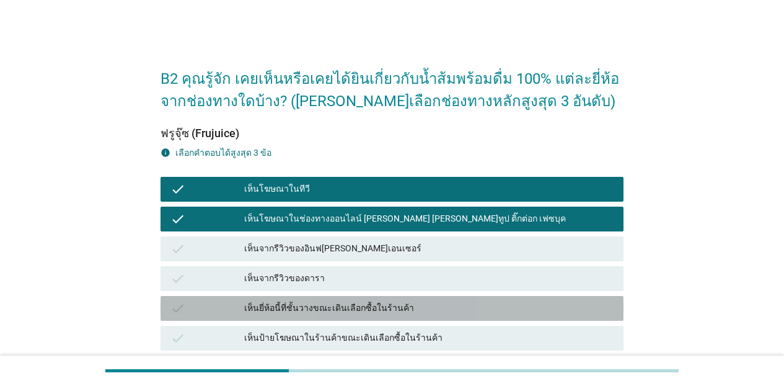
click at [541, 305] on div "เห็นยี่ห้อนี้ที่ชั้นวางขณะเดินเลือกซื้อในร้านค้า" at bounding box center [428, 308] width 369 height 15
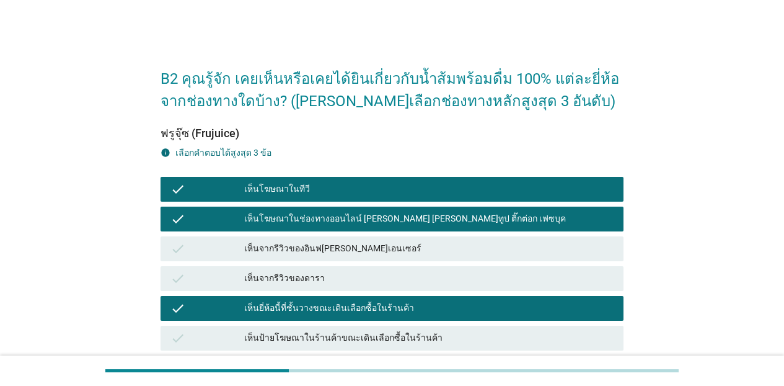
scroll to position [325, 0]
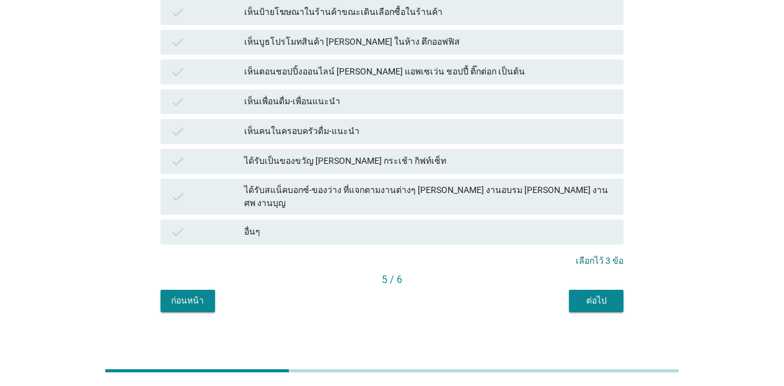
click at [592, 294] on div "ต่อไป" at bounding box center [596, 300] width 35 height 13
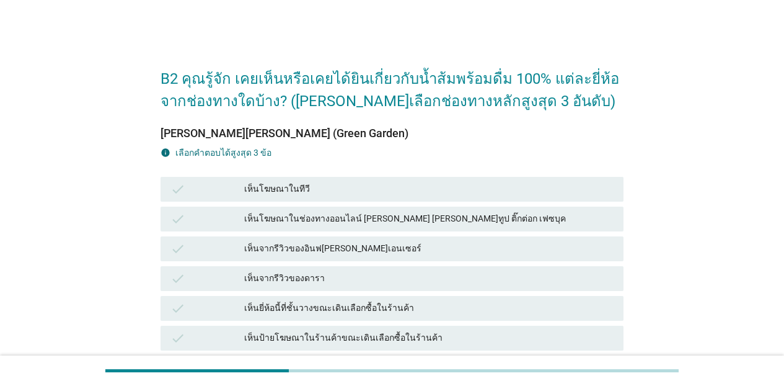
click at [345, 190] on div "เห็นโฆษณาในทีวี" at bounding box center [428, 189] width 369 height 15
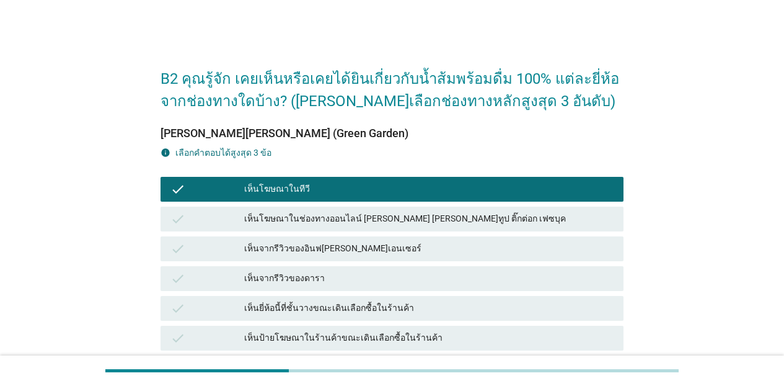
click at [342, 214] on div "เห็นโฆษณาในช่องทางออนไลน์ [PERSON_NAME] [PERSON_NAME]ทูป ติ๊กต่อก เฟซบุค" at bounding box center [428, 218] width 369 height 15
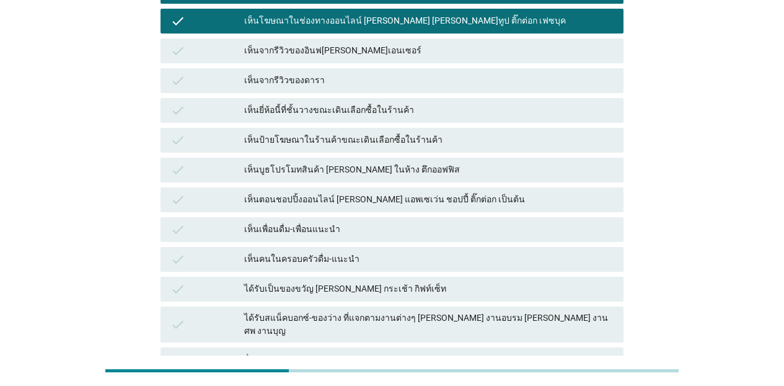
scroll to position [185, 0]
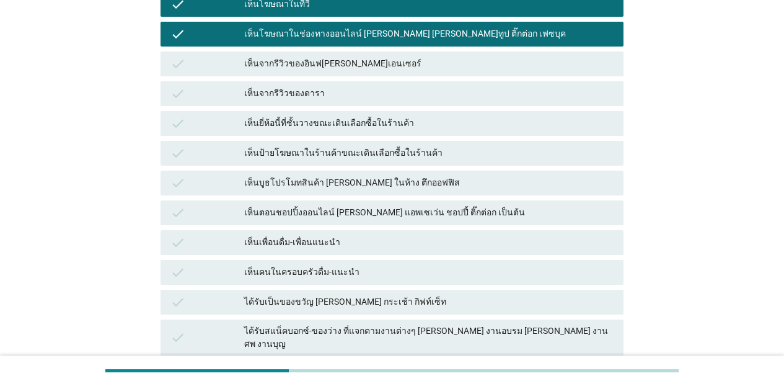
click at [352, 130] on div "เห็นยี่ห้อนี้ที่ชั้นวางขณะเดินเลือกซื้อในร้านค้า" at bounding box center [428, 123] width 369 height 15
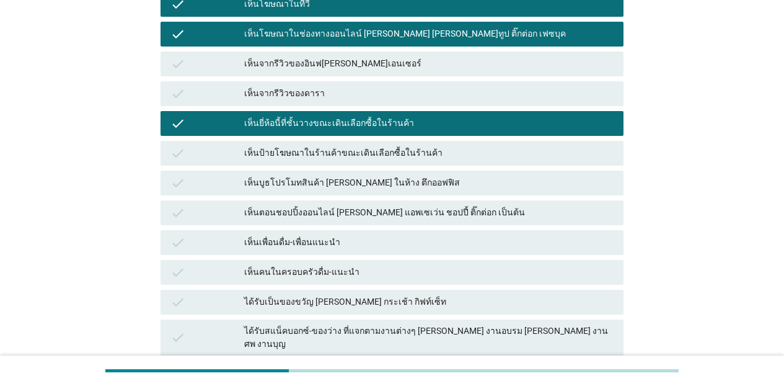
scroll to position [325, 0]
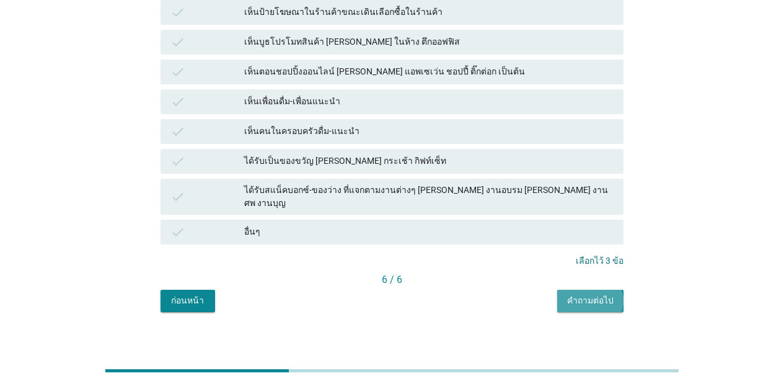
click at [610, 291] on button "คำถามต่อไป" at bounding box center [590, 300] width 66 height 22
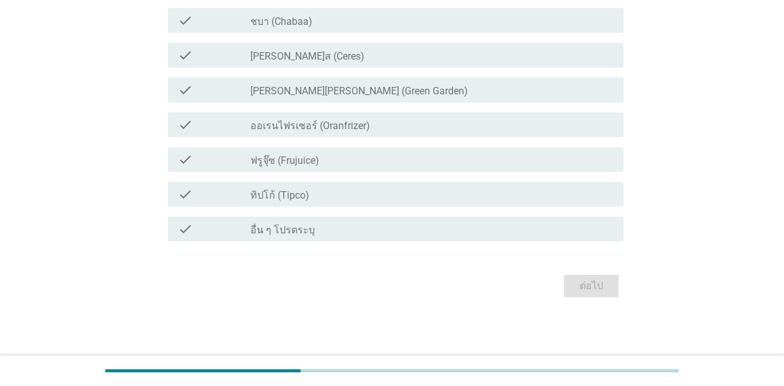
scroll to position [0, 0]
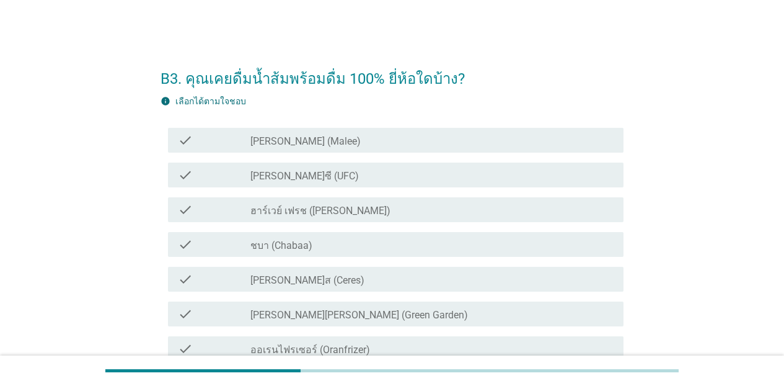
click at [354, 136] on div "check_box_outline_blank [PERSON_NAME] (Malee)" at bounding box center [431, 140] width 363 height 15
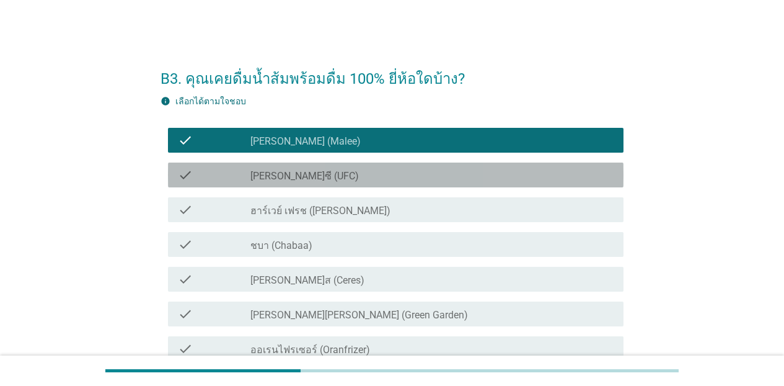
click at [330, 177] on div "check_box_outline_blank [PERSON_NAME]ซี (UFC)" at bounding box center [431, 174] width 363 height 15
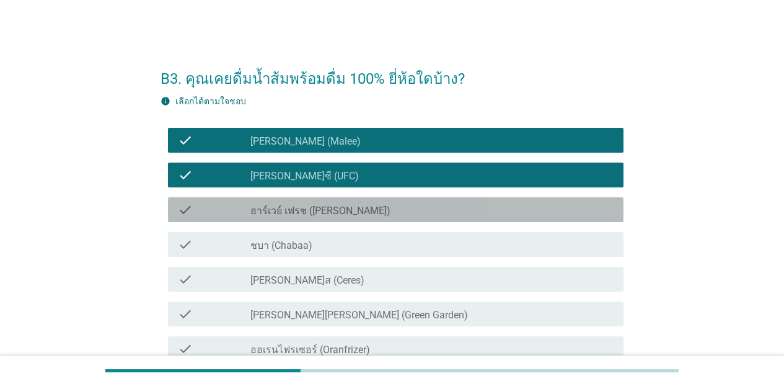
click at [322, 214] on label "ฮาร์เวย์ เฟรช ([PERSON_NAME])" at bounding box center [320, 211] width 140 height 12
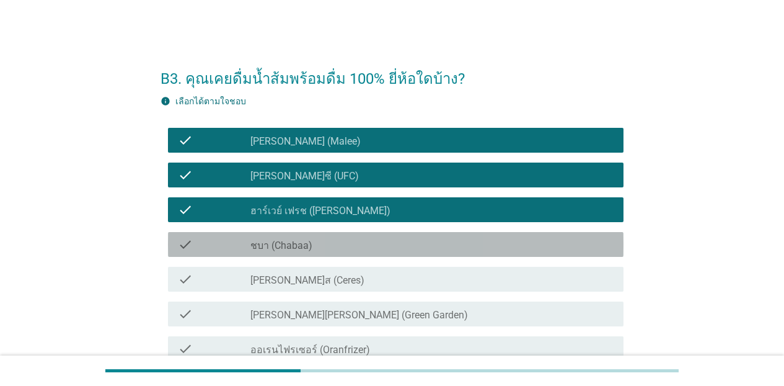
click at [318, 242] on div "check_box_outline_blank ชบา (Chabaa)" at bounding box center [431, 244] width 363 height 15
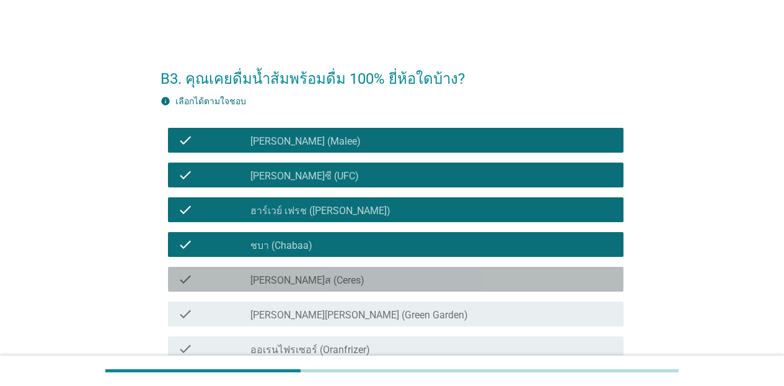
click at [323, 270] on div "check check_box_outline_blank [PERSON_NAME]ส (Ceres)" at bounding box center [396, 279] width 456 height 25
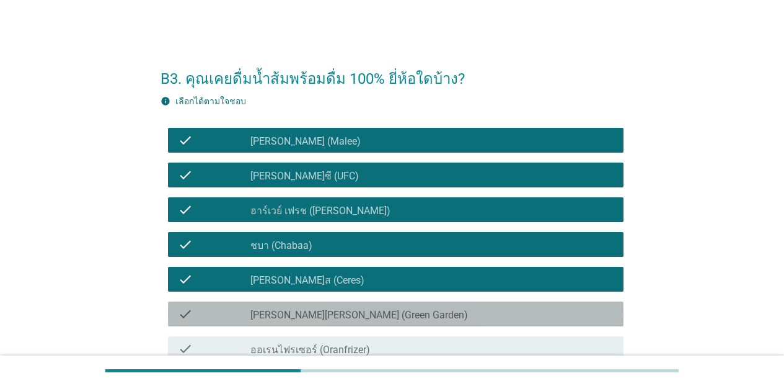
click at [351, 309] on label "[PERSON_NAME][PERSON_NAME] (Green Garden)" at bounding box center [359, 315] width 218 height 12
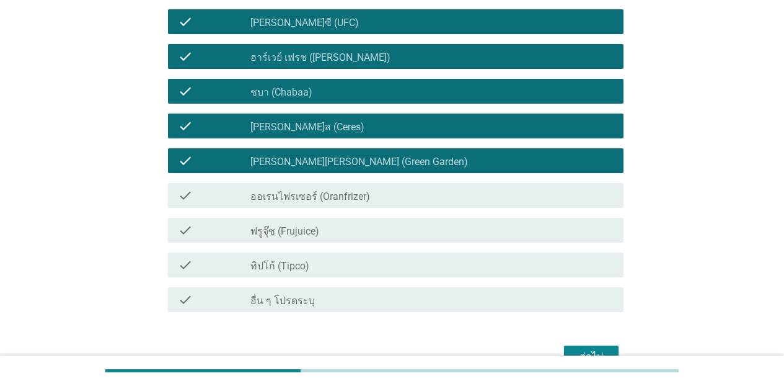
scroll to position [158, 0]
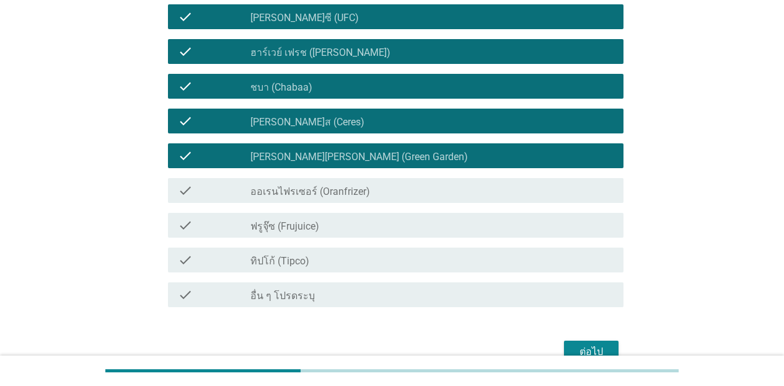
click at [417, 192] on div "check_box_outline_blank ออเรนไฟรเซอร์ (Oranfrizer)" at bounding box center [431, 190] width 363 height 15
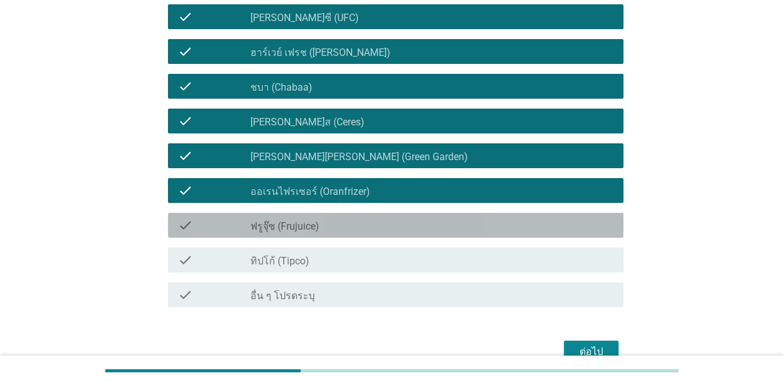
click at [424, 221] on div "check_box_outline_blank ฟรูจุ๊ซ (Frujuice)" at bounding box center [431, 225] width 363 height 15
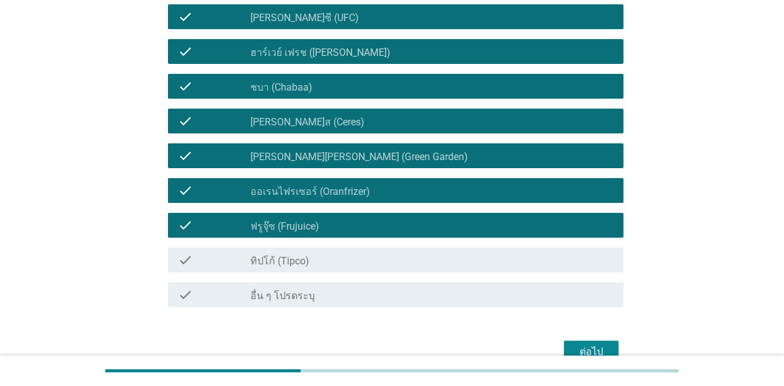
click at [416, 247] on div "check check_box_outline_blank ทิปโก้ (Tipco)" at bounding box center [396, 259] width 456 height 25
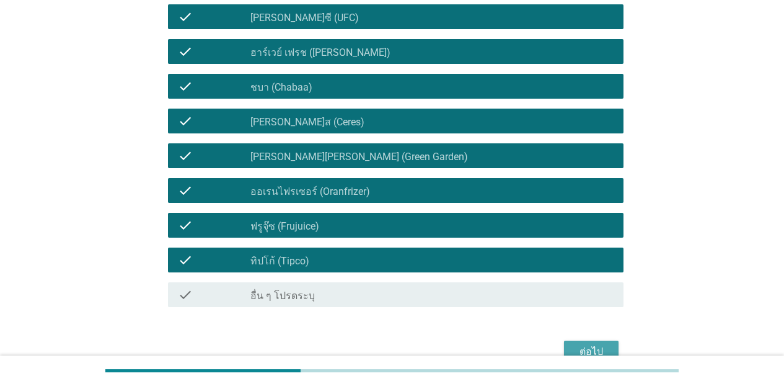
click at [599, 344] on div "ต่อไป" at bounding box center [591, 351] width 35 height 15
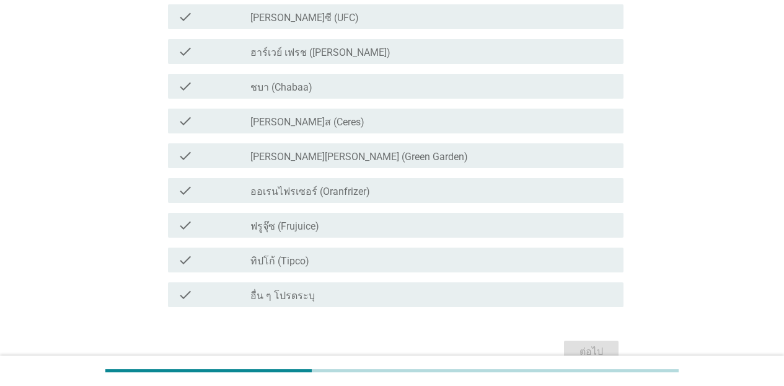
scroll to position [0, 0]
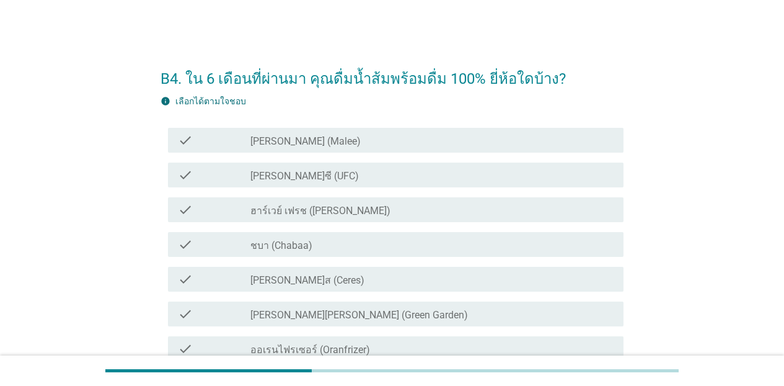
click at [366, 148] on div "check check_box_outline_blank [PERSON_NAME] (Malee)" at bounding box center [396, 140] width 456 height 25
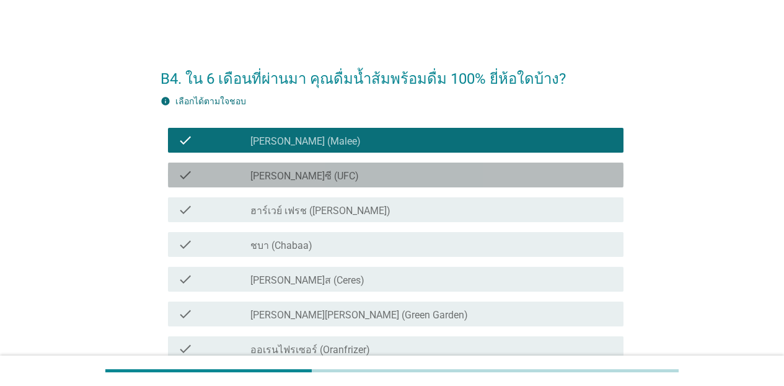
click at [360, 184] on div "check check_box_outline_blank [PERSON_NAME]ซี (UFC)" at bounding box center [396, 174] width 456 height 25
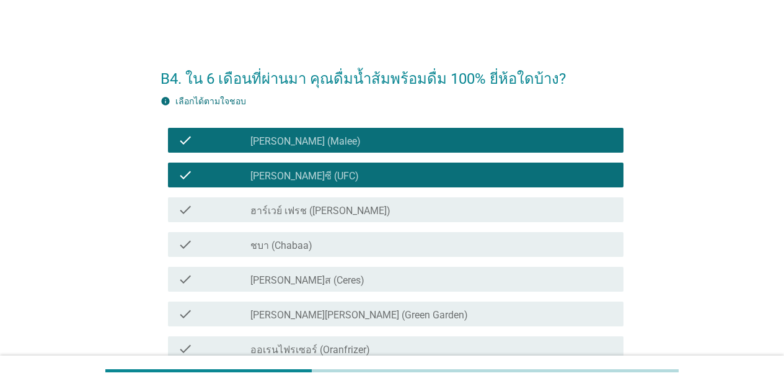
click at [349, 249] on div "check_box_outline_blank ชบา (Chabaa)" at bounding box center [431, 244] width 363 height 15
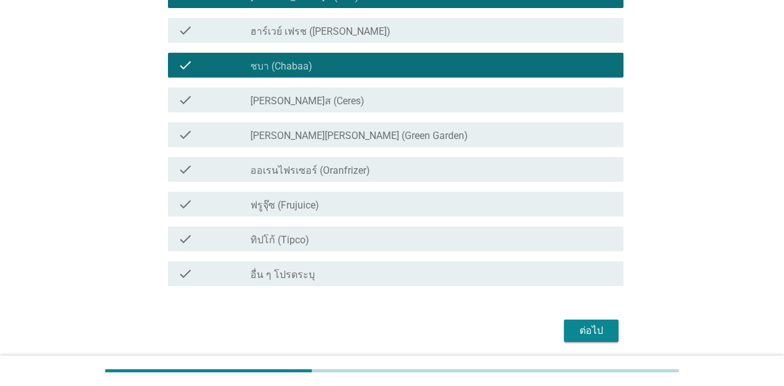
scroll to position [188, 0]
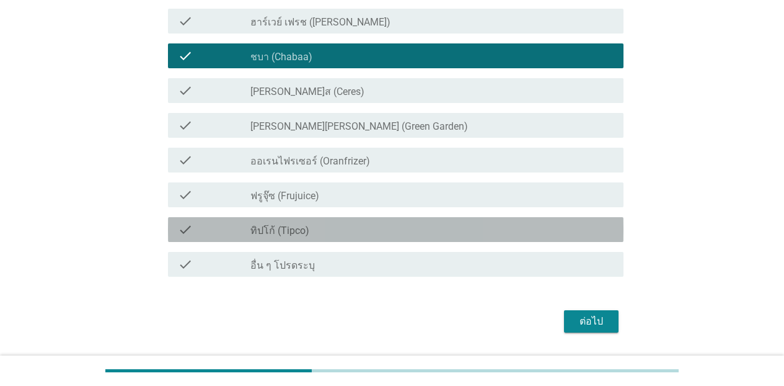
click at [417, 232] on div "check_box_outline_blank ทิปโก้ (Tipco)" at bounding box center [431, 229] width 363 height 15
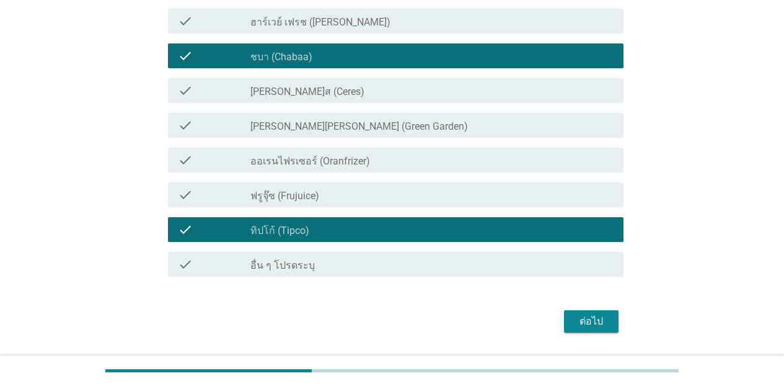
click at [577, 309] on div "ต่อไป" at bounding box center [392, 321] width 463 height 30
click at [575, 311] on button "ต่อไป" at bounding box center [591, 321] width 55 height 22
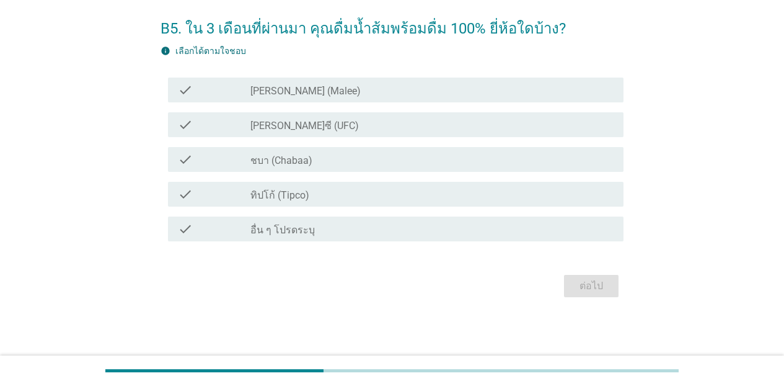
scroll to position [0, 0]
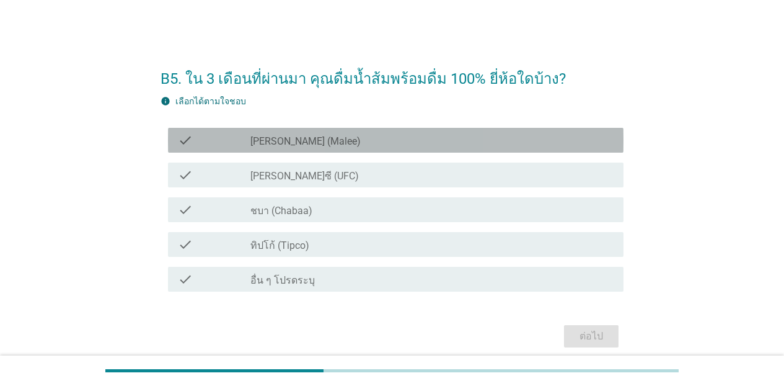
click at [291, 145] on label "[PERSON_NAME] (Malee)" at bounding box center [305, 141] width 110 height 12
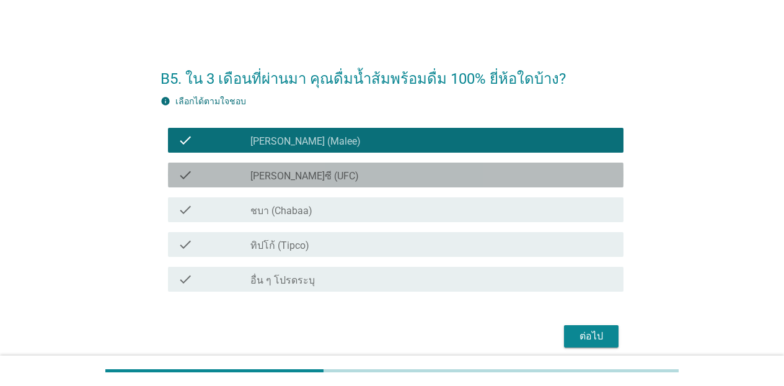
drag, startPoint x: 295, startPoint y: 175, endPoint x: 306, endPoint y: 213, distance: 38.7
click at [296, 177] on label "[PERSON_NAME]ซี (UFC)" at bounding box center [304, 176] width 108 height 12
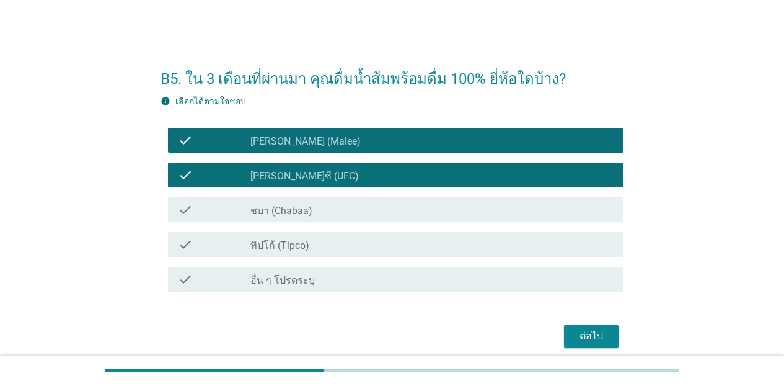
click at [306, 214] on label "ชบา (Chabaa)" at bounding box center [281, 211] width 62 height 12
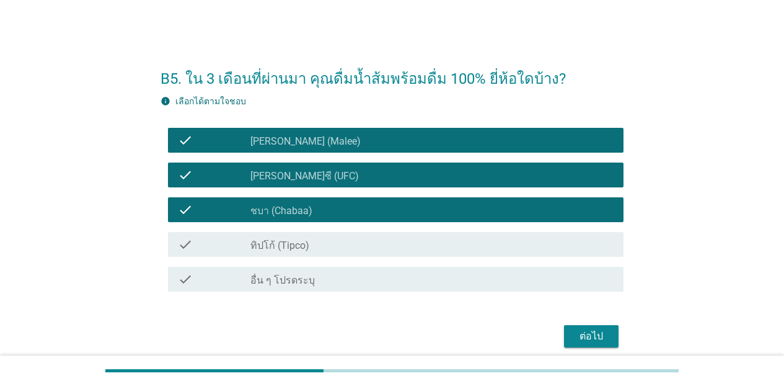
click at [312, 243] on div "check_box ทิปโก้ (Tipco)" at bounding box center [431, 244] width 363 height 15
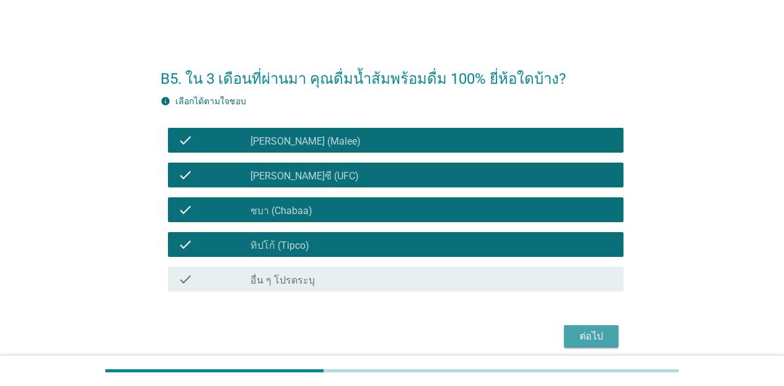
click at [610, 341] on button "ต่อไป" at bounding box center [591, 336] width 55 height 22
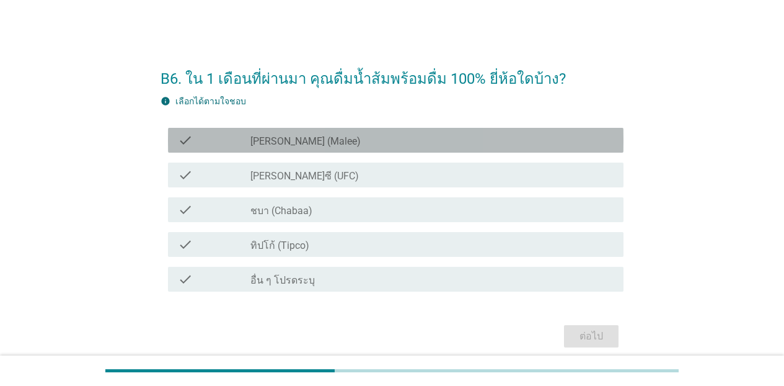
click at [338, 138] on div "check_box [PERSON_NAME] (Malee)" at bounding box center [431, 140] width 363 height 15
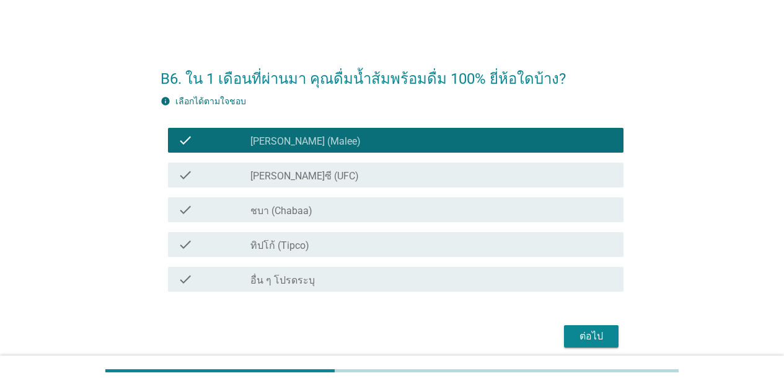
click at [336, 177] on div "check_box [PERSON_NAME]ซี (UFC)" at bounding box center [431, 174] width 363 height 15
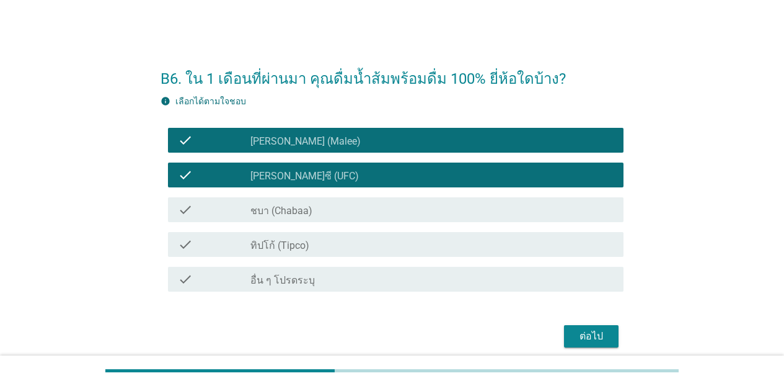
click at [335, 210] on div "check_box_outline_blank ชบา (Chabaa)" at bounding box center [431, 209] width 363 height 15
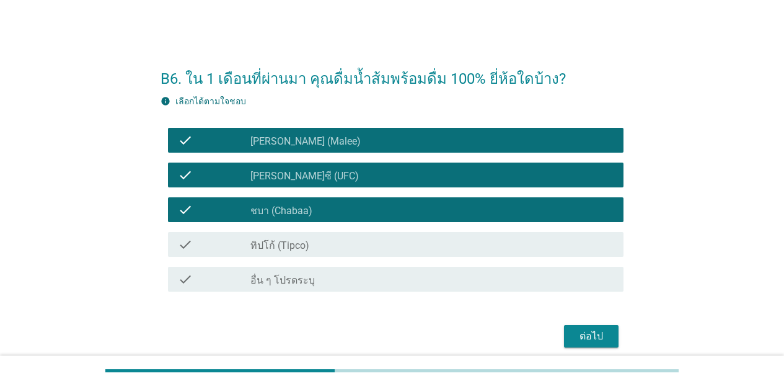
click at [342, 250] on div "check_box ทิปโก้ (Tipco)" at bounding box center [431, 244] width 363 height 15
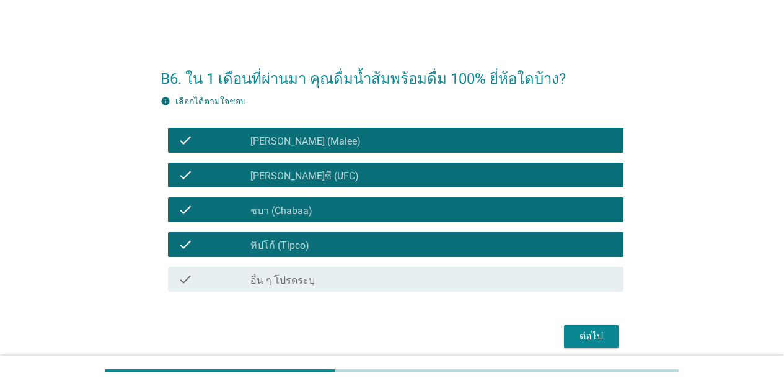
click at [583, 329] on div "ต่อไป" at bounding box center [591, 336] width 35 height 15
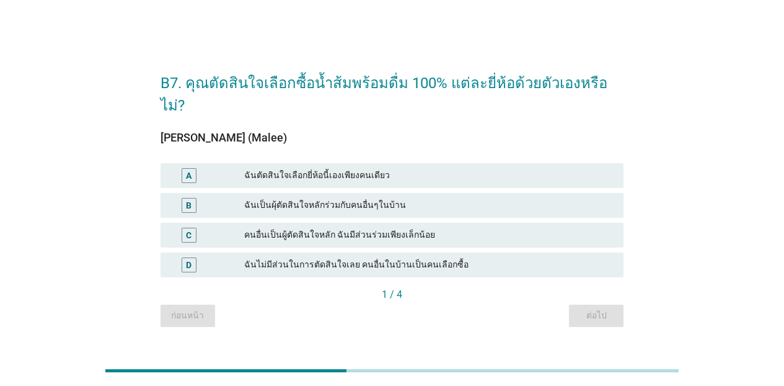
click at [366, 169] on div "ฉันตัดสินใจเลือกยี่ห้อนี้เองเพียงคนเดียว" at bounding box center [428, 175] width 369 height 15
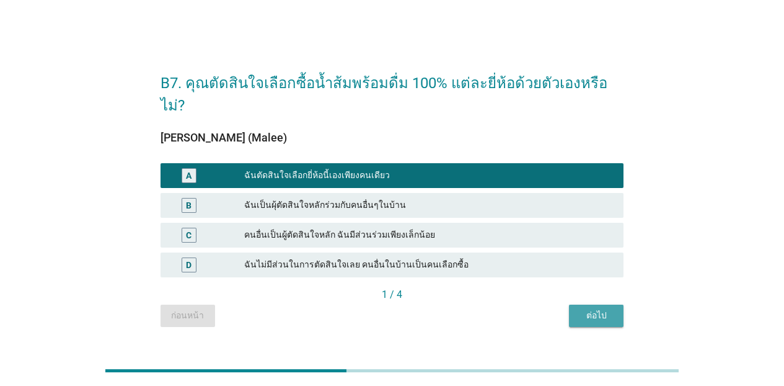
click at [586, 309] on div "ต่อไป" at bounding box center [596, 315] width 35 height 13
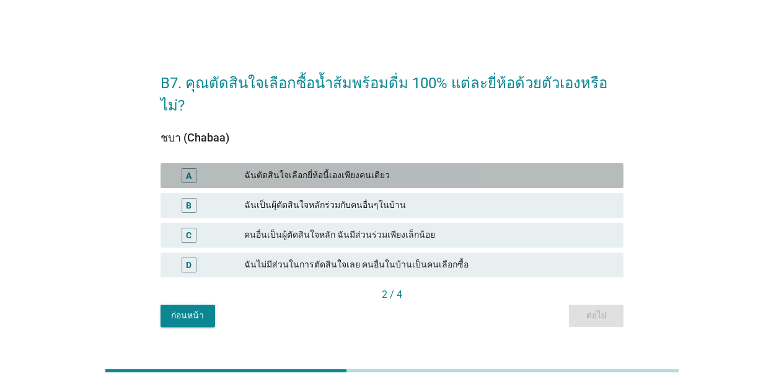
click at [361, 168] on div "ฉันตัดสินใจเลือกยี่ห้อนี้เองเพียงคนเดียว" at bounding box center [428, 175] width 369 height 15
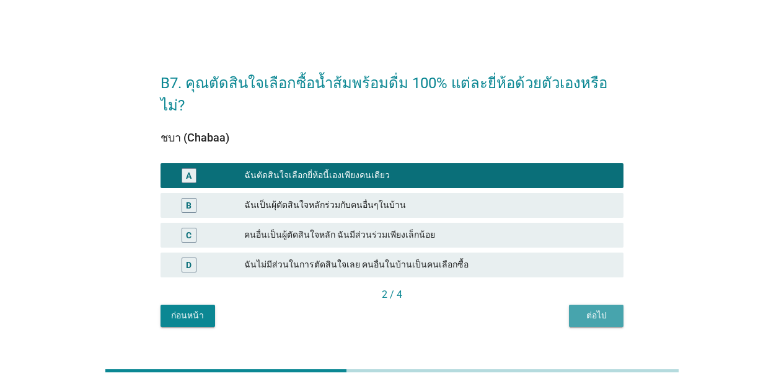
click at [598, 311] on button "ต่อไป" at bounding box center [596, 315] width 55 height 22
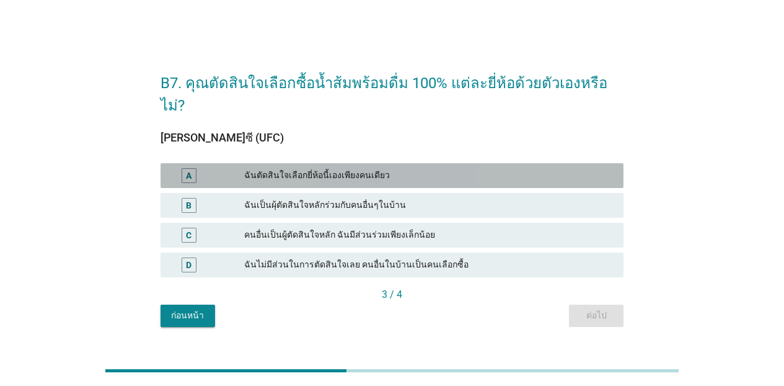
click at [392, 171] on div "ฉันตัดสินใจเลือกยี่ห้อนี้เองเพียงคนเดียว" at bounding box center [428, 175] width 369 height 15
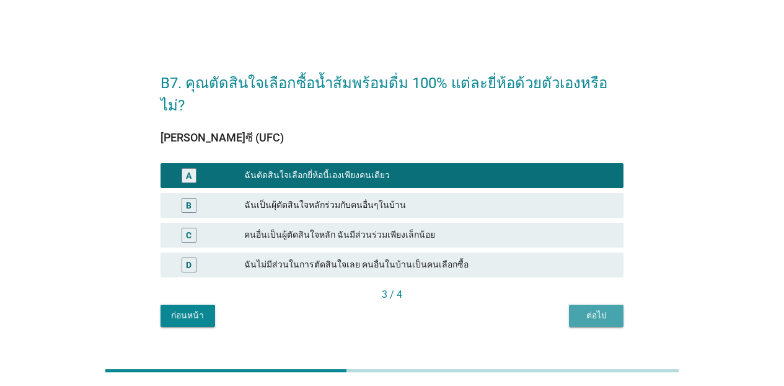
click at [594, 309] on div "ต่อไป" at bounding box center [596, 315] width 35 height 13
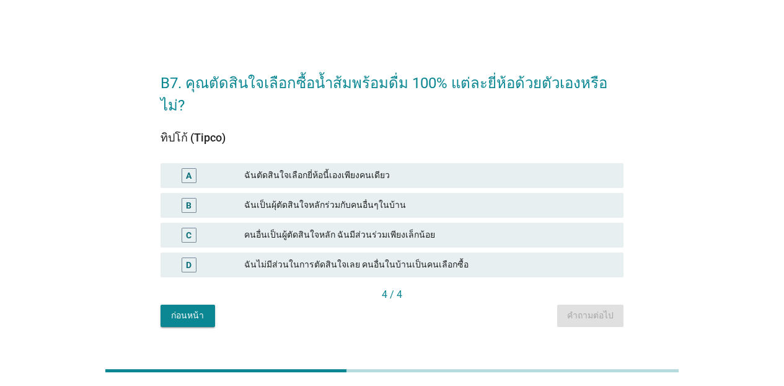
click at [407, 168] on div "ฉันตัดสินใจเลือกยี่ห้อนี้เองเพียงคนเดียว" at bounding box center [428, 175] width 369 height 15
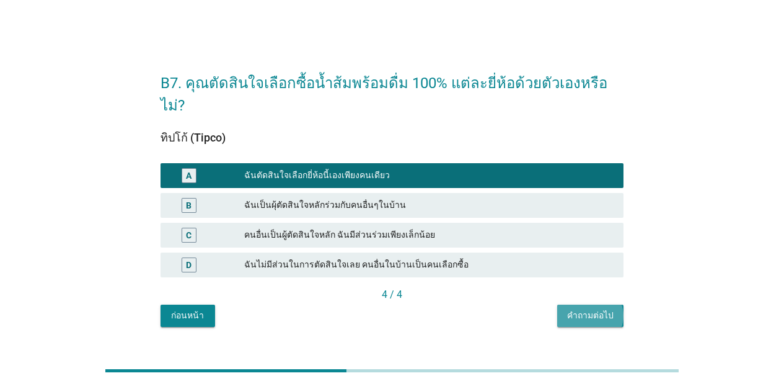
click at [583, 309] on div "คำถามต่อไป" at bounding box center [590, 315] width 46 height 13
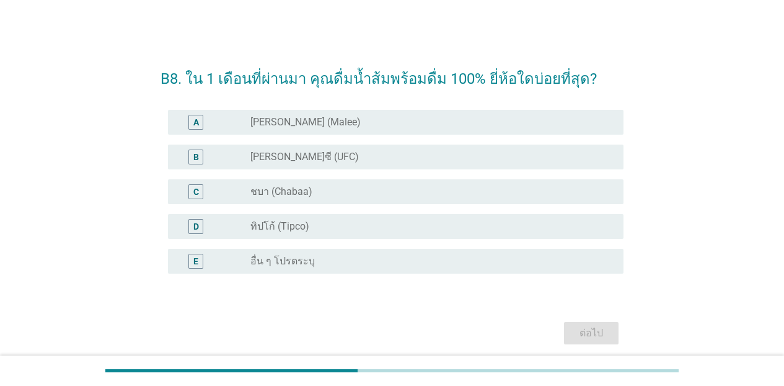
click at [347, 125] on div "radio_button_unchecked [PERSON_NAME] (Malee)" at bounding box center [426, 122] width 353 height 12
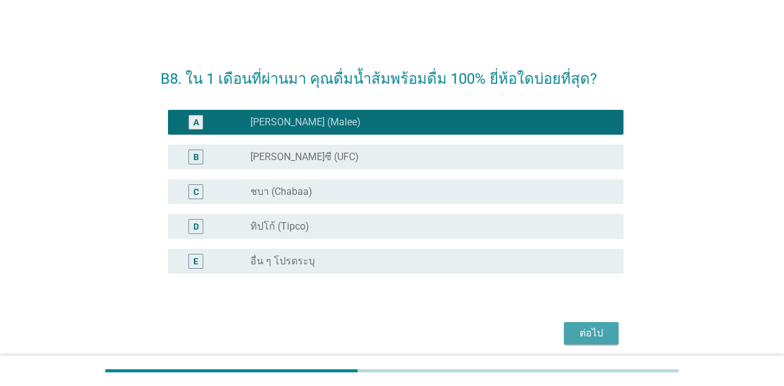
click at [602, 333] on div "ต่อไป" at bounding box center [591, 332] width 35 height 15
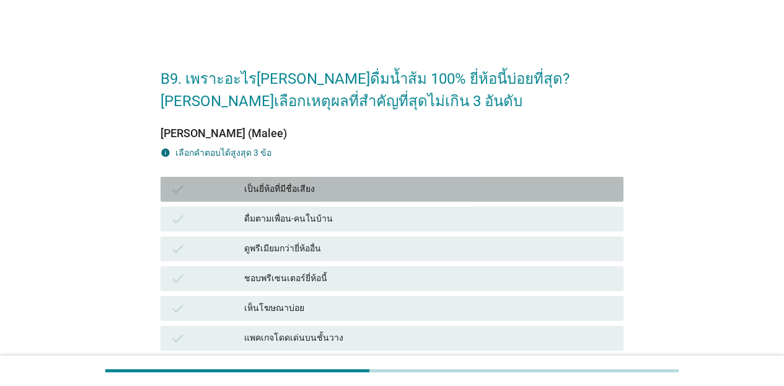
click at [390, 194] on div "เป็นยี่ห้อที่มีชื่อเสียง" at bounding box center [428, 189] width 369 height 15
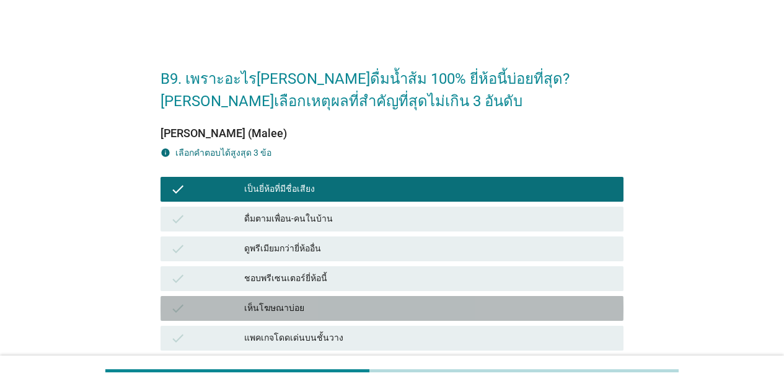
click at [403, 310] on div "เห็นโฆษณาบ่อย" at bounding box center [428, 308] width 369 height 15
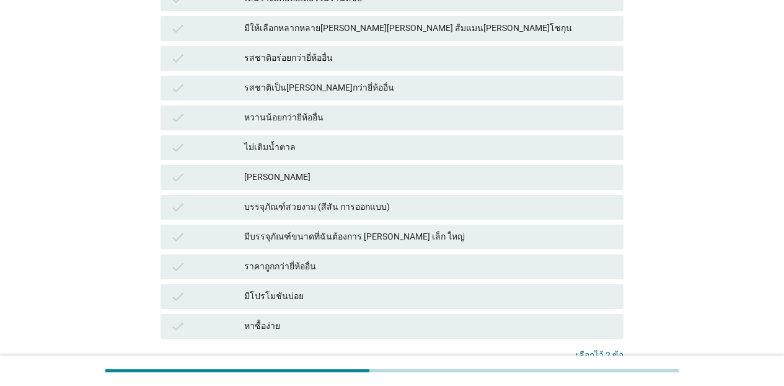
scroll to position [430, 0]
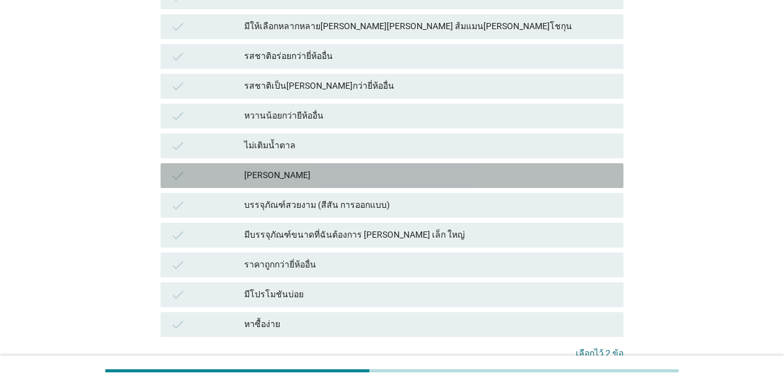
click at [442, 180] on div "[PERSON_NAME]" at bounding box center [428, 175] width 369 height 15
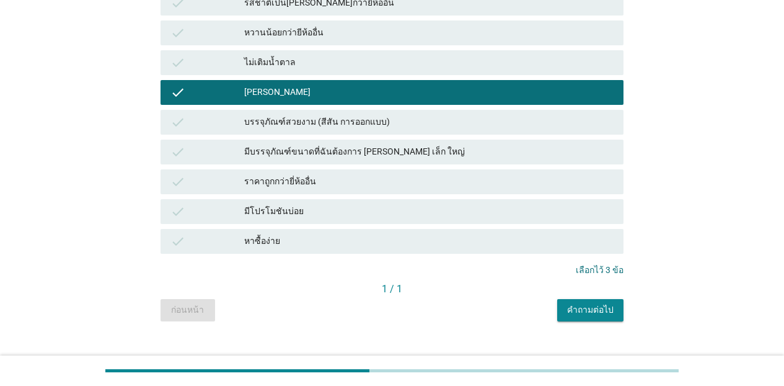
scroll to position [521, 0]
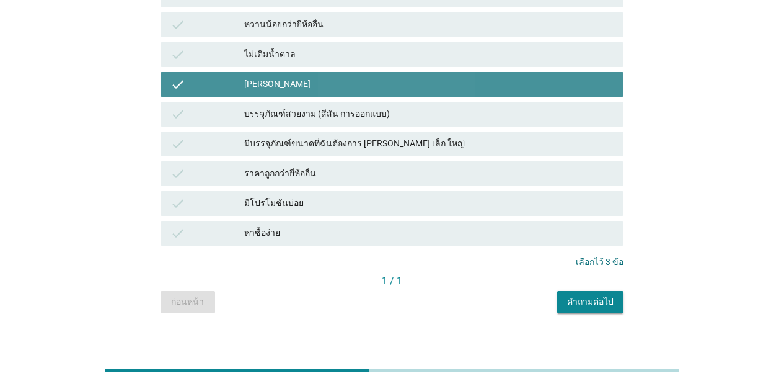
click at [320, 87] on div "[PERSON_NAME]" at bounding box center [428, 84] width 369 height 15
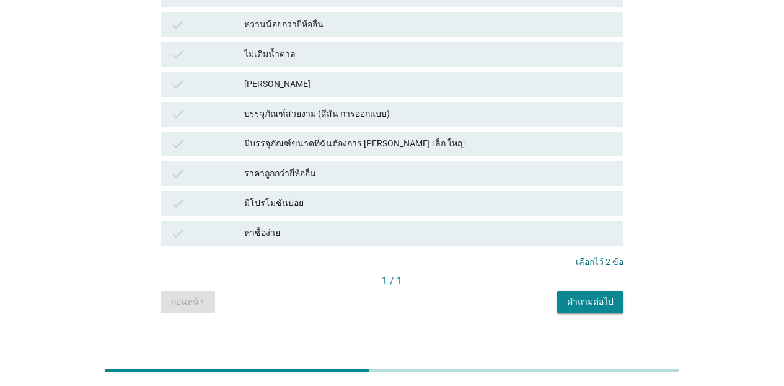
click at [327, 233] on div "หาซื้อง่าย" at bounding box center [428, 233] width 369 height 15
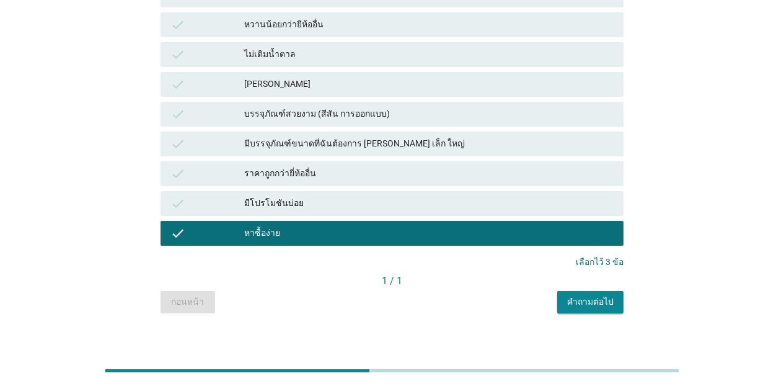
click at [580, 308] on button "คำถามต่อไป" at bounding box center [590, 302] width 66 height 22
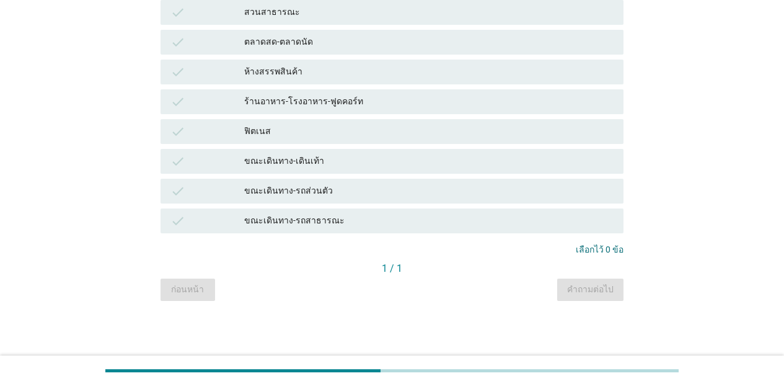
scroll to position [0, 0]
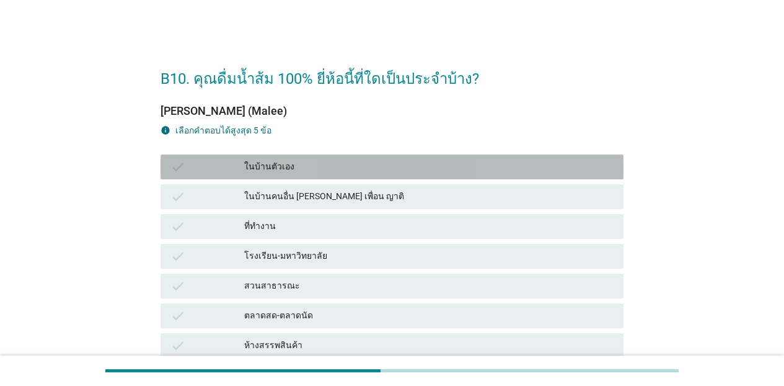
click at [314, 172] on div "ในบ้านตัวเอง" at bounding box center [428, 166] width 369 height 15
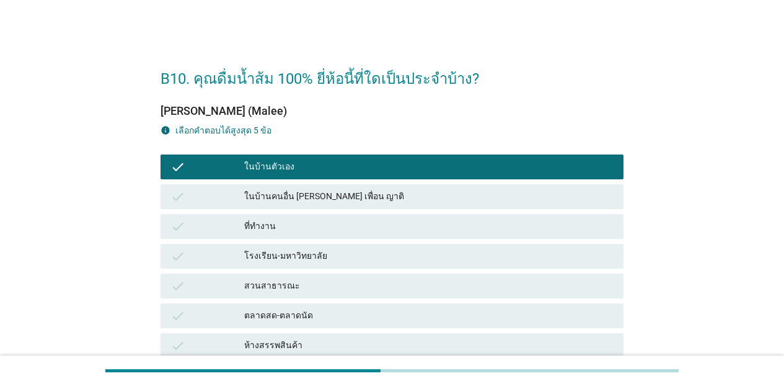
scroll to position [273, 0]
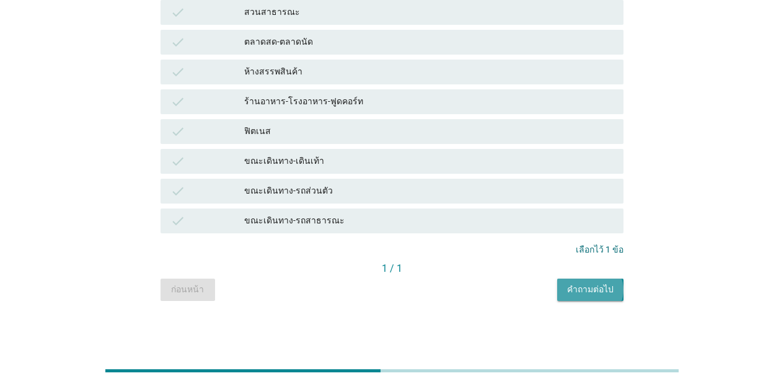
click at [596, 280] on button "คำถามต่อไป" at bounding box center [590, 289] width 66 height 22
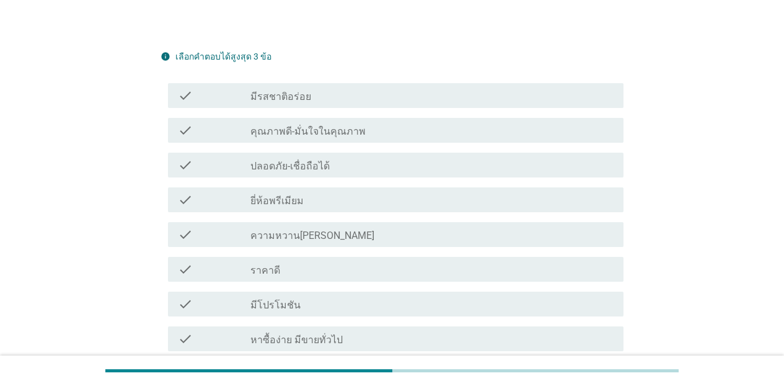
scroll to position [270, 0]
click at [379, 97] on div "check_box_outline_blank มีรสชาติอร่อย" at bounding box center [431, 94] width 363 height 15
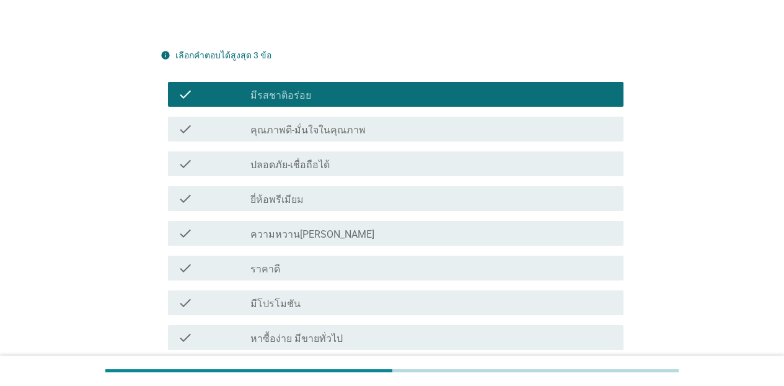
click at [374, 135] on div "check_box_outline_blank คุณภาพดี-มั่นใจในคุณภาพ" at bounding box center [431, 128] width 363 height 15
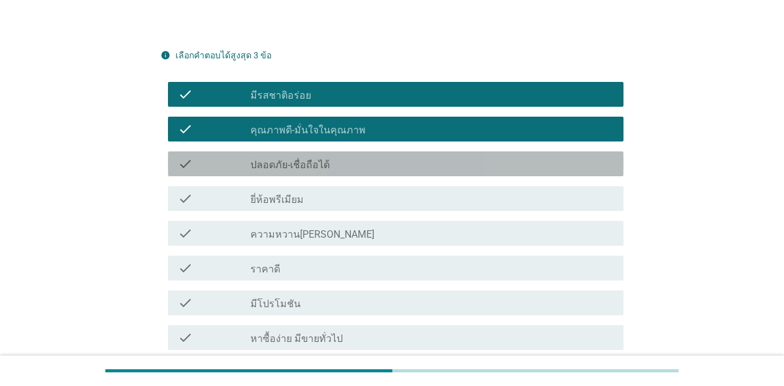
click at [366, 168] on div "check_box_outline_blank ปลอดภัย-เชื่อถือได้" at bounding box center [431, 163] width 363 height 15
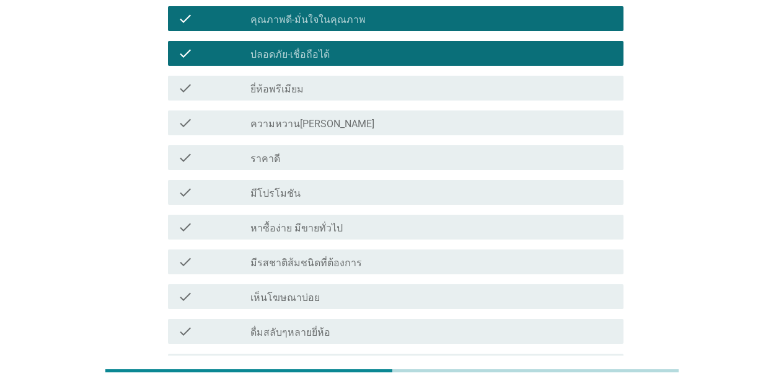
scroll to position [354, 0]
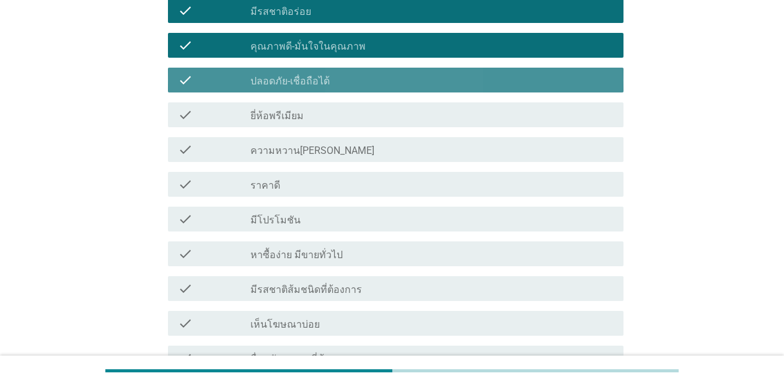
click at [429, 87] on div "check_box_outline_blank ปลอดภัย-เชื่อถือได้" at bounding box center [431, 80] width 363 height 15
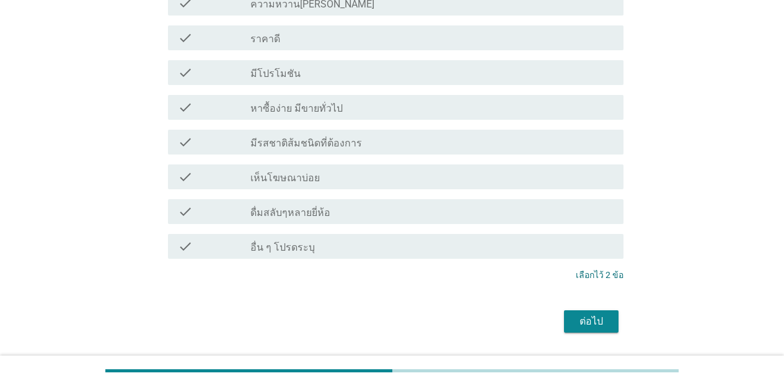
scroll to position [501, 0]
click at [310, 180] on label "เห็นโฆษณาบ่อย" at bounding box center [284, 176] width 69 height 12
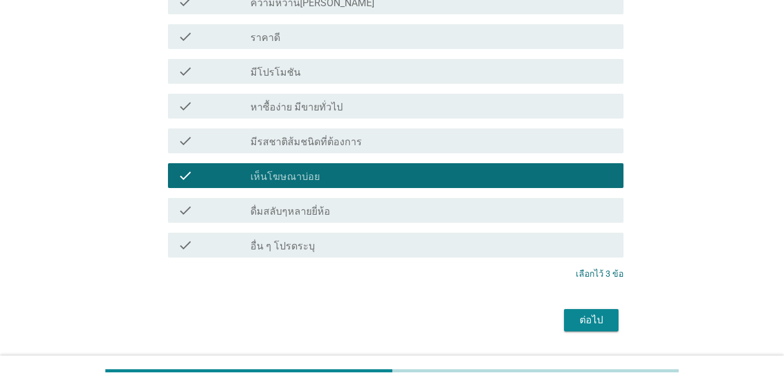
click at [588, 315] on div "ต่อไป" at bounding box center [591, 319] width 35 height 15
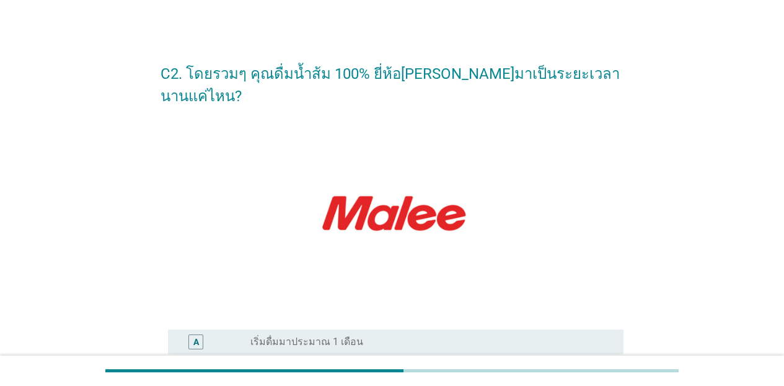
scroll to position [1, 0]
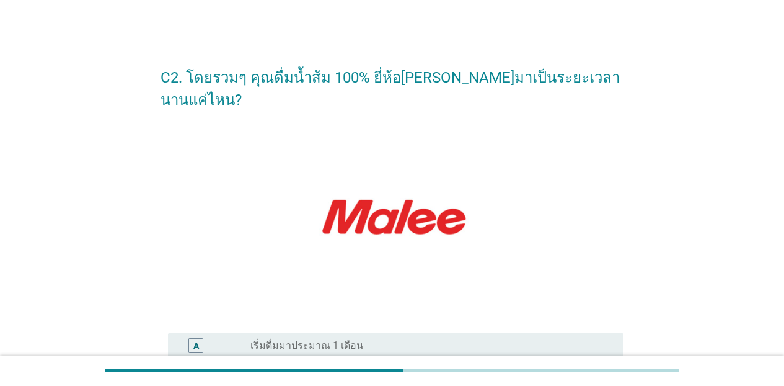
drag, startPoint x: 778, startPoint y: 144, endPoint x: 793, endPoint y: 222, distance: 79.5
click at [610, 222] on html "C2. โดยรวมๆ คุณดื่มน้ำส้ม 100% ยี่ห้อ[PERSON_NAME]มาเป็นระยะเวลานานแค่ไหน? A ra…" at bounding box center [392, 364] width 784 height 731
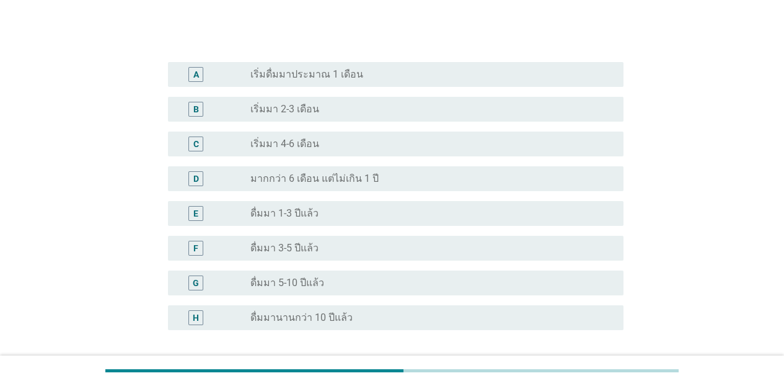
scroll to position [275, 0]
click at [422, 306] on div "H radio_button_unchecked ดื่มมานานกว่า 10 ปีแล้ว" at bounding box center [392, 315] width 463 height 35
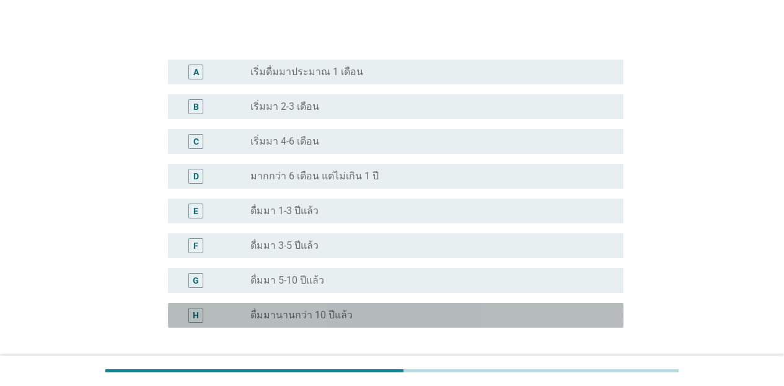
click at [420, 309] on div "radio_button_unchecked ดื่มมานานกว่า 10 ปีแล้ว" at bounding box center [426, 315] width 353 height 12
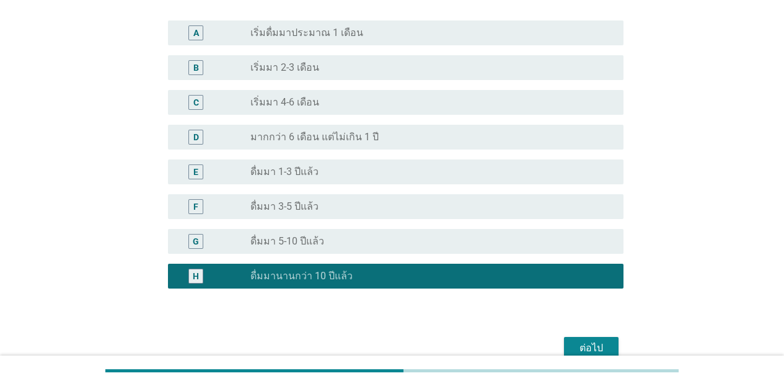
scroll to position [324, 0]
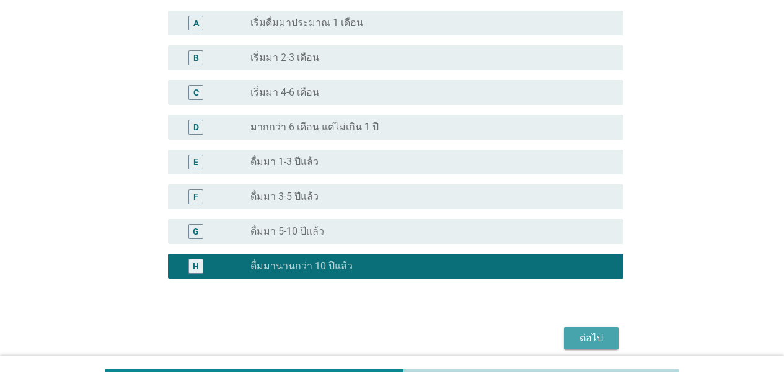
click at [610, 327] on button "ต่อไป" at bounding box center [591, 338] width 55 height 22
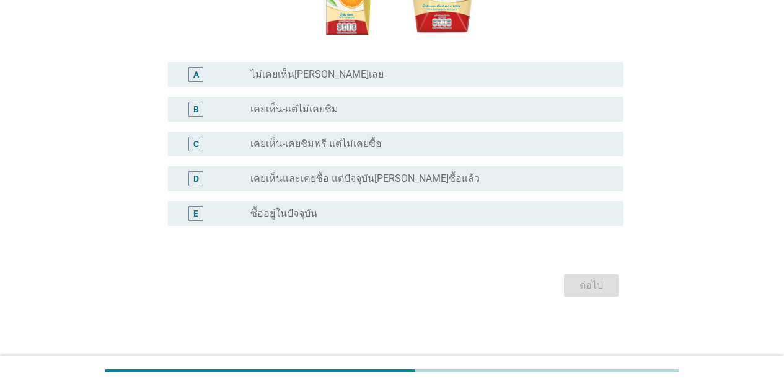
scroll to position [0, 0]
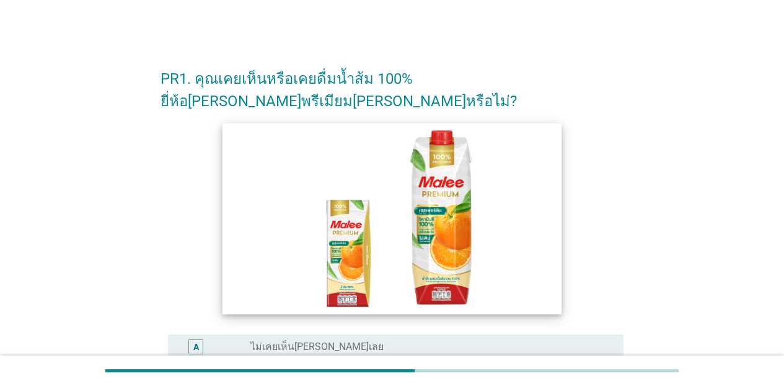
click at [431, 179] on img at bounding box center [392, 218] width 339 height 191
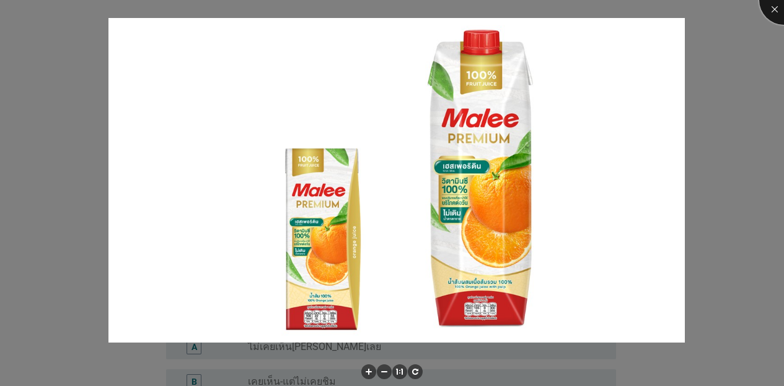
click at [610, 15] on div at bounding box center [784, 0] width 50 height 50
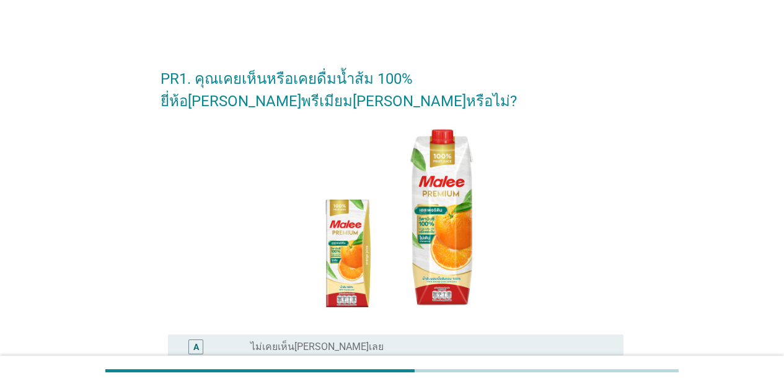
scroll to position [250, 0]
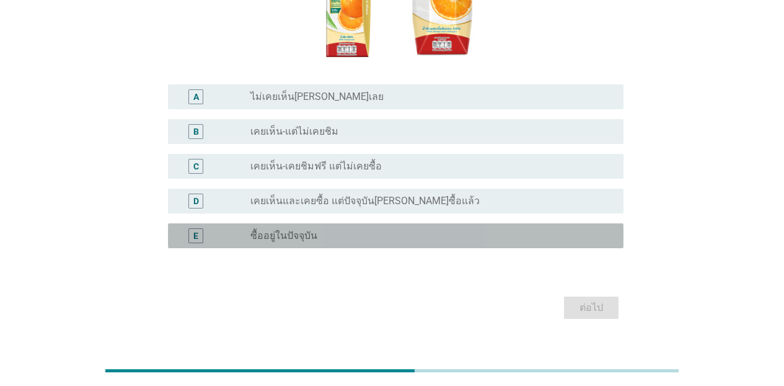
click at [443, 223] on div "E radio_button_unchecked ซื้ออยู่ในปัจจุบัน" at bounding box center [396, 235] width 456 height 25
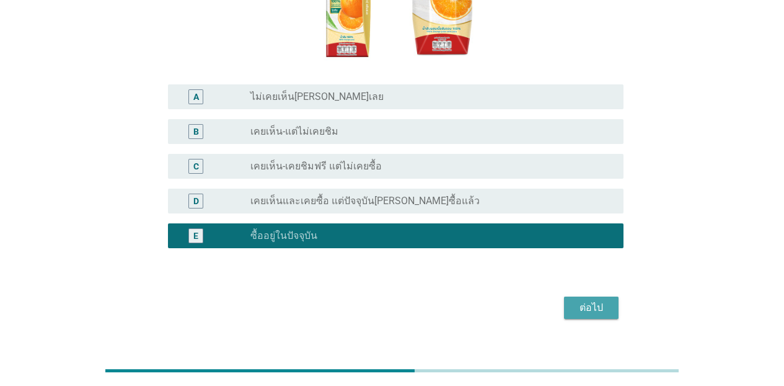
click at [608, 300] on div "ต่อไป" at bounding box center [591, 307] width 35 height 15
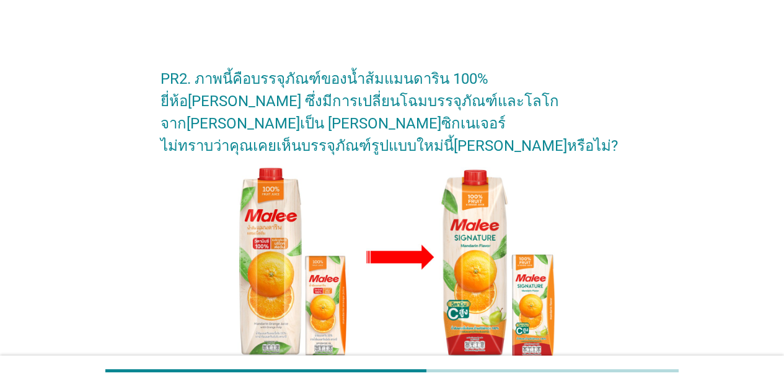
scroll to position [260, 0]
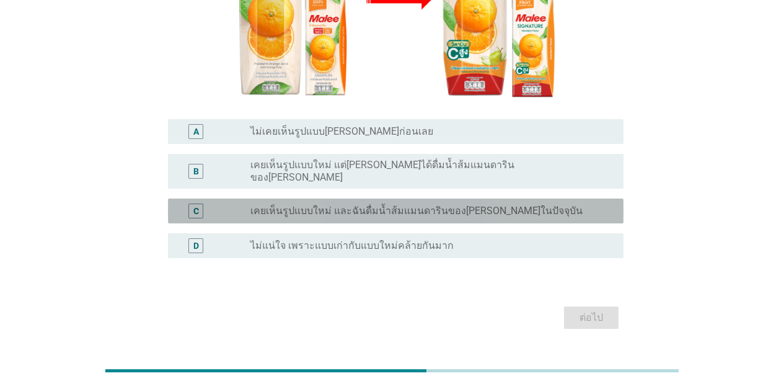
click at [398, 205] on label "เคยเห็นรูปแบบใหม่ และฉันดื่มน้ำส้มแมนดารินของ[PERSON_NAME]ในปัจจุบัน" at bounding box center [416, 211] width 332 height 12
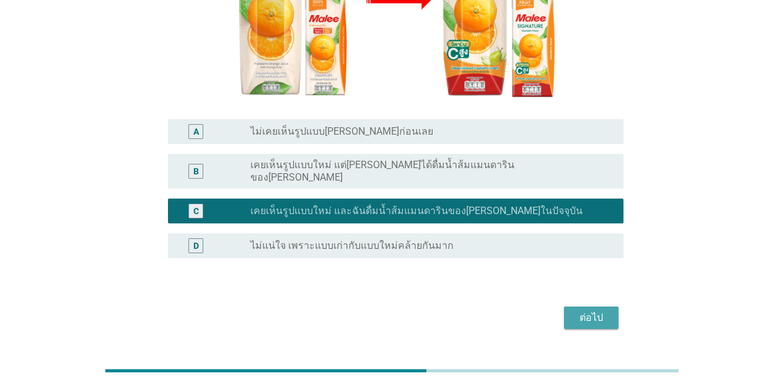
click at [600, 310] on div "ต่อไป" at bounding box center [591, 317] width 35 height 15
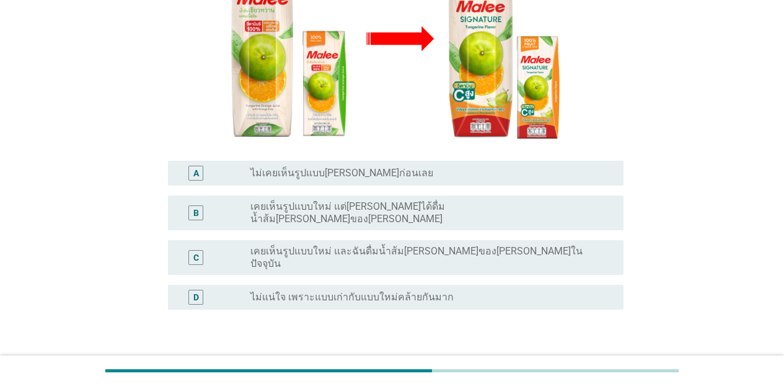
scroll to position [237, 0]
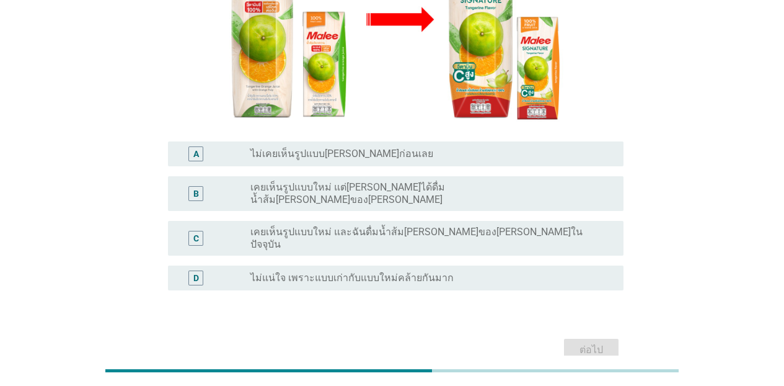
click at [371, 226] on label "เคยเห็นรูปแบบใหม่ และฉันดื่มน้ำส้ม[PERSON_NAME]ของ[PERSON_NAME]ในปัจจุบัน" at bounding box center [426, 238] width 353 height 25
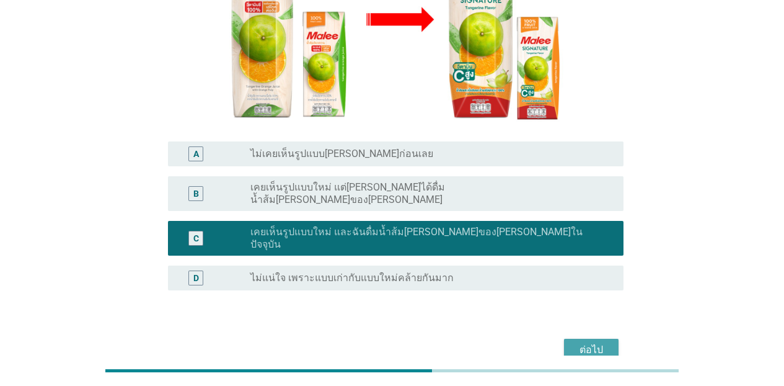
click at [610, 338] on button "ต่อไป" at bounding box center [591, 349] width 55 height 22
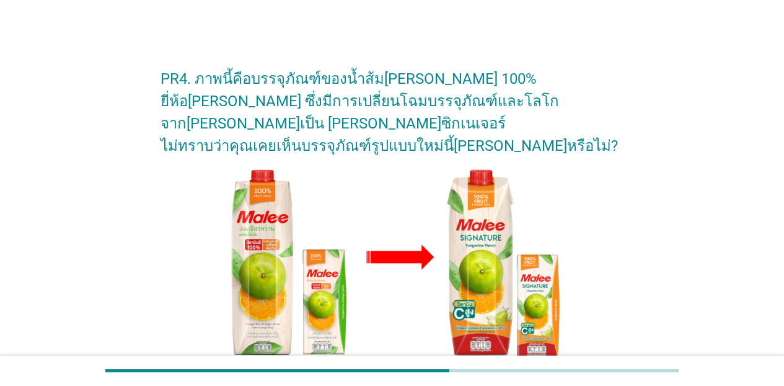
scroll to position [260, 0]
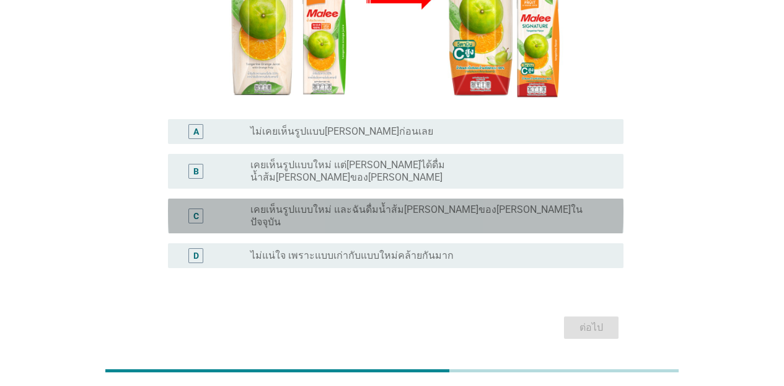
click at [400, 203] on label "เคยเห็นรูปแบบใหม่ และฉันดื่มน้ำส้ม[PERSON_NAME]ของ[PERSON_NAME]ในปัจจุบัน" at bounding box center [426, 215] width 353 height 25
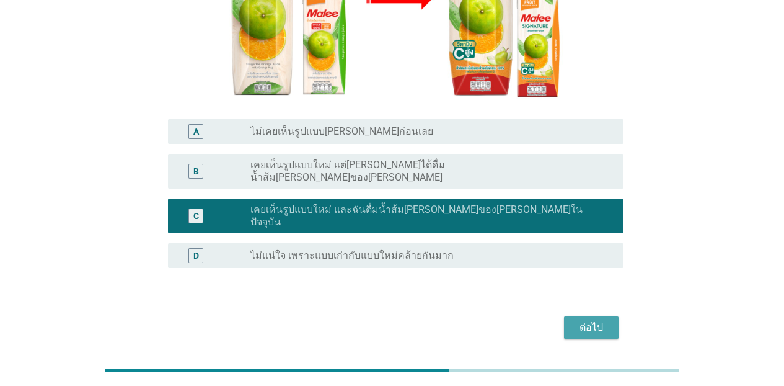
click at [610, 316] on button "ต่อไป" at bounding box center [591, 327] width 55 height 22
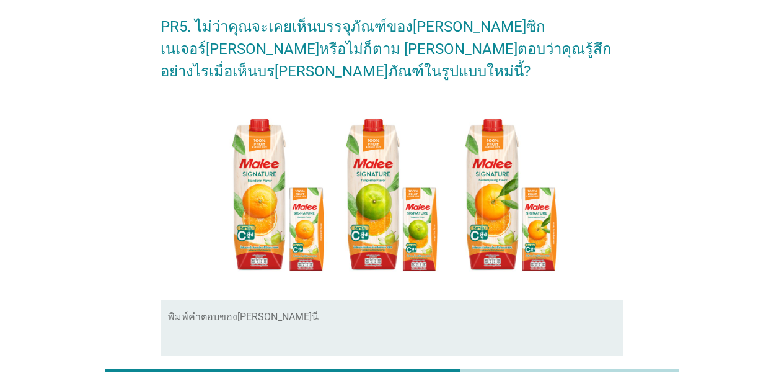
scroll to position [57, 0]
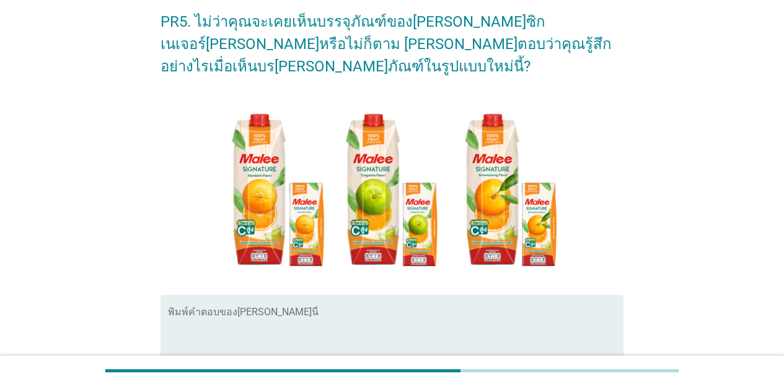
click at [271, 294] on div "พิมพ์คำตอบของ[PERSON_NAME]นี่" at bounding box center [396, 334] width 456 height 80
click at [320, 313] on textarea "ชอบจุดเด่น วิตามินซีสูง" at bounding box center [396, 341] width 456 height 65
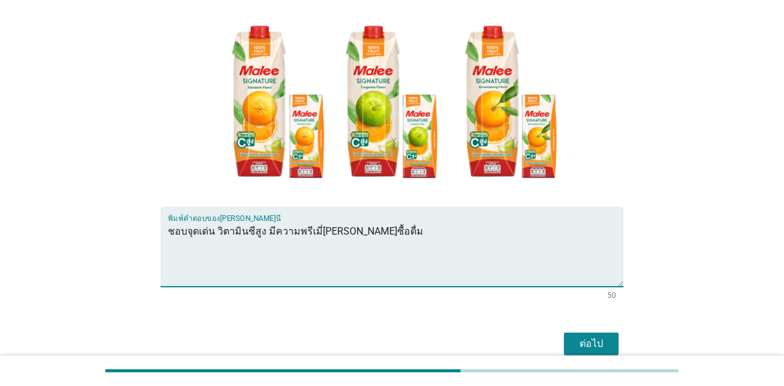
scroll to position [181, 0]
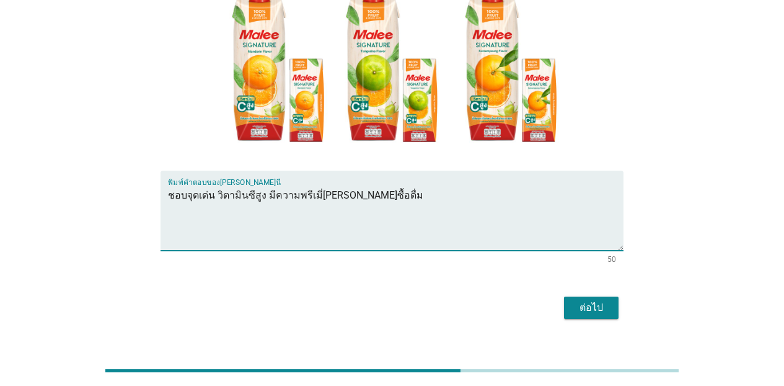
type textarea "ชอบจุดเด่น วิตามินซีสูง มีความพรีเมี่[PERSON_NAME]ซื้อดื่ม"
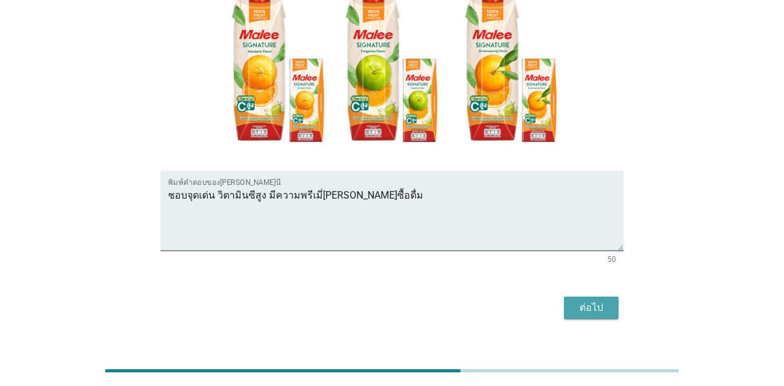
click at [601, 296] on button "ต่อไป" at bounding box center [591, 307] width 55 height 22
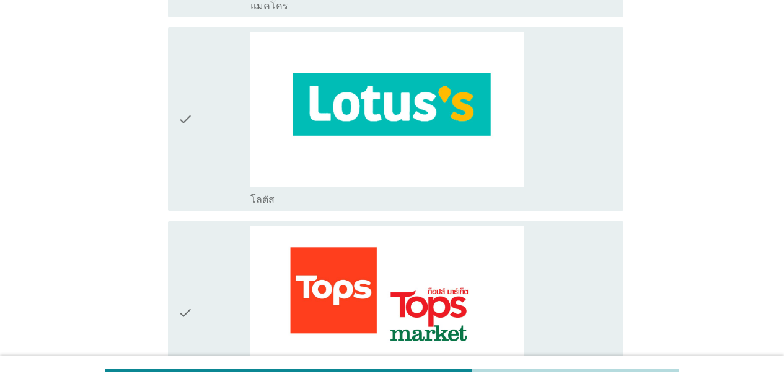
scroll to position [1115, 0]
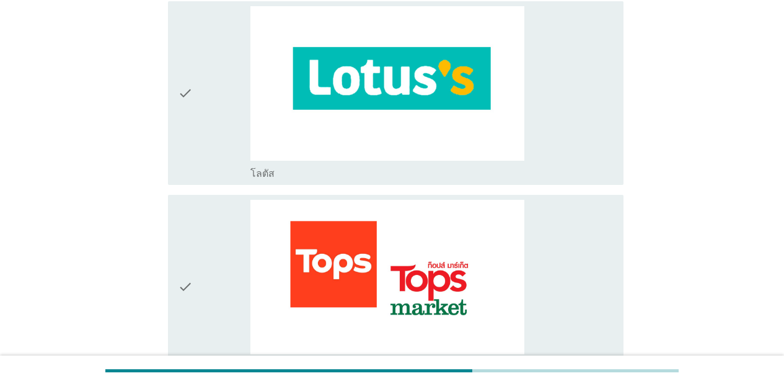
click at [606, 146] on div "check_box_outline_blank โลตัส" at bounding box center [431, 93] width 363 height 174
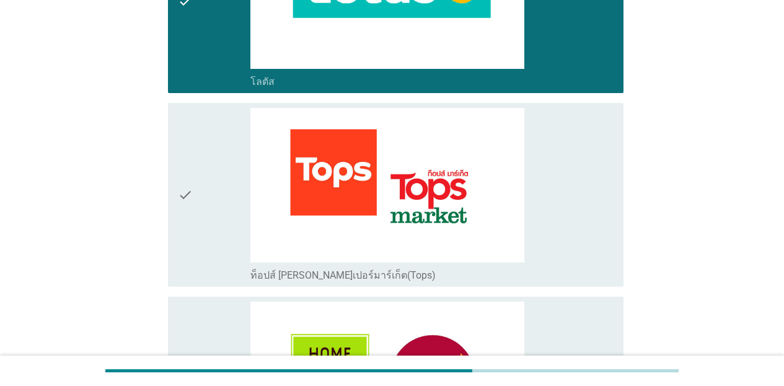
scroll to position [1173, 0]
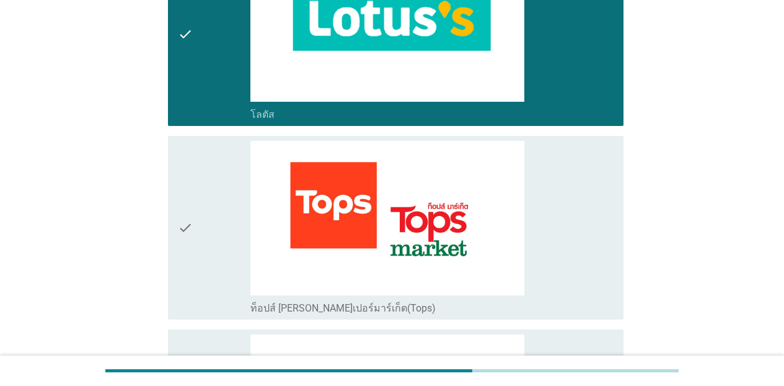
click at [599, 186] on div "check_box_outline_blank ท็อปส์ [PERSON_NAME]เปอร์มาร์เก็ต(Tops)" at bounding box center [431, 228] width 363 height 174
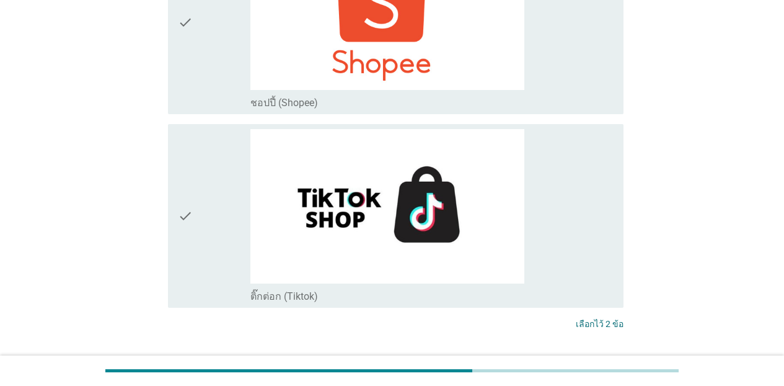
scroll to position [3455, 0]
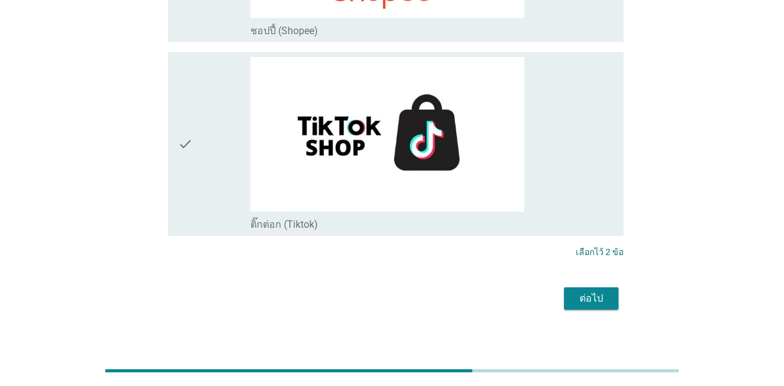
click at [591, 291] on div "ต่อไป" at bounding box center [591, 298] width 35 height 15
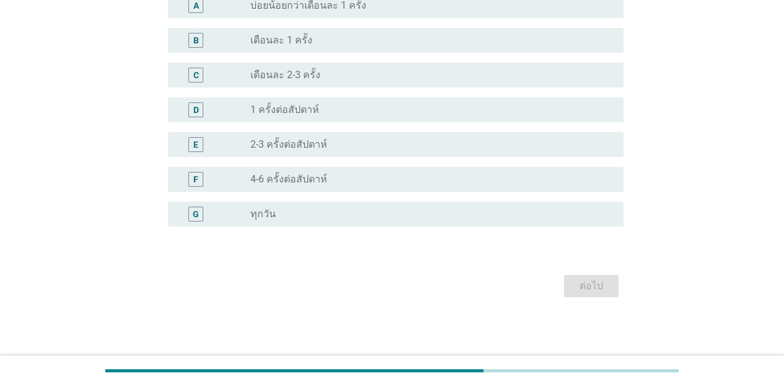
scroll to position [0, 0]
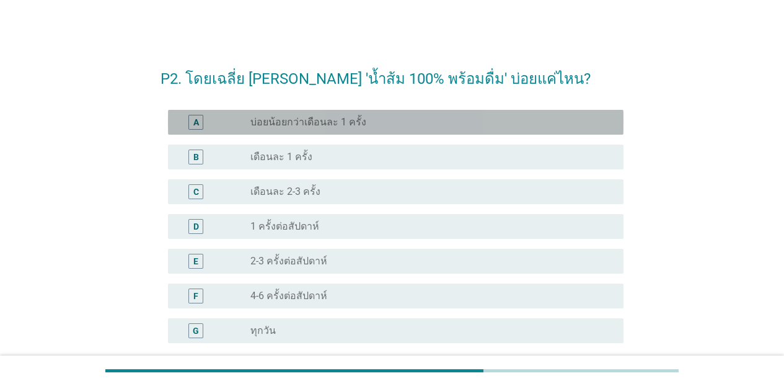
click at [405, 129] on div "radio_button_unchecked บ่อยน้อยกว่าเดือนละ 1 ครั้ง" at bounding box center [431, 122] width 363 height 15
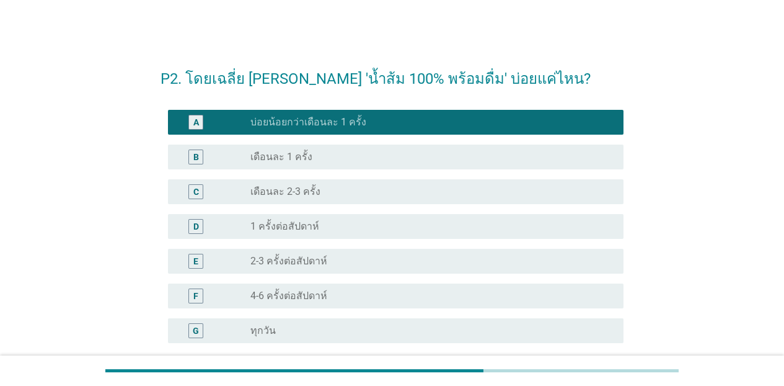
click at [321, 321] on div "G radio_button_unchecked ทุกวัน" at bounding box center [396, 330] width 456 height 25
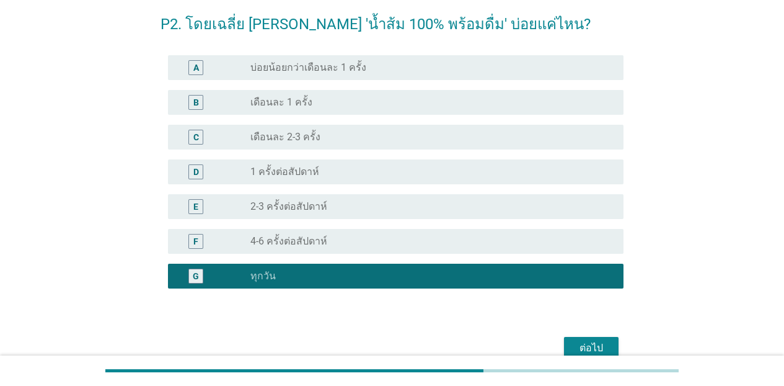
scroll to position [56, 0]
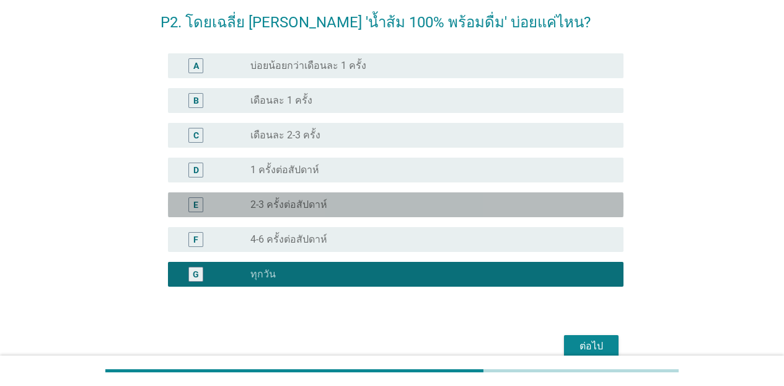
click at [338, 205] on div "radio_button_unchecked 2-3 ครั้งต่อสัปดาห์" at bounding box center [426, 204] width 353 height 12
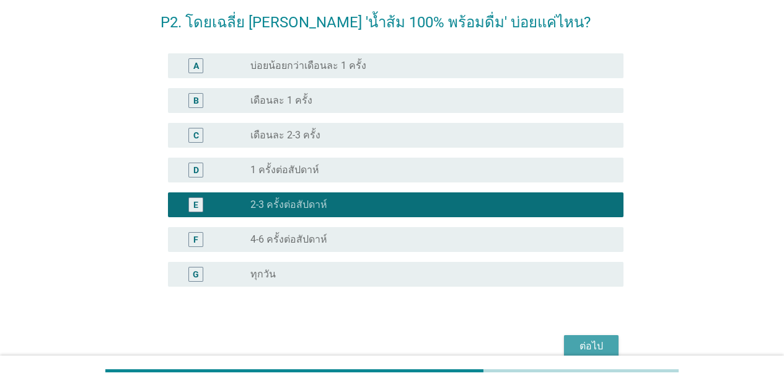
click at [596, 345] on div "ต่อไป" at bounding box center [591, 345] width 35 height 15
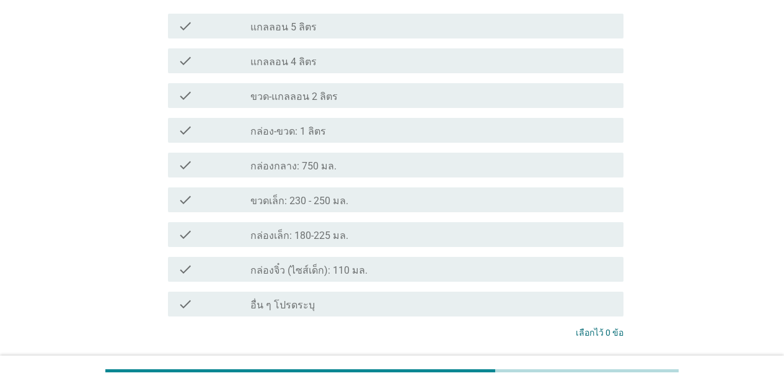
scroll to position [130, 0]
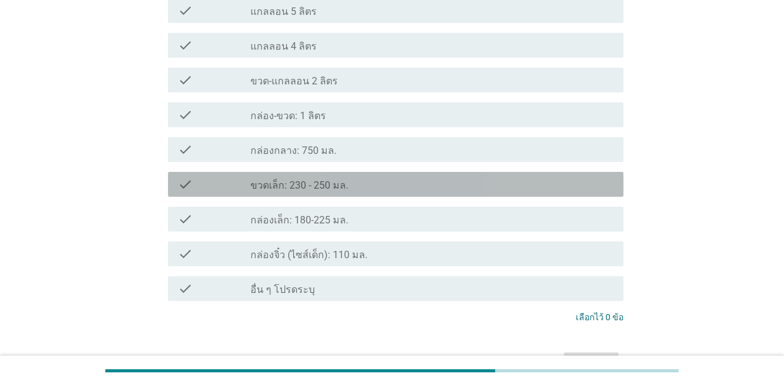
click at [302, 185] on label "ขวดเล็ก: 230 - 250 มล." at bounding box center [299, 185] width 98 height 12
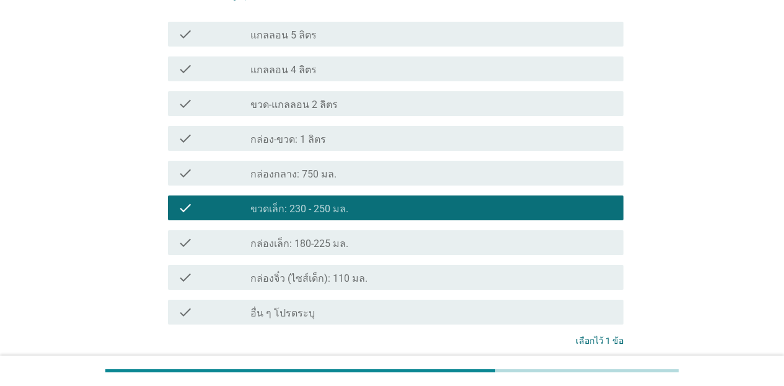
scroll to position [107, 0]
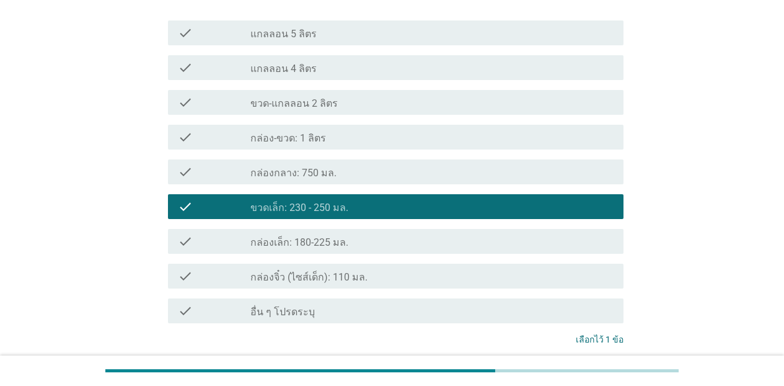
click at [480, 142] on div "check_box_outline_blank กล่อง-ขวด: 1 ลิตร" at bounding box center [431, 137] width 363 height 15
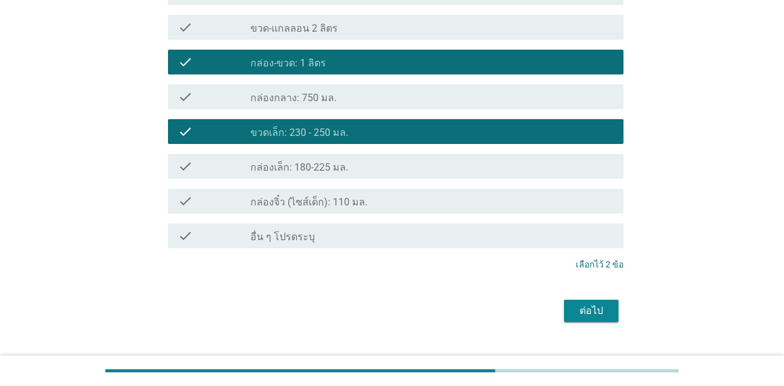
scroll to position [183, 0]
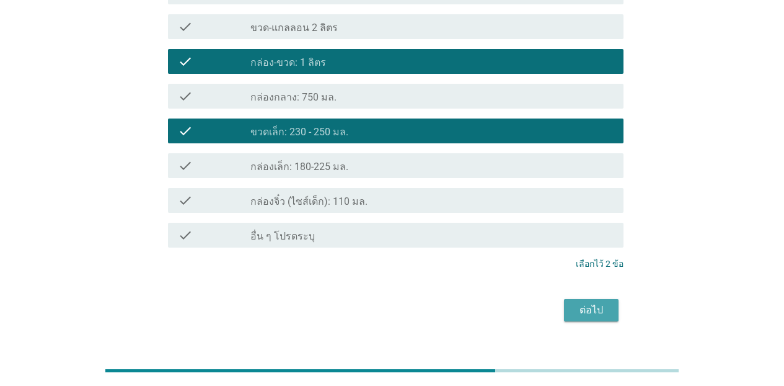
click at [591, 304] on div "ต่อไป" at bounding box center [591, 309] width 35 height 15
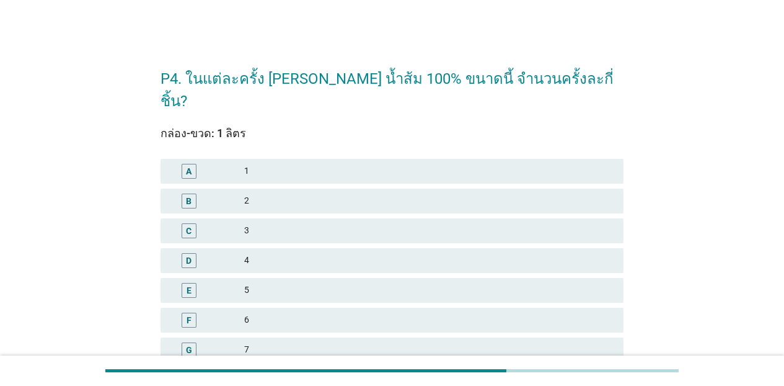
drag, startPoint x: 783, startPoint y: 182, endPoint x: 790, endPoint y: 193, distance: 12.6
click at [610, 193] on html "P4. ในแต่ละครั้ง [PERSON_NAME] น้ำส้ม 100% ขนาดนี้ จำนวนครั้งละกี่ชิ้น? กล่อง-ข…" at bounding box center [392, 352] width 784 height 704
click at [291, 164] on div "1" at bounding box center [428, 171] width 369 height 15
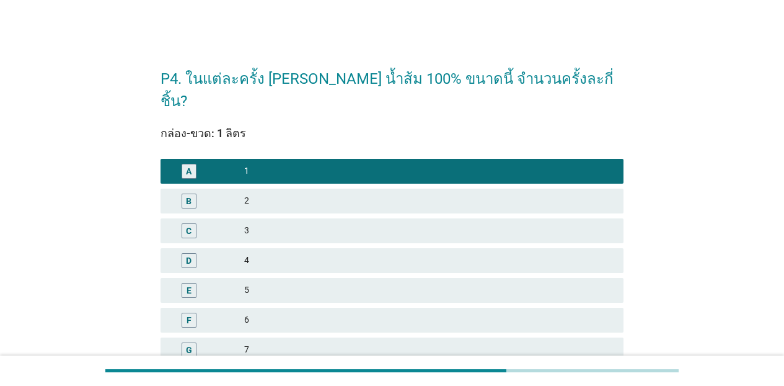
scroll to position [327, 0]
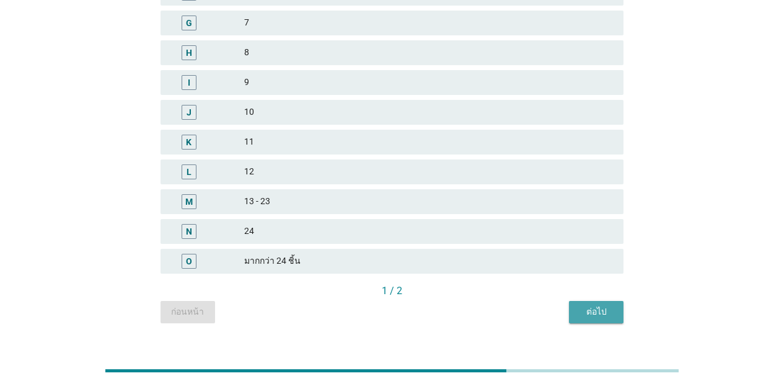
click at [580, 305] on div "ต่อไป" at bounding box center [596, 311] width 35 height 13
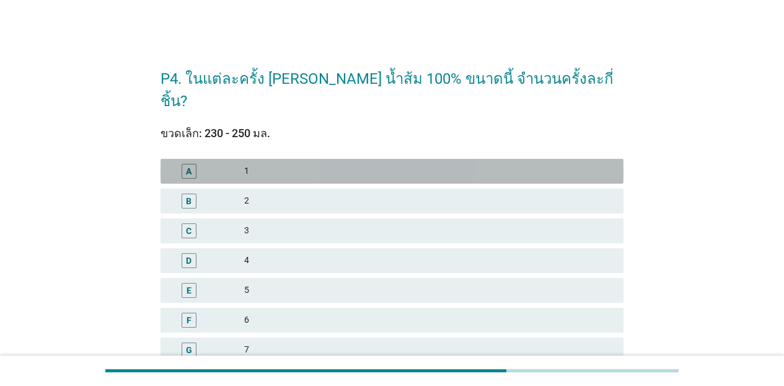
drag, startPoint x: 266, startPoint y: 148, endPoint x: 276, endPoint y: 156, distance: 13.7
click at [266, 164] on div "1" at bounding box center [428, 171] width 369 height 15
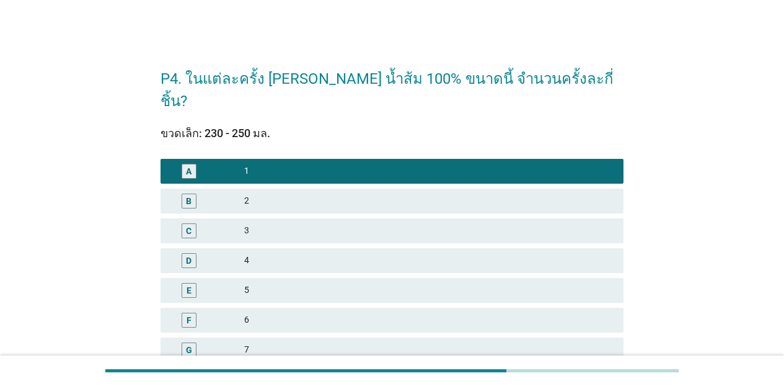
scroll to position [327, 0]
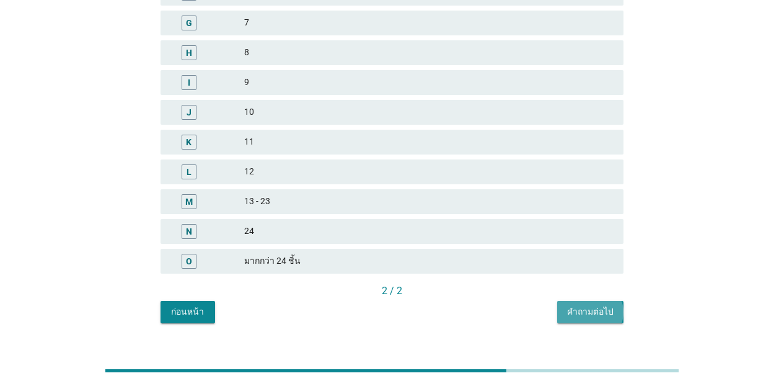
click at [589, 305] on div "คำถามต่อไป" at bounding box center [590, 311] width 46 height 13
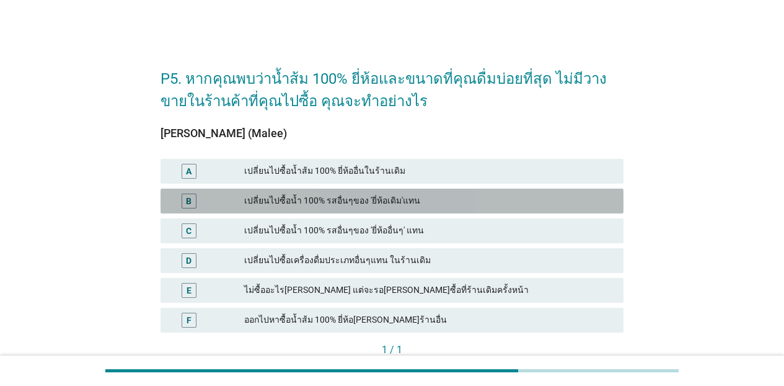
click at [348, 206] on div "เปลี่ยนไปซื้อน้ำ 100% รสอื่นๆของ 'ยี่ห้อเดิม'แทน" at bounding box center [428, 200] width 369 height 15
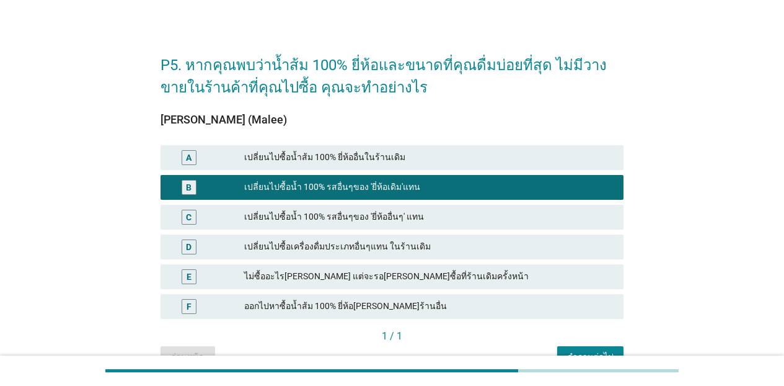
scroll to position [81, 0]
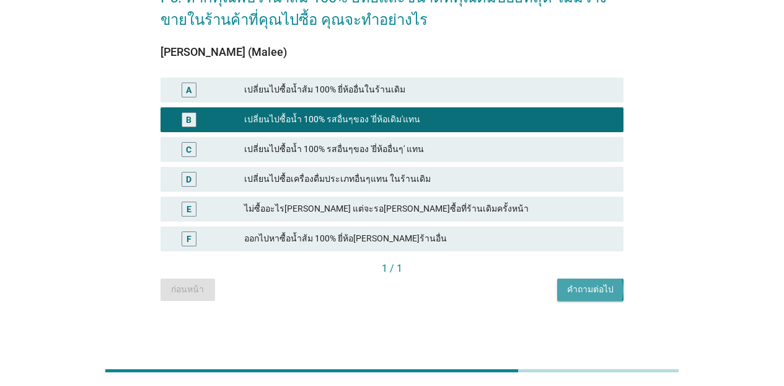
click at [610, 298] on button "คำถามต่อไป" at bounding box center [590, 289] width 66 height 22
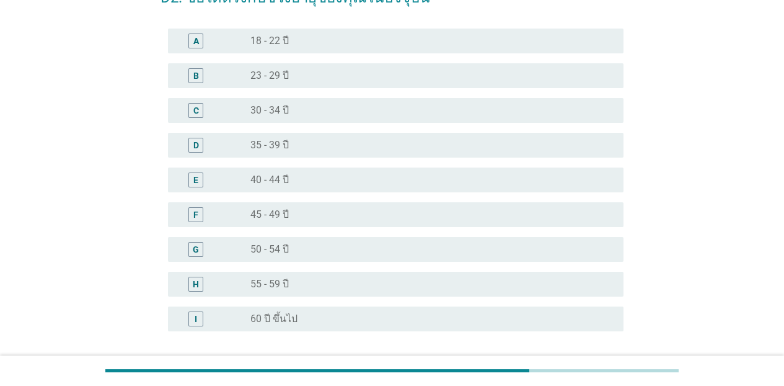
scroll to position [0, 0]
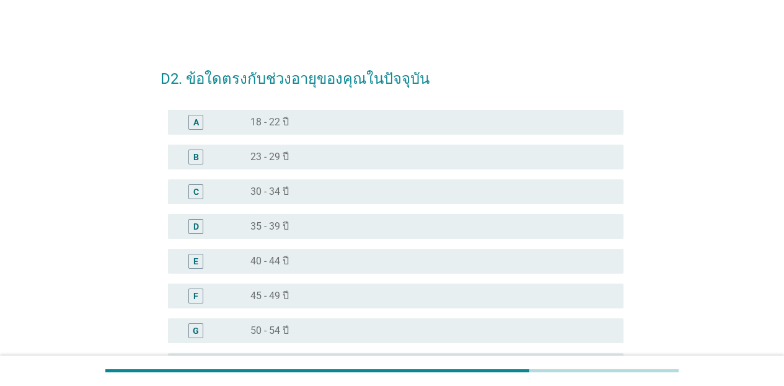
click at [271, 234] on div "D radio_button_unchecked 35 - 39 ปี" at bounding box center [396, 226] width 456 height 25
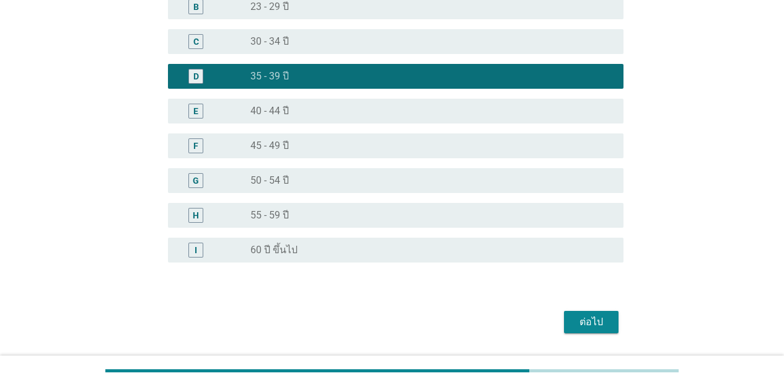
scroll to position [186, 0]
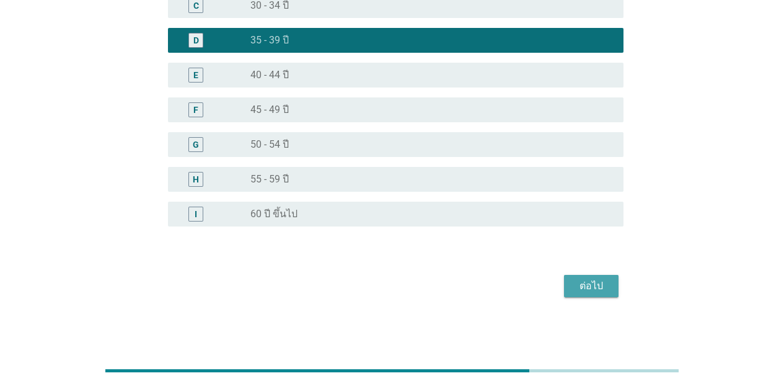
click at [597, 283] on div "ต่อไป" at bounding box center [591, 285] width 35 height 15
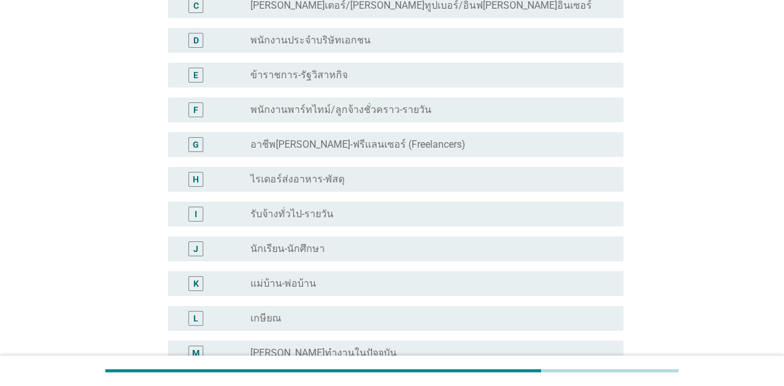
scroll to position [0, 0]
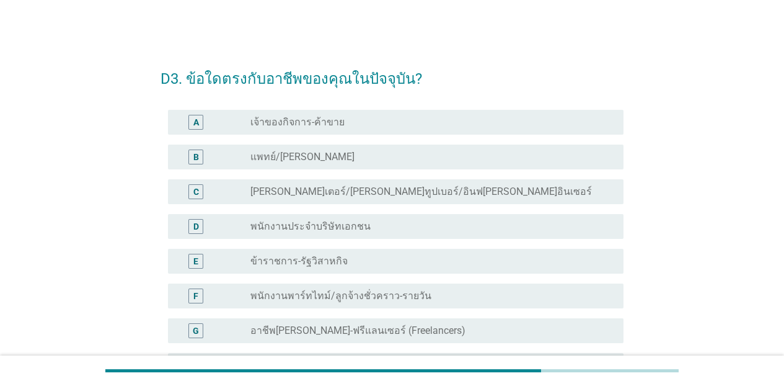
click at [351, 124] on div "radio_button_unchecked เจ้าของกิจการ-ค้าขาย" at bounding box center [426, 122] width 353 height 12
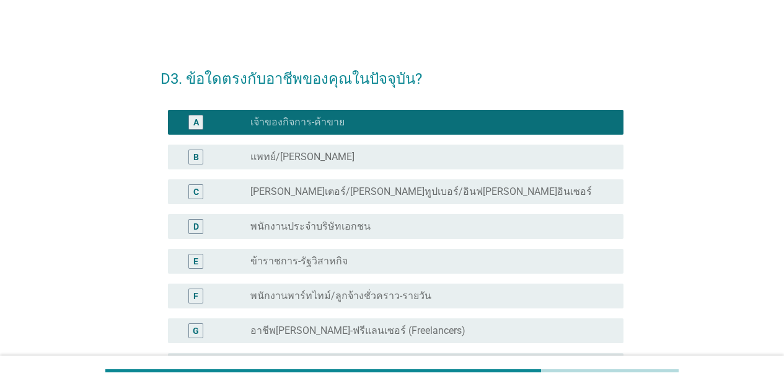
scroll to position [337, 0]
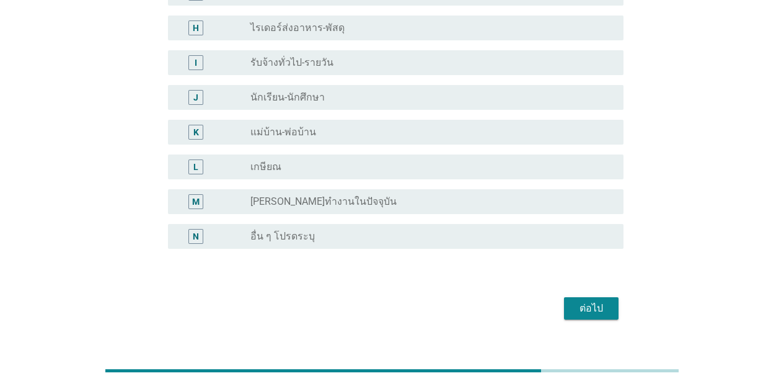
click at [594, 304] on div "ต่อไป" at bounding box center [591, 308] width 35 height 15
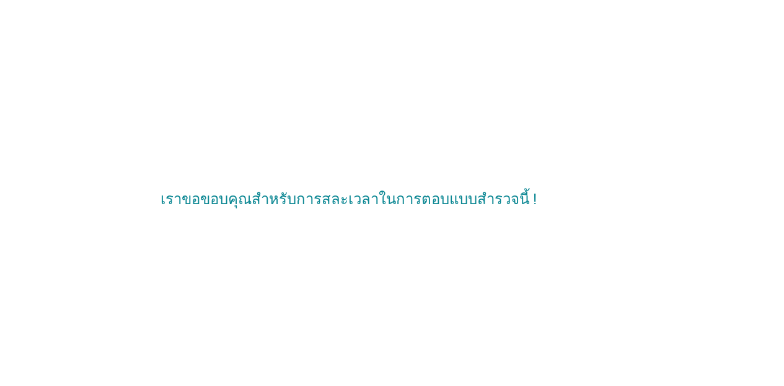
scroll to position [0, 0]
